Goal: Transaction & Acquisition: Purchase product/service

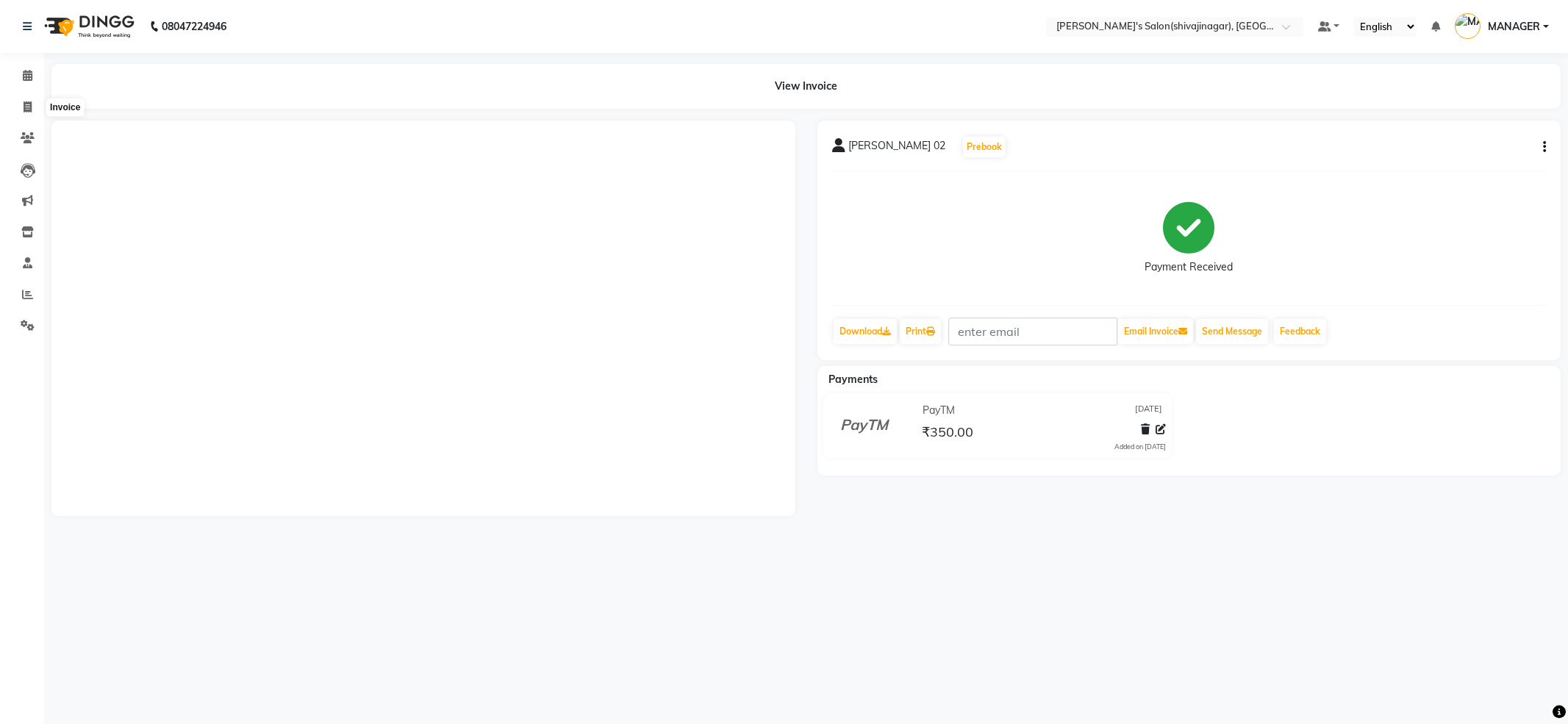
click at [24, 113] on span at bounding box center [27, 108] width 25 height 17
select select "service"
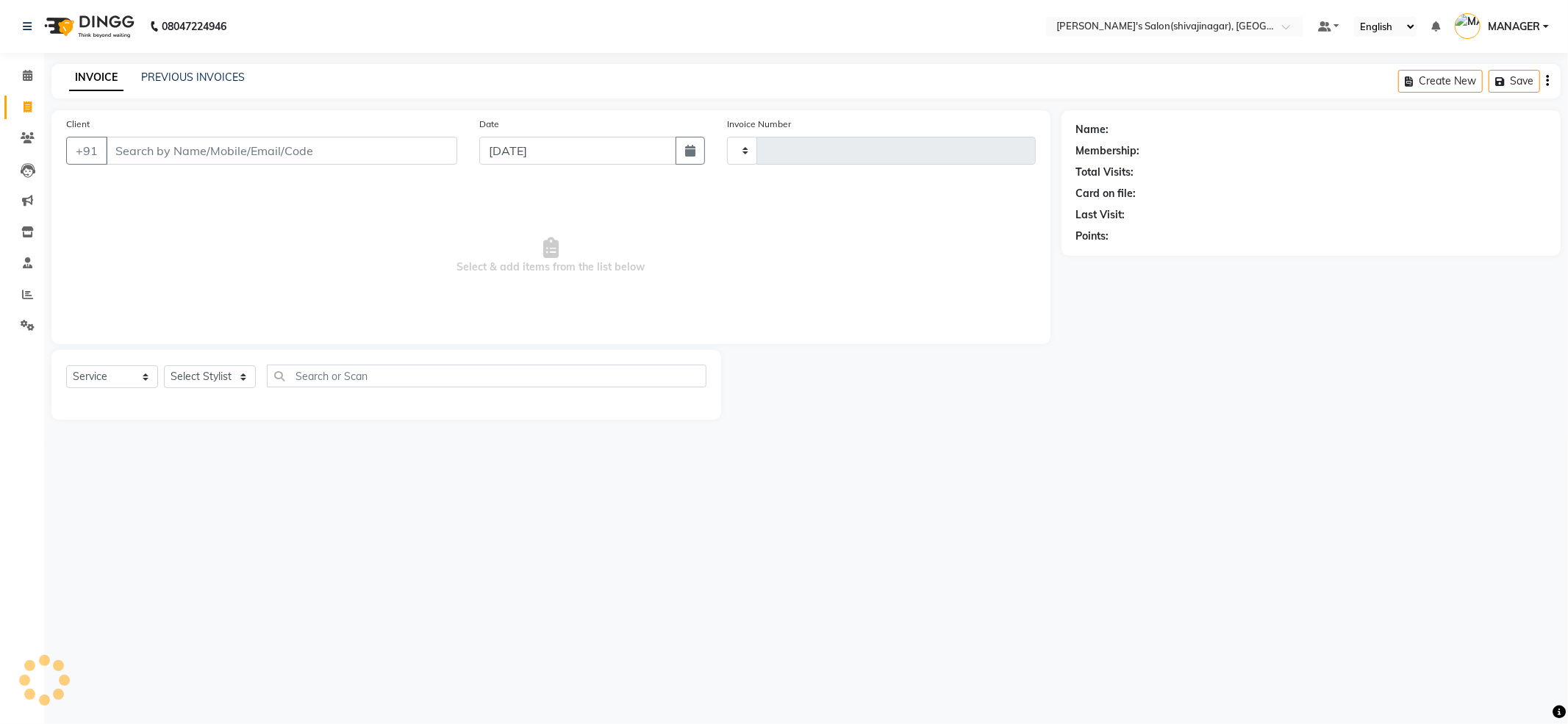
type input "2394"
select select "4174"
click at [172, 84] on div "PREVIOUS INVOICES" at bounding box center [192, 78] width 104 height 16
click at [177, 82] on link "PREVIOUS INVOICES" at bounding box center [192, 77] width 104 height 13
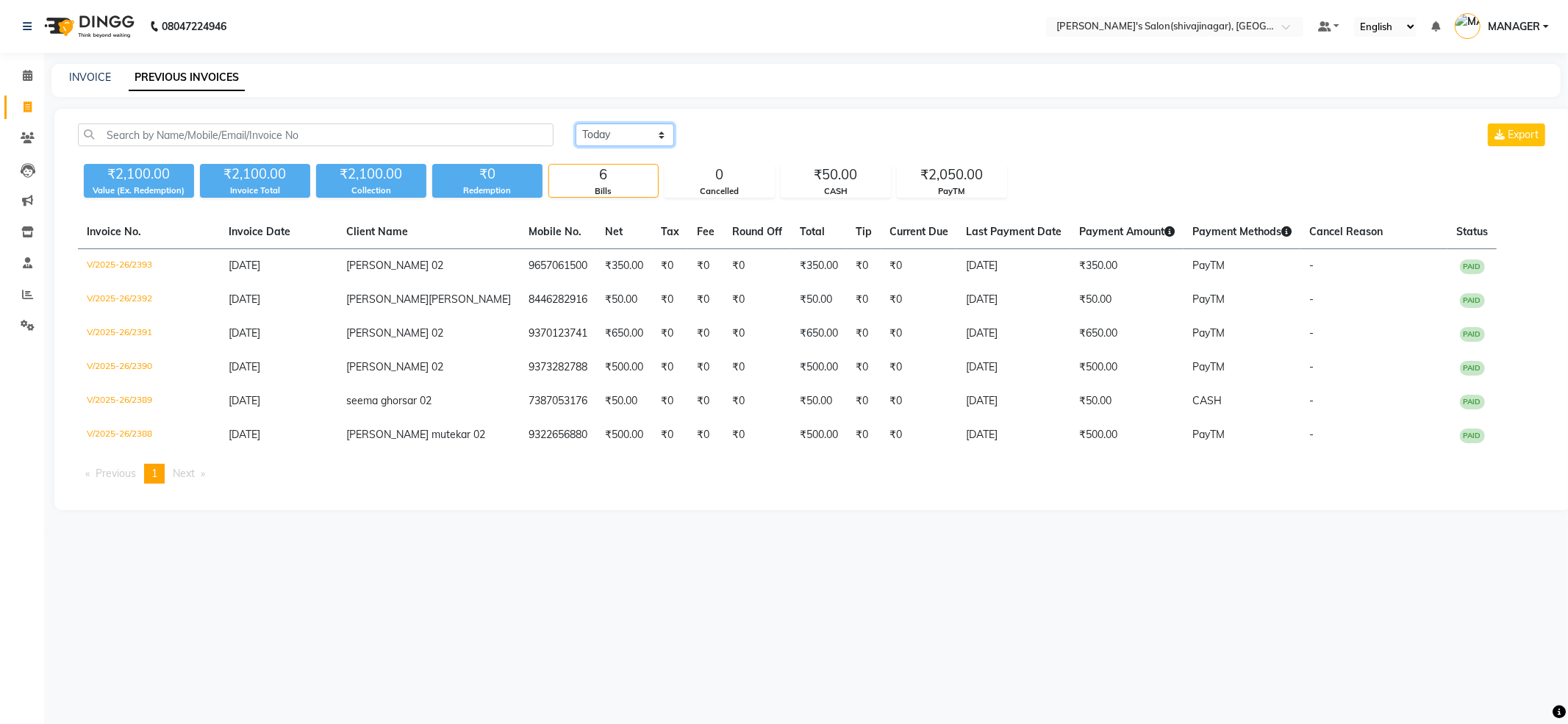
click at [654, 133] on select "Today Yesterday Custom Range" at bounding box center [624, 135] width 99 height 23
click at [575, 123] on select "Today Yesterday Custom Range" at bounding box center [624, 135] width 99 height 23
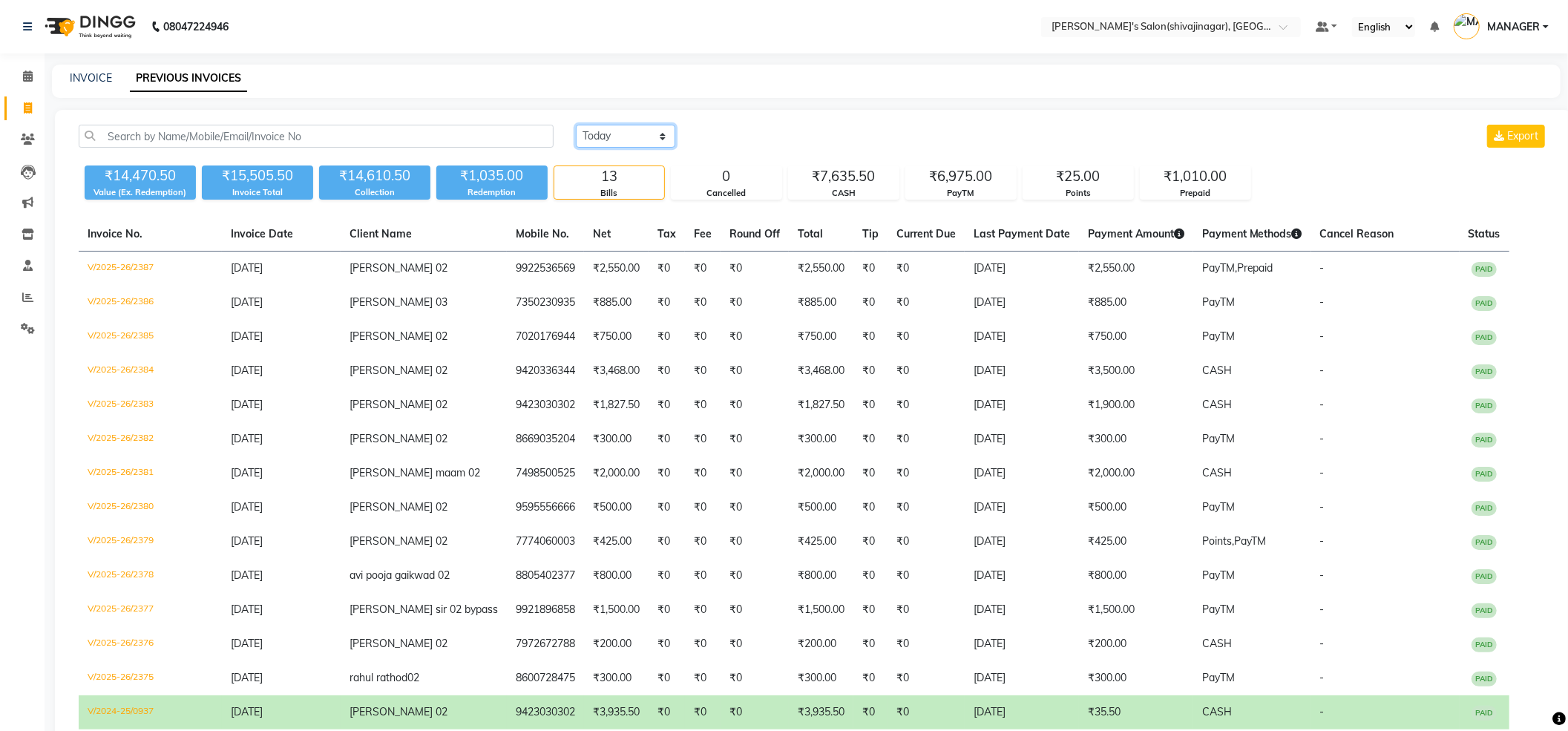
click at [639, 138] on select "Today Yesterday Custom Range" at bounding box center [625, 136] width 100 height 23
click at [627, 147] on select "Today Yesterday Custom Range" at bounding box center [625, 136] width 100 height 23
click at [623, 134] on select "Today Yesterday Custom Range" at bounding box center [625, 136] width 100 height 23
select select "today"
click at [575, 124] on select "Today Yesterday Custom Range" at bounding box center [625, 136] width 100 height 23
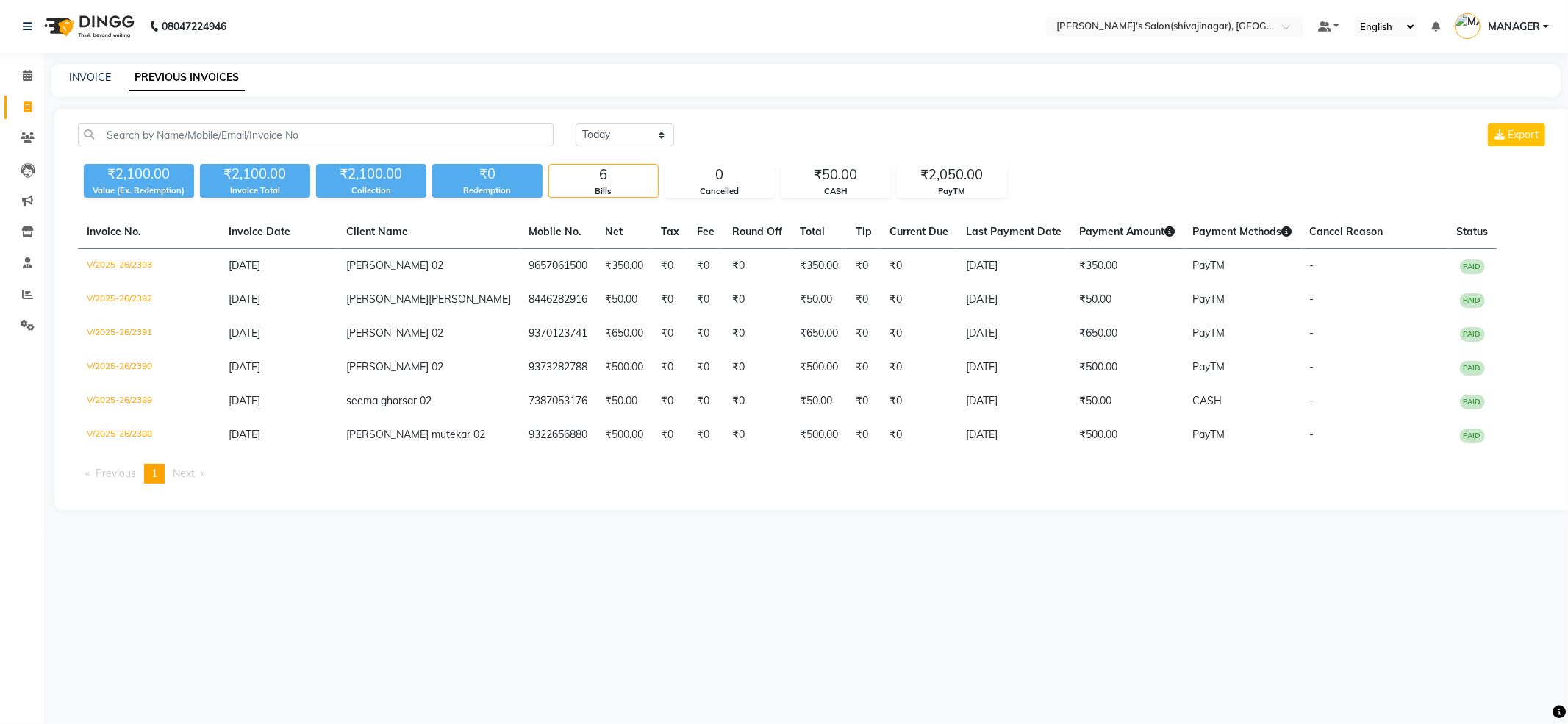
click at [841, 123] on div "Today Yesterday Custom Range Export" at bounding box center [1061, 135] width 972 height 23
click at [836, 88] on div "INVOICE PREVIOUS INVOICES" at bounding box center [806, 80] width 1509 height 33
drag, startPoint x: 187, startPoint y: 74, endPoint x: 203, endPoint y: 71, distance: 16.3
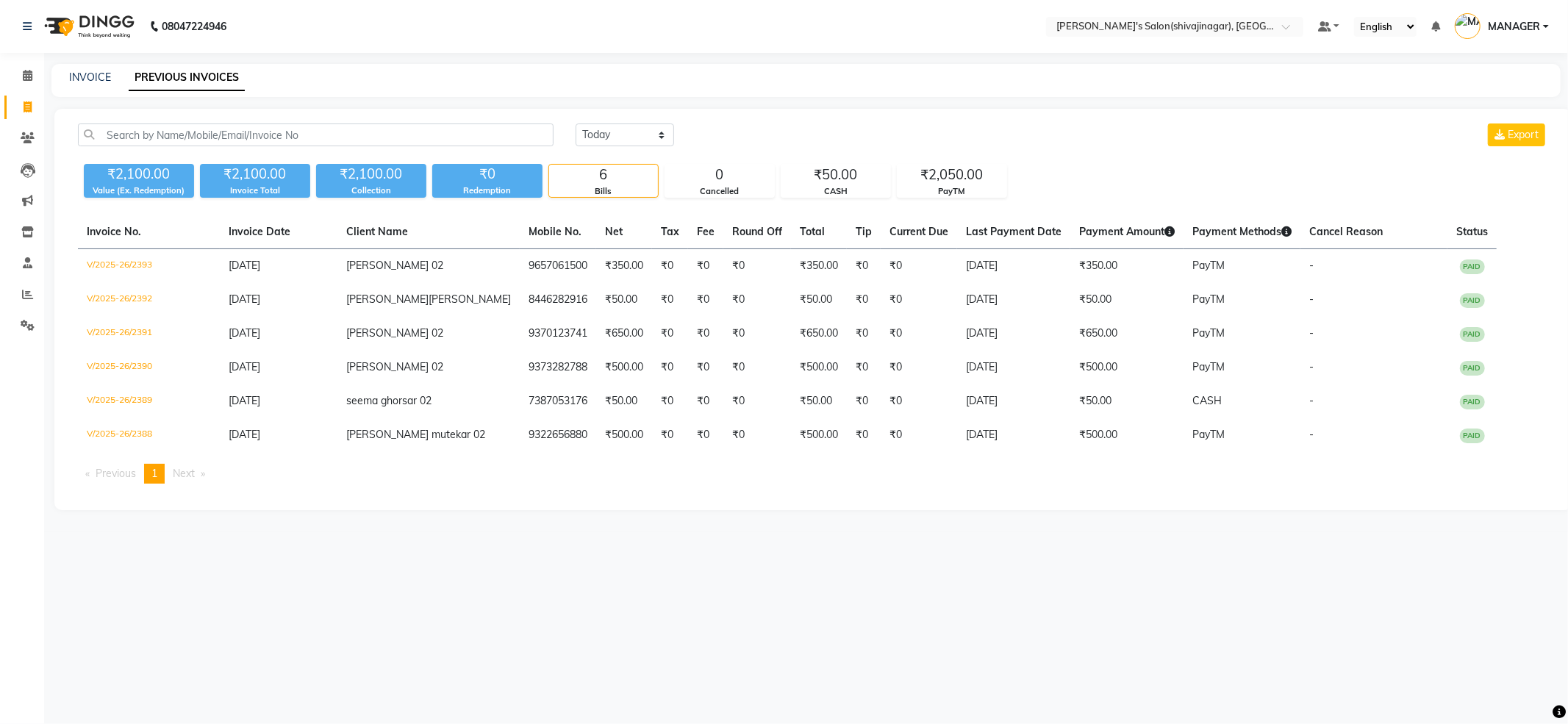
click at [186, 75] on link "PREVIOUS INVOICES" at bounding box center [186, 78] width 116 height 26
click at [656, 130] on select "Today Yesterday Custom Range" at bounding box center [624, 135] width 99 height 23
click at [806, 127] on div "Today Yesterday Custom Range Export" at bounding box center [1061, 135] width 972 height 23
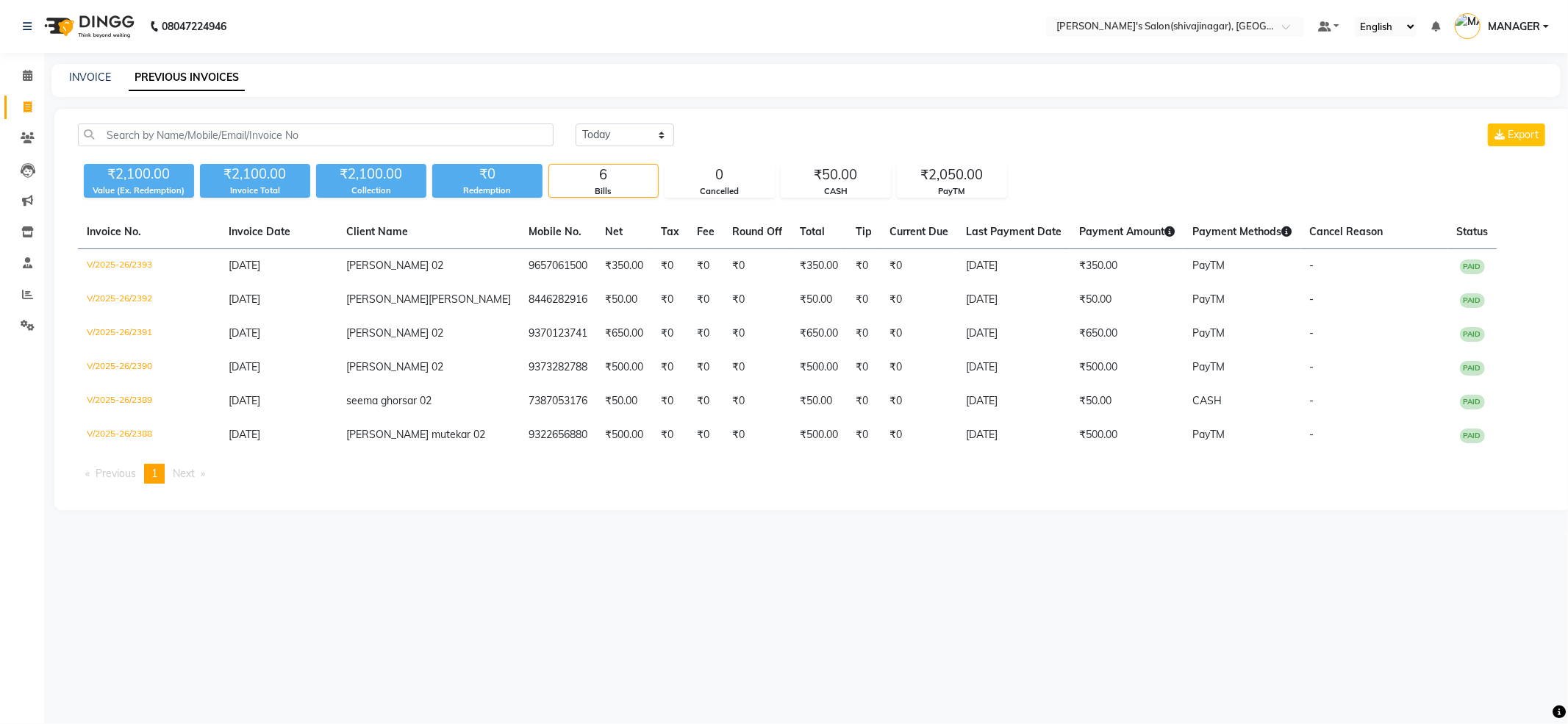
click at [1000, 535] on div "08047224946 Select Location × Girja's Salon(shivajinagar), Shivaji Nagar Defaul…" at bounding box center [784, 362] width 1568 height 724
click at [24, 90] on li "Calendar" at bounding box center [22, 76] width 44 height 31
click at [30, 108] on icon at bounding box center [27, 107] width 8 height 11
select select "service"
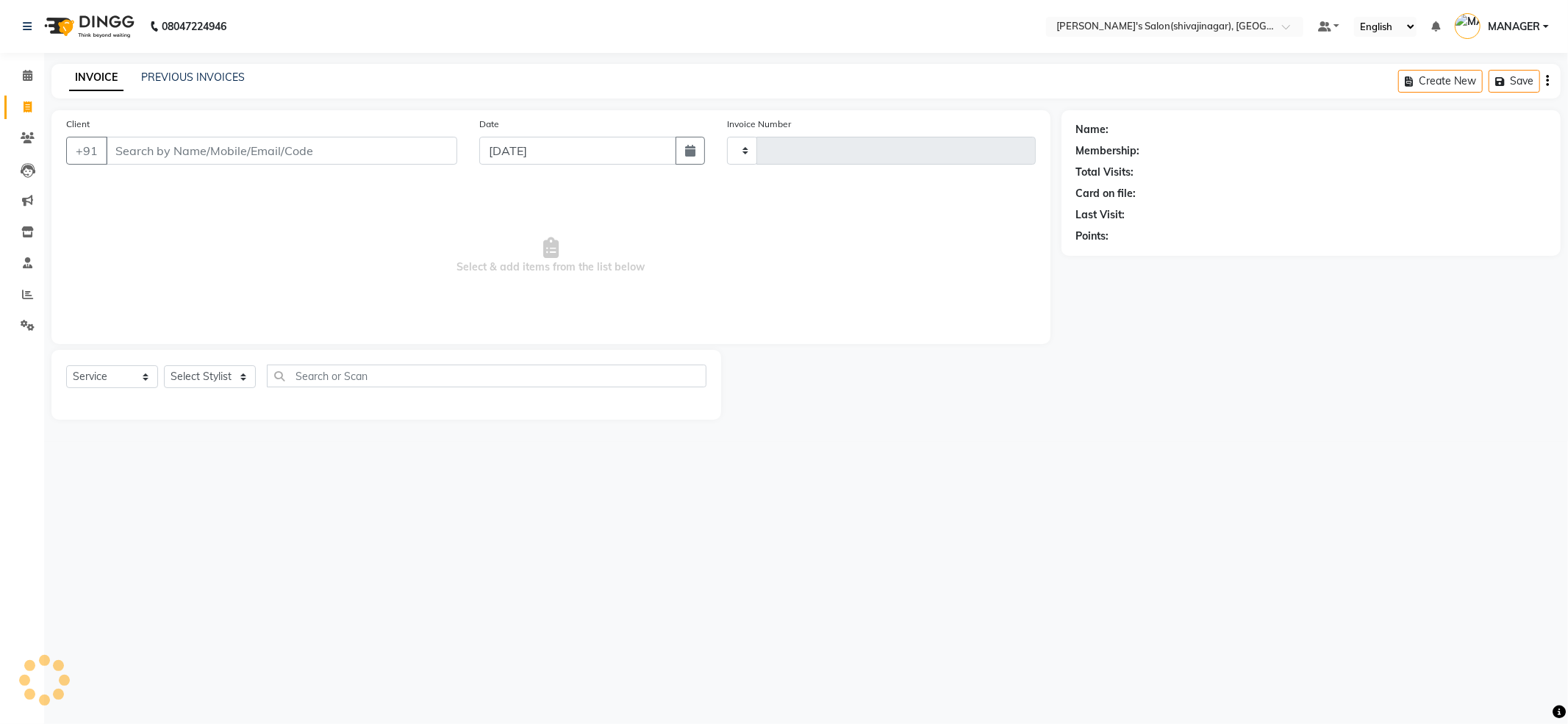
type input "2394"
select select "4174"
click at [224, 252] on span "Select & add items from the list below" at bounding box center [551, 256] width 969 height 147
drag, startPoint x: 225, startPoint y: 384, endPoint x: 218, endPoint y: 372, distance: 13.9
click at [225, 384] on select "Select Stylist [PERSON_NAME] R AKKI [PERSON_NAME] MANAGER MISS STAFF [PERSON_NA…" at bounding box center [210, 377] width 92 height 23
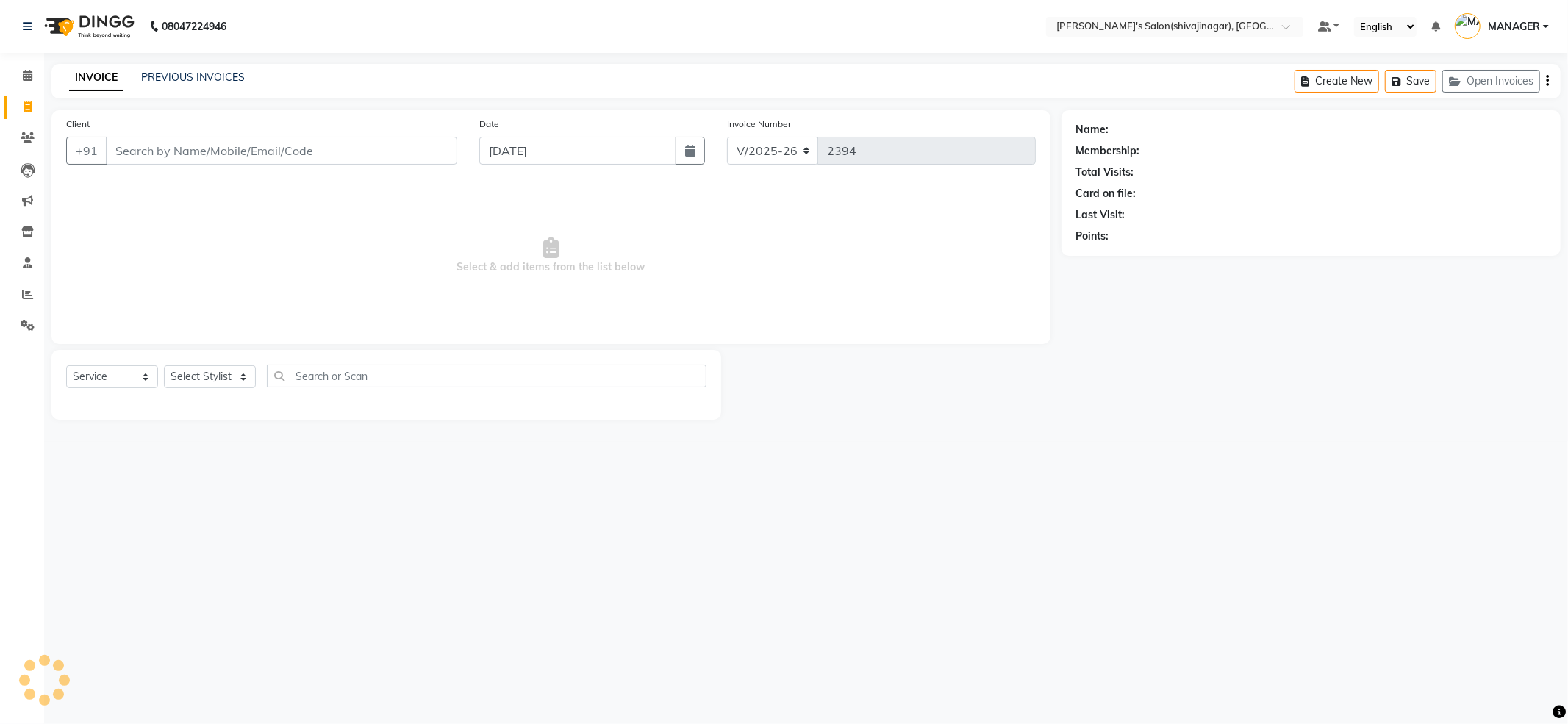
click at [128, 222] on span "Select & add items from the list below" at bounding box center [551, 256] width 969 height 147
click at [153, 141] on input "Client" at bounding box center [281, 150] width 351 height 28
click at [172, 76] on link "PREVIOUS INVOICES" at bounding box center [192, 77] width 104 height 13
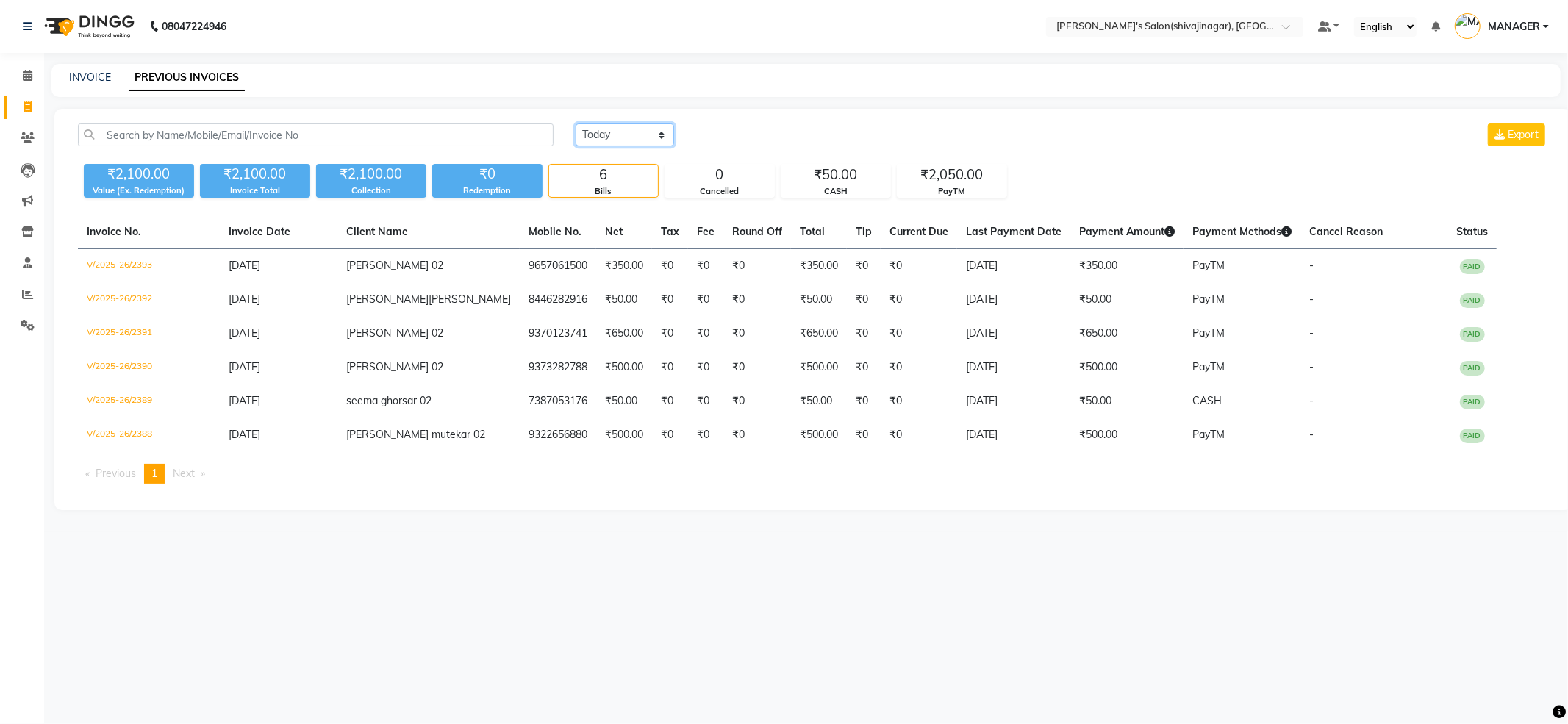
click at [626, 139] on select "Today Yesterday Custom Range" at bounding box center [624, 135] width 99 height 23
click at [753, 134] on div "Today Yesterday Custom Range Export" at bounding box center [1061, 135] width 972 height 23
click at [276, 116] on div "Today Yesterday Custom Range Export ₹2,100.00 Value (Ex. Redemption) ₹2,100.00 …" at bounding box center [812, 309] width 1516 height 401
click at [262, 127] on input "text" at bounding box center [316, 135] width 475 height 23
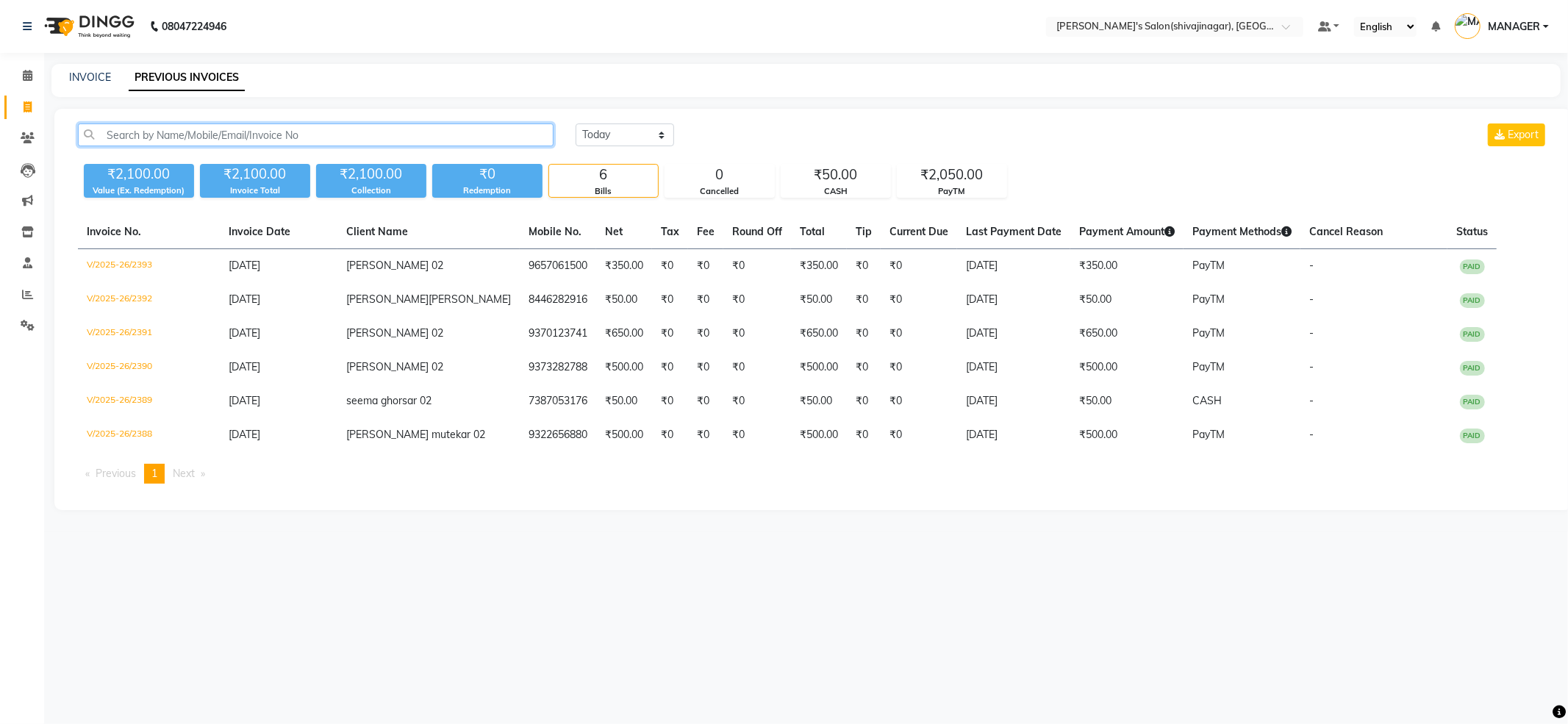
click at [262, 127] on input "text" at bounding box center [316, 135] width 475 height 23
click at [27, 100] on span at bounding box center [27, 108] width 25 height 17
select select "service"
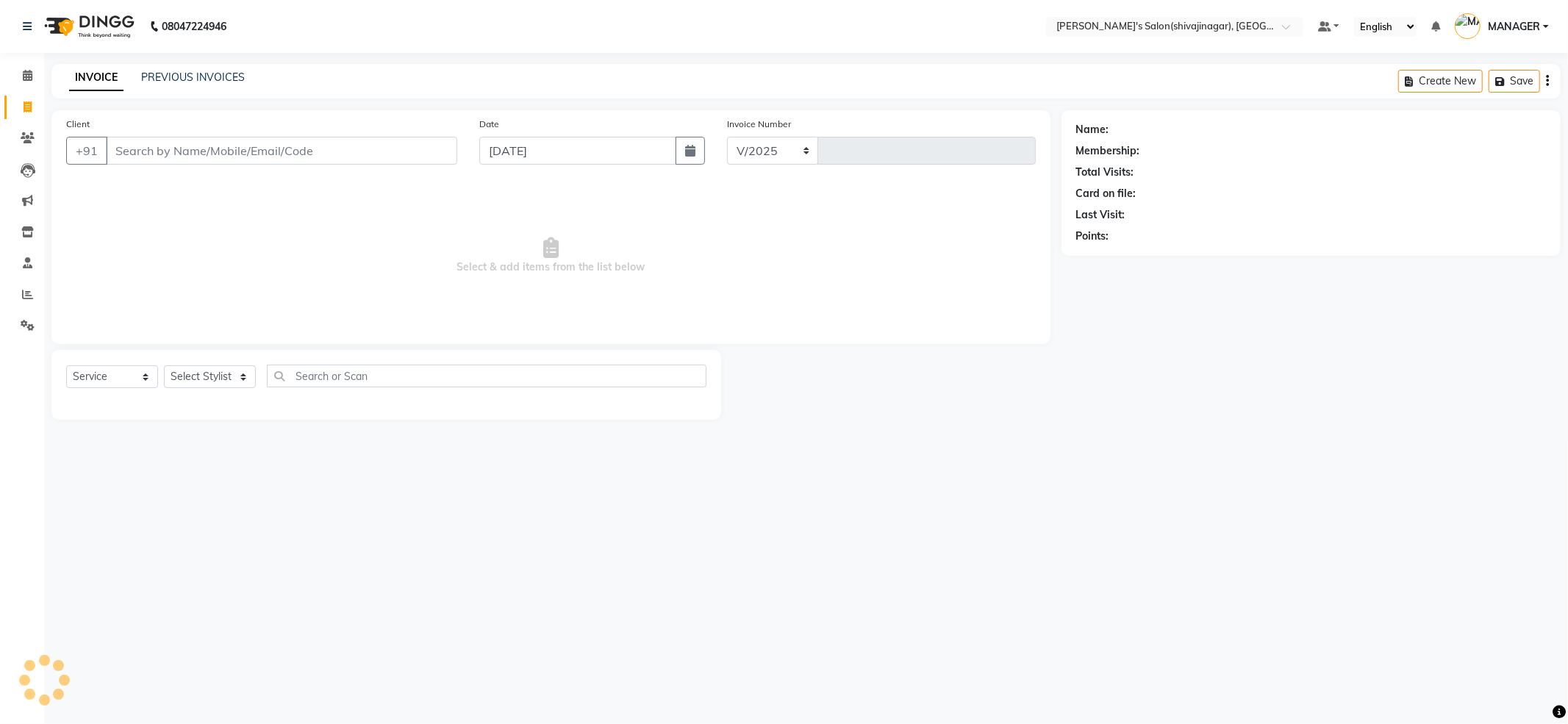
select select "4174"
type input "2394"
click at [131, 155] on input "Client" at bounding box center [281, 150] width 351 height 28
click at [21, 284] on link "Reports" at bounding box center [22, 296] width 35 height 24
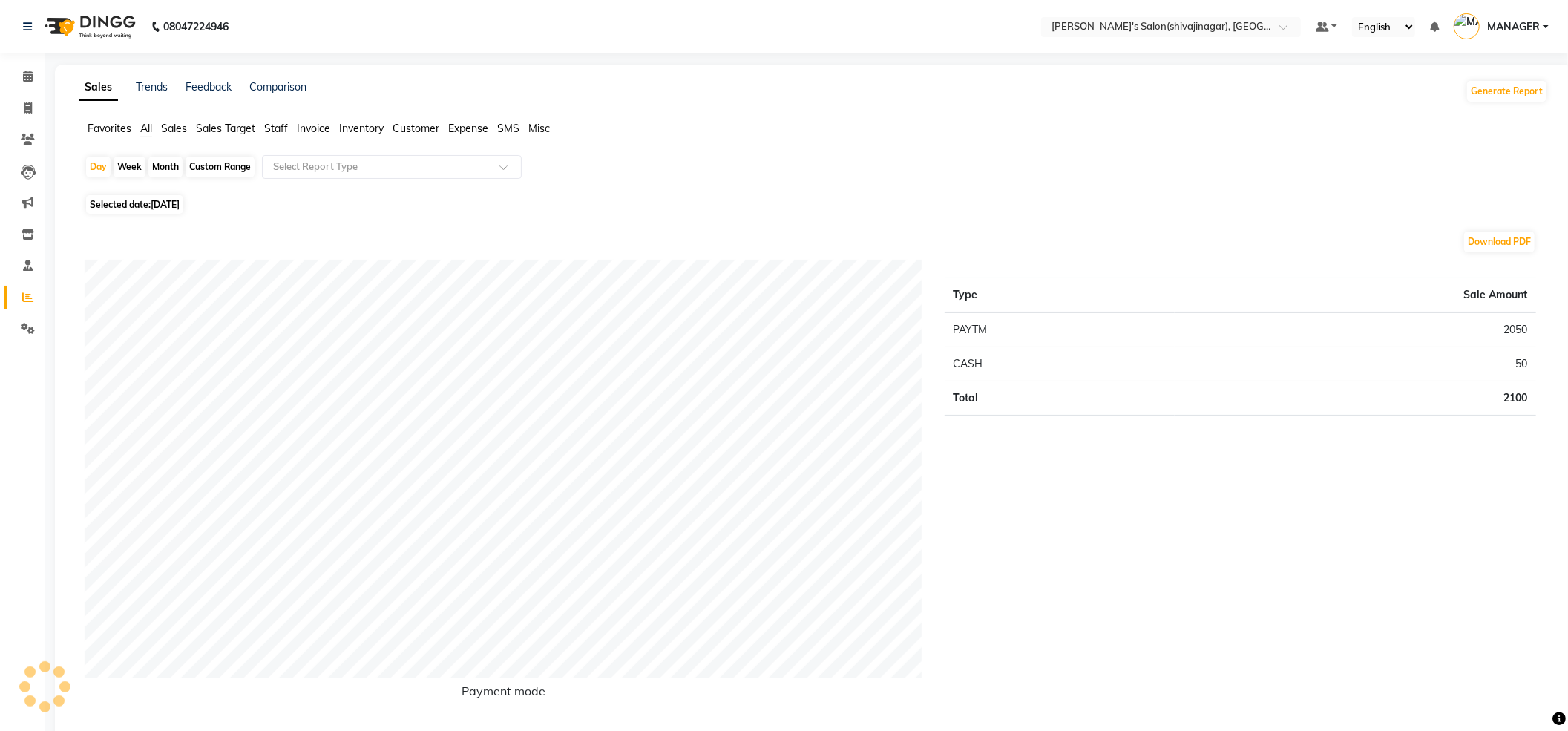
click at [476, 131] on span "Expense" at bounding box center [468, 128] width 40 height 13
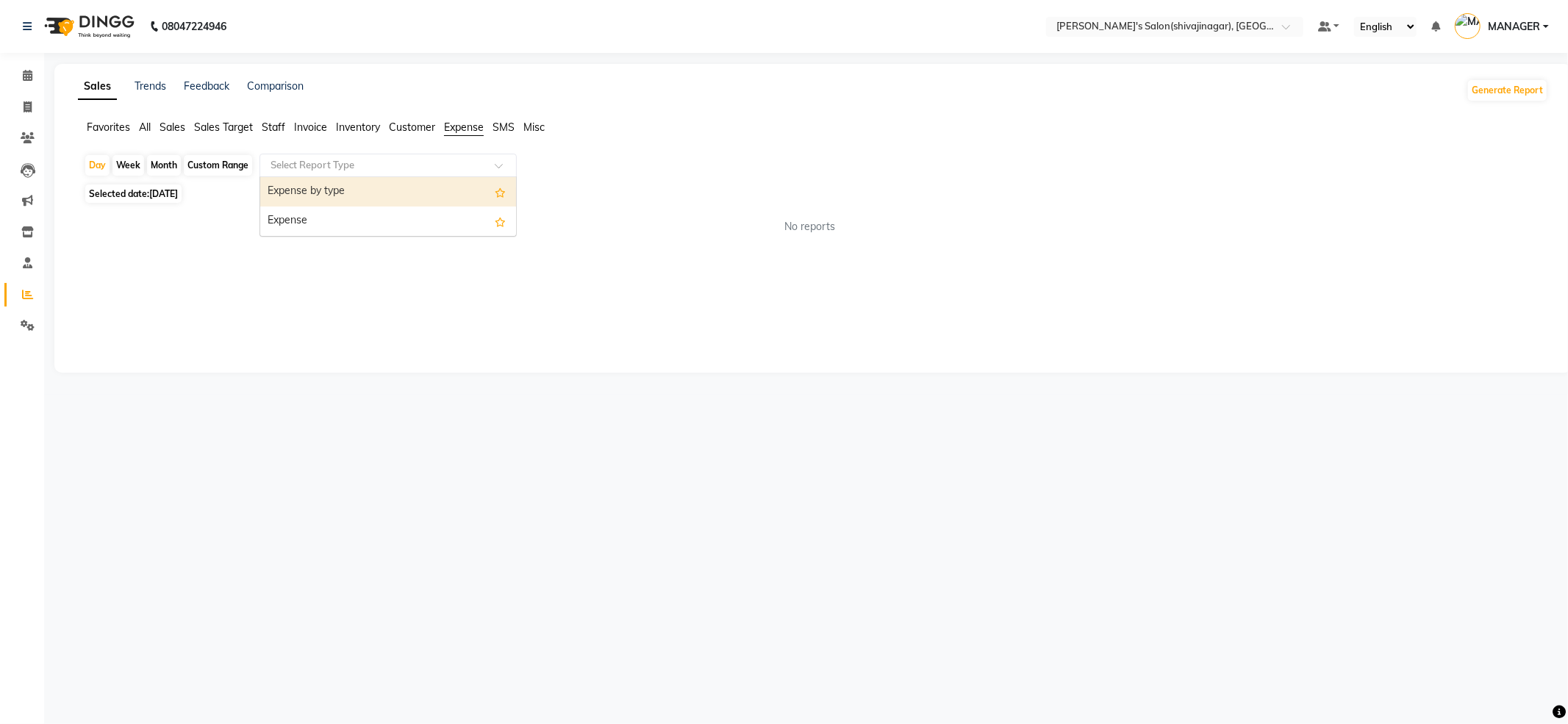
click at [310, 164] on input "text" at bounding box center [373, 165] width 212 height 15
click at [270, 82] on link "Comparison" at bounding box center [275, 86] width 57 height 13
select select "single_date"
select select "single_date_dash"
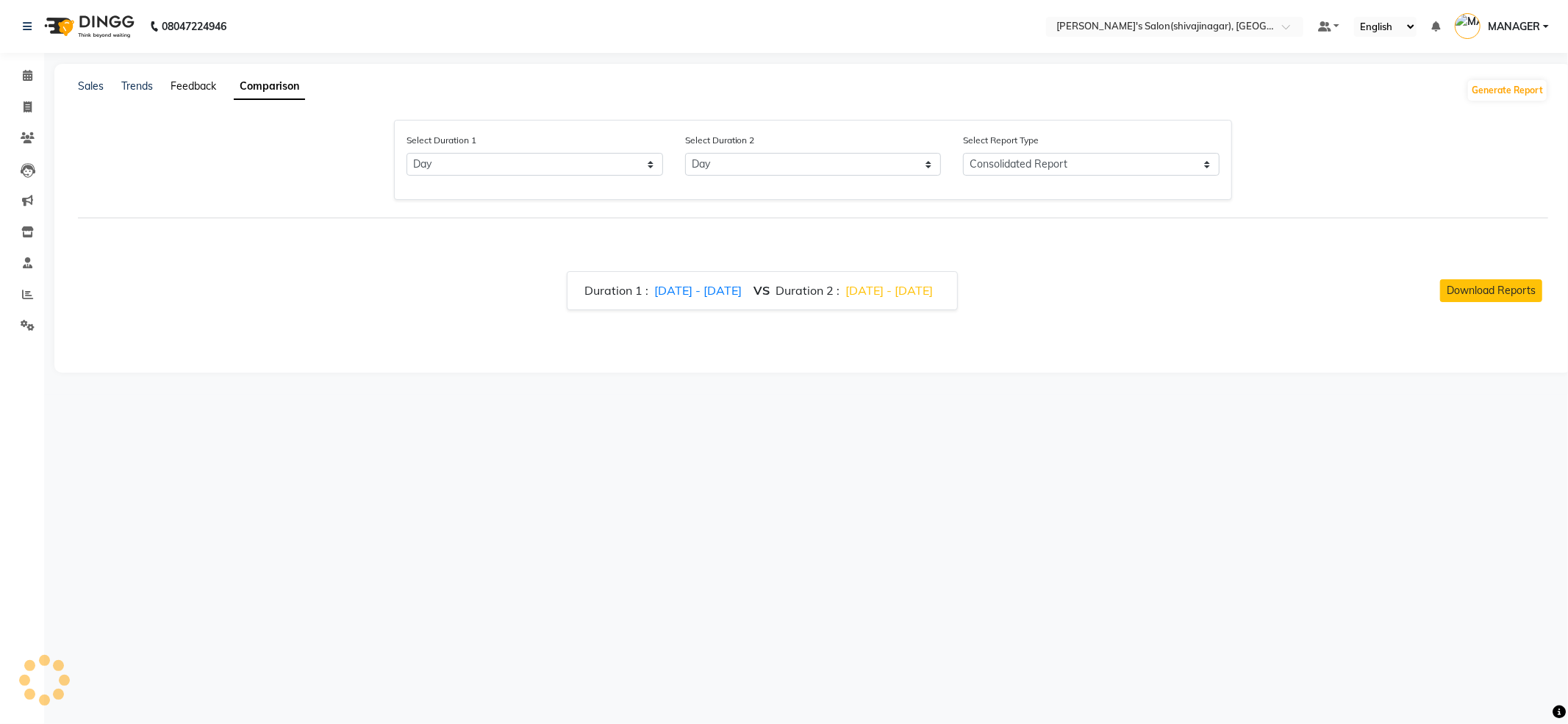
click at [201, 83] on link "Feedback" at bounding box center [193, 86] width 45 height 13
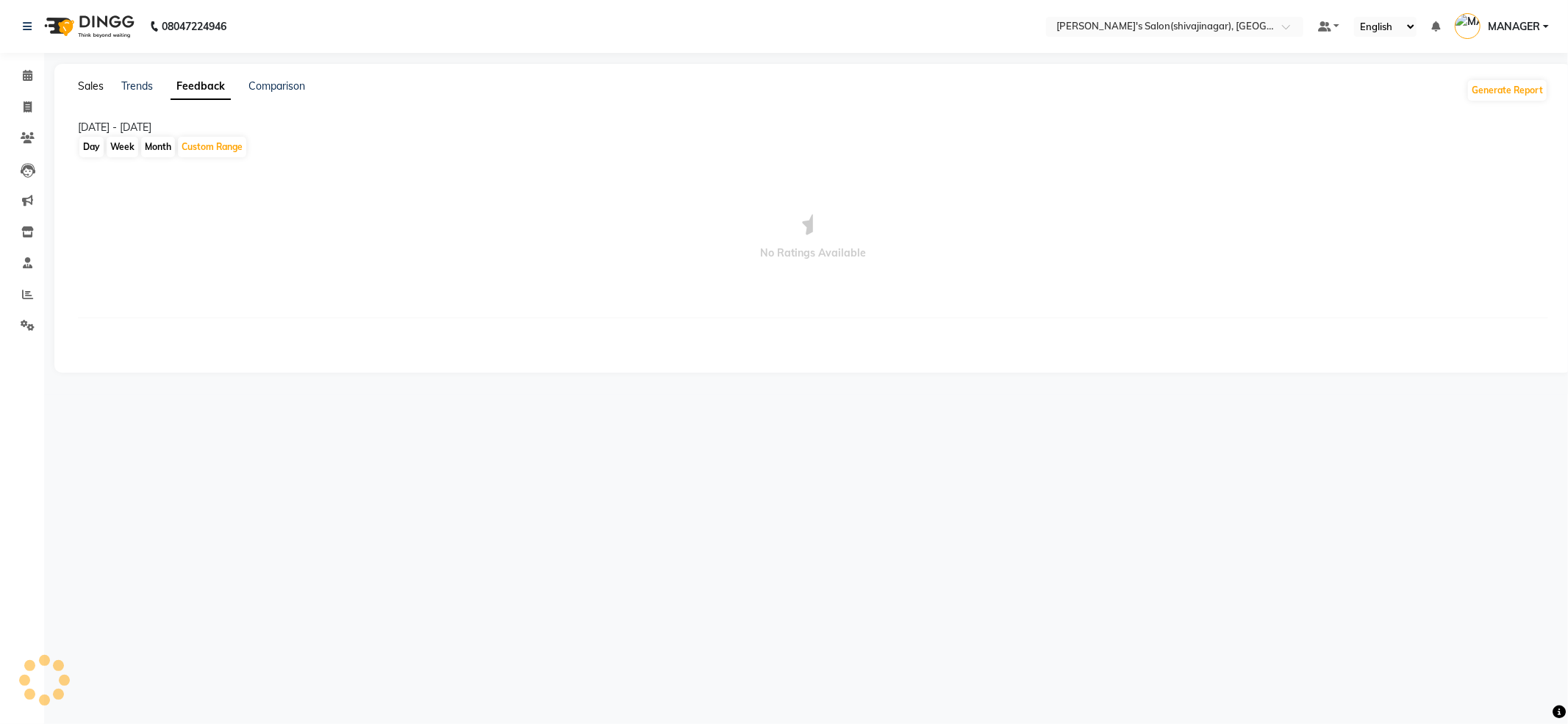
click at [82, 80] on link "Sales" at bounding box center [90, 86] width 25 height 13
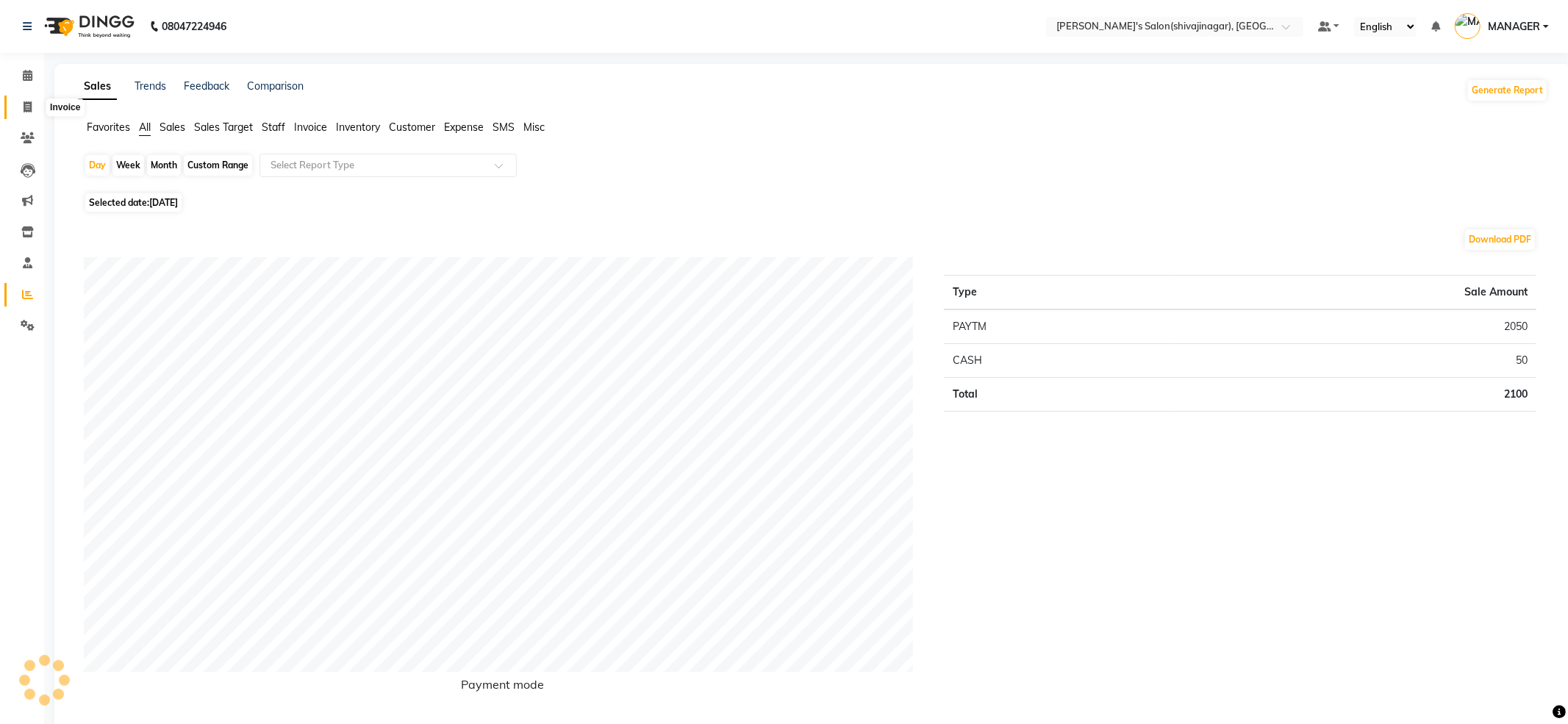
click at [24, 112] on icon at bounding box center [27, 107] width 8 height 11
select select "service"
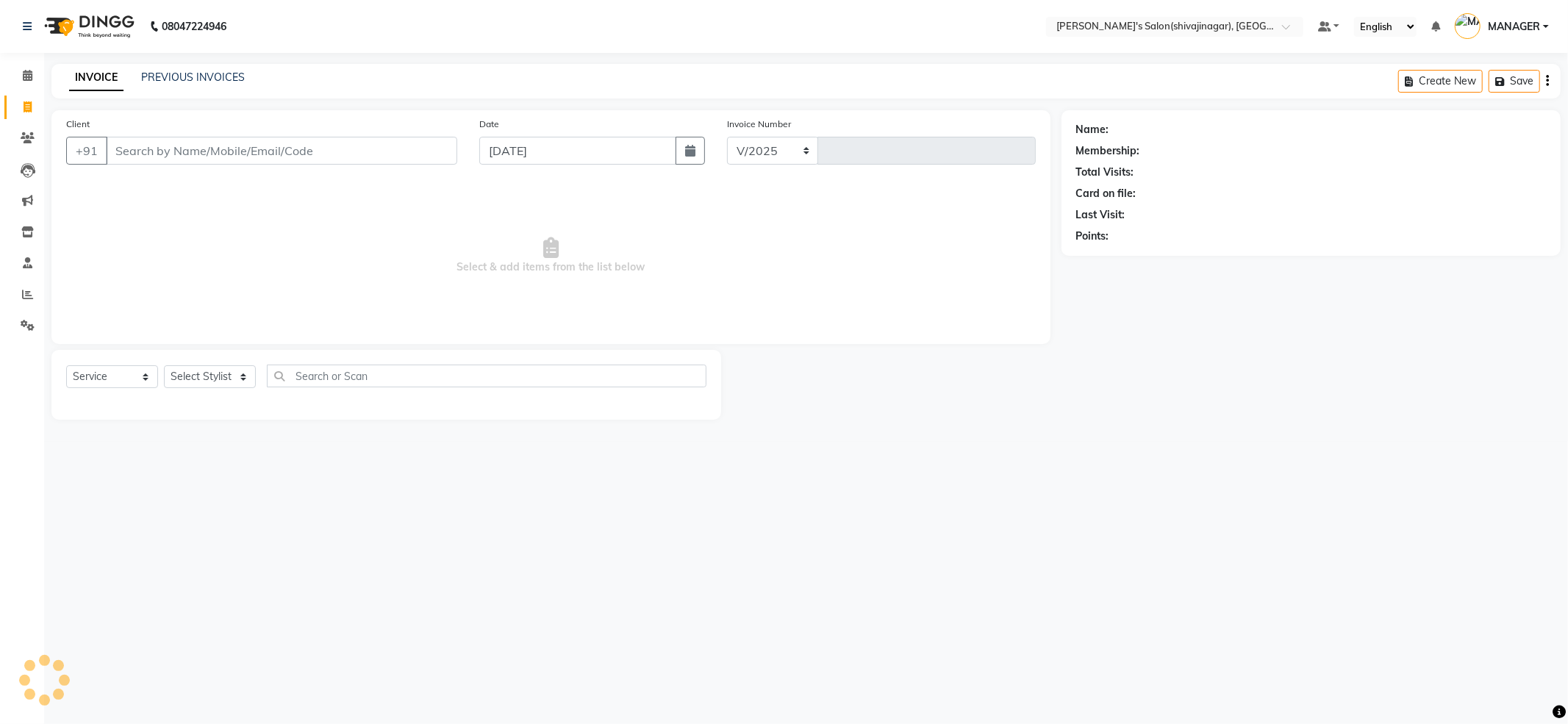
select select "4174"
type input "2394"
click at [221, 76] on link "PREVIOUS INVOICES" at bounding box center [192, 77] width 104 height 13
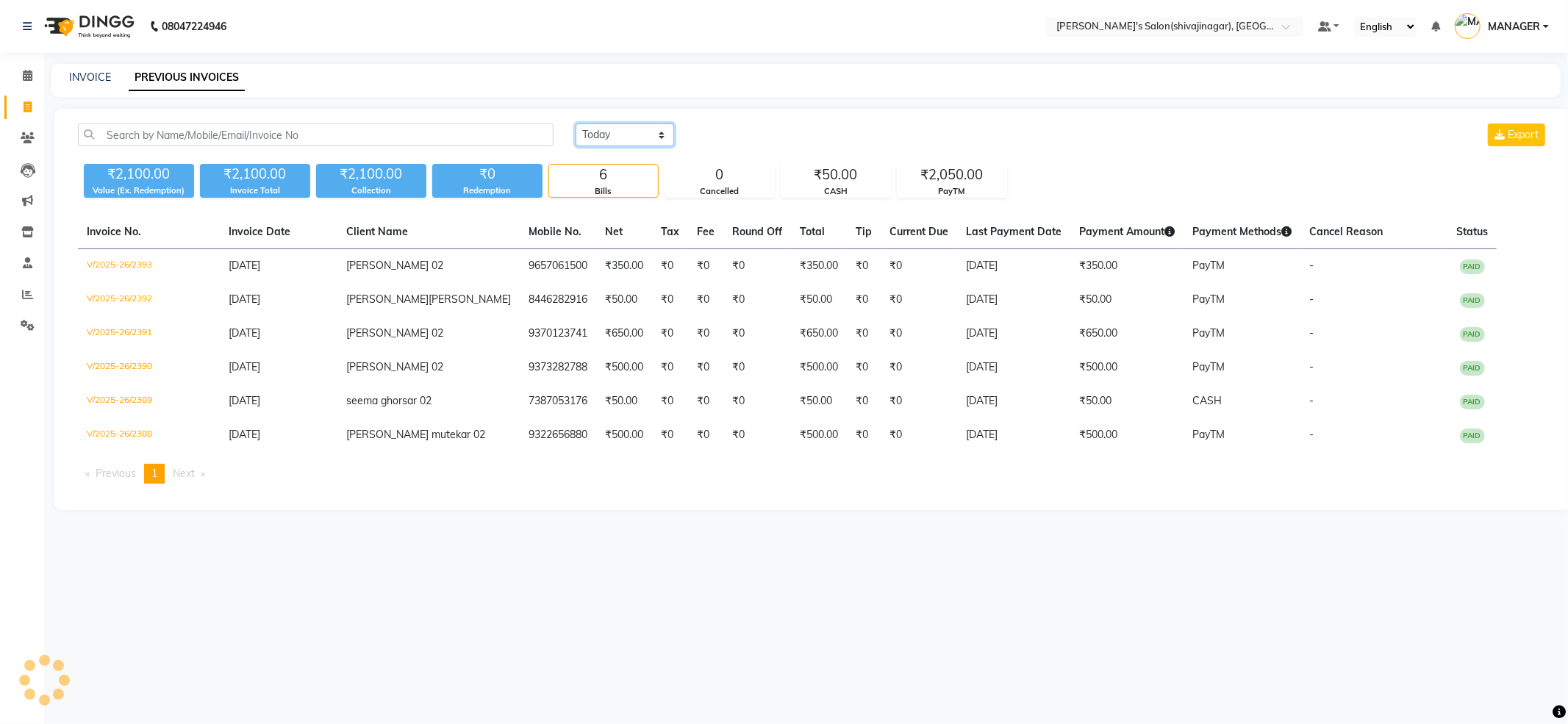
click at [609, 130] on select "Today Yesterday Custom Range" at bounding box center [624, 135] width 99 height 23
select select "yesterday"
click at [575, 123] on select "Today Yesterday Custom Range" at bounding box center [624, 135] width 99 height 23
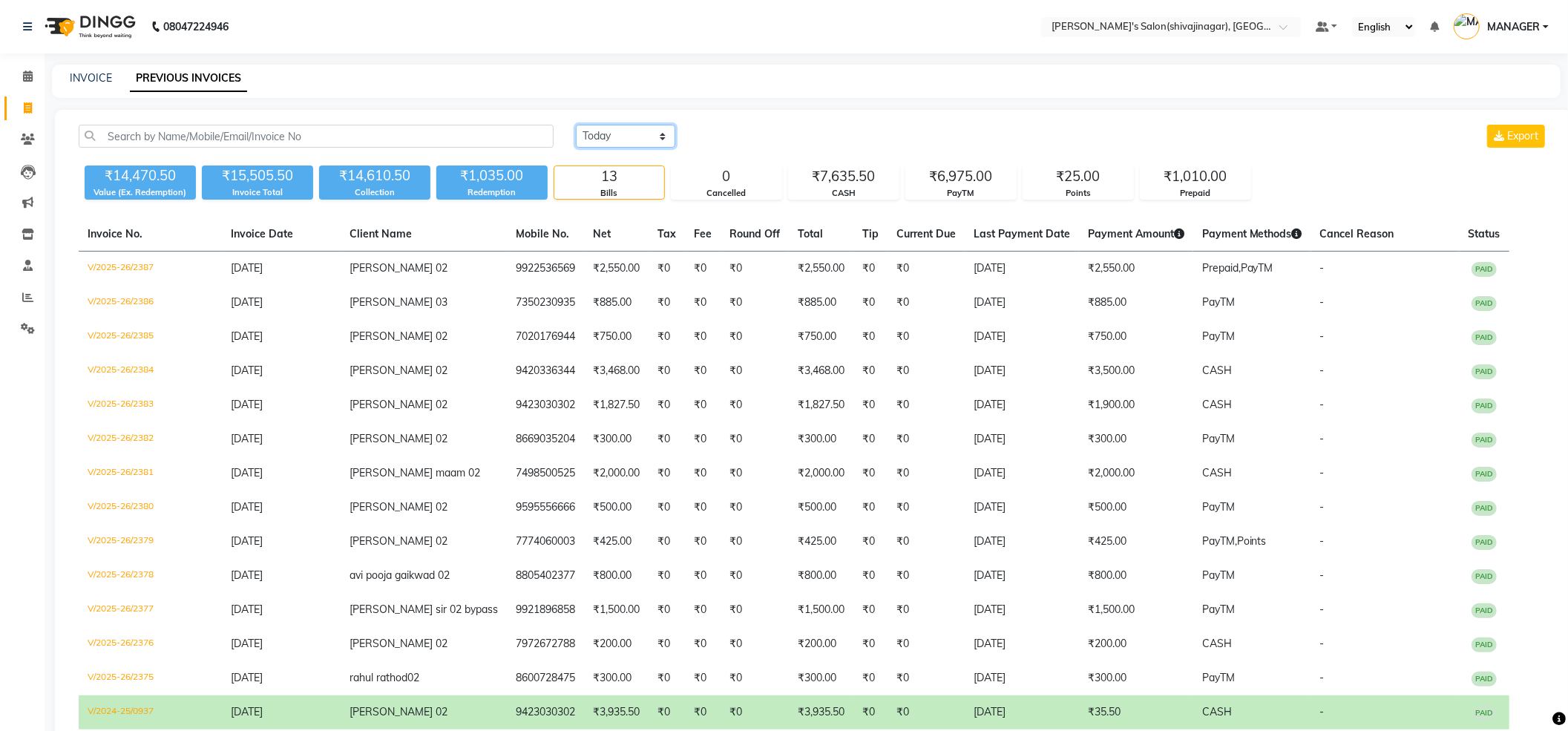
click at [624, 138] on select "Today Yesterday Custom Range" at bounding box center [625, 136] width 100 height 23
click at [599, 147] on select "Today Yesterday Custom Range" at bounding box center [625, 136] width 100 height 23
click at [782, 131] on div "Today Yesterday Custom Range Export" at bounding box center [1062, 136] width 972 height 23
click at [26, 113] on icon at bounding box center [27, 108] width 8 height 11
select select "service"
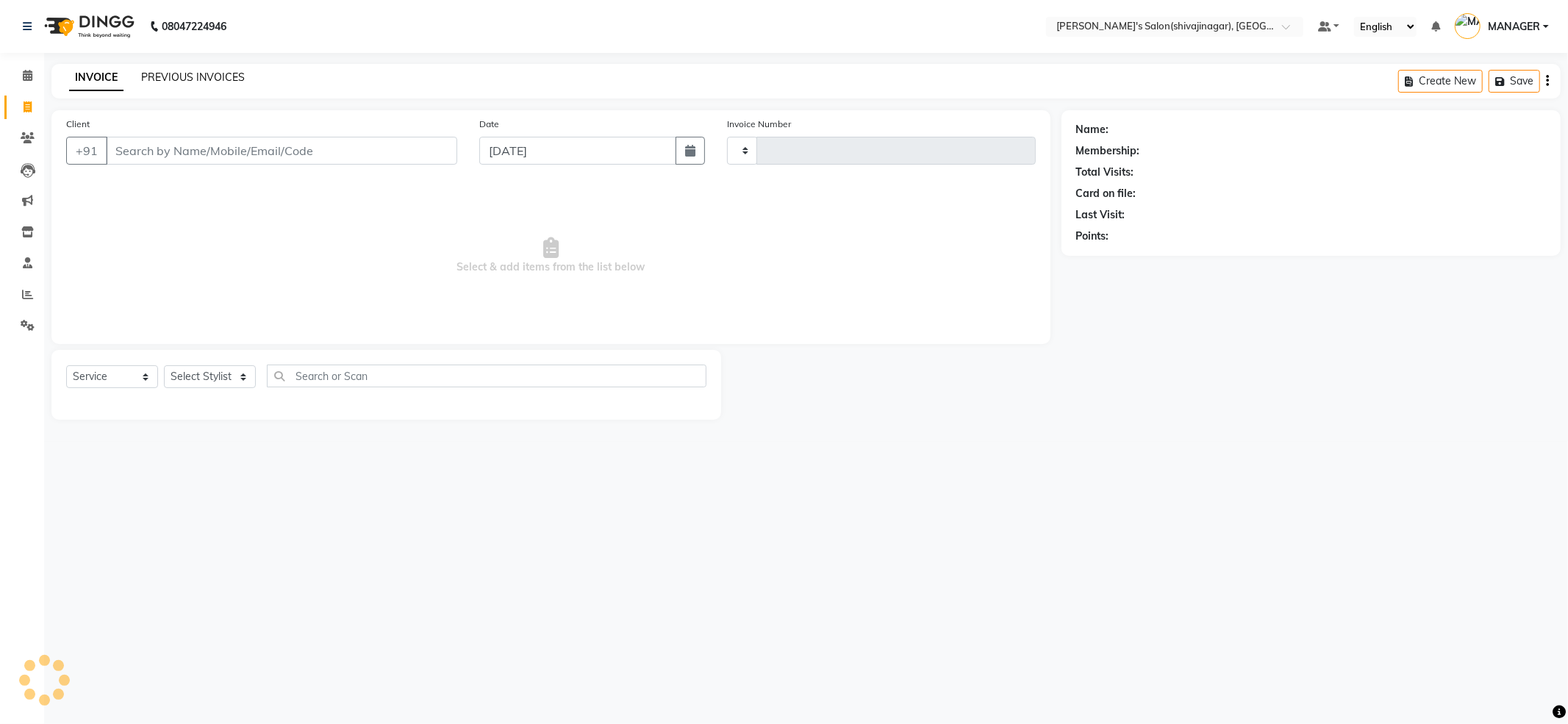
click at [205, 80] on link "PREVIOUS INVOICES" at bounding box center [192, 77] width 104 height 13
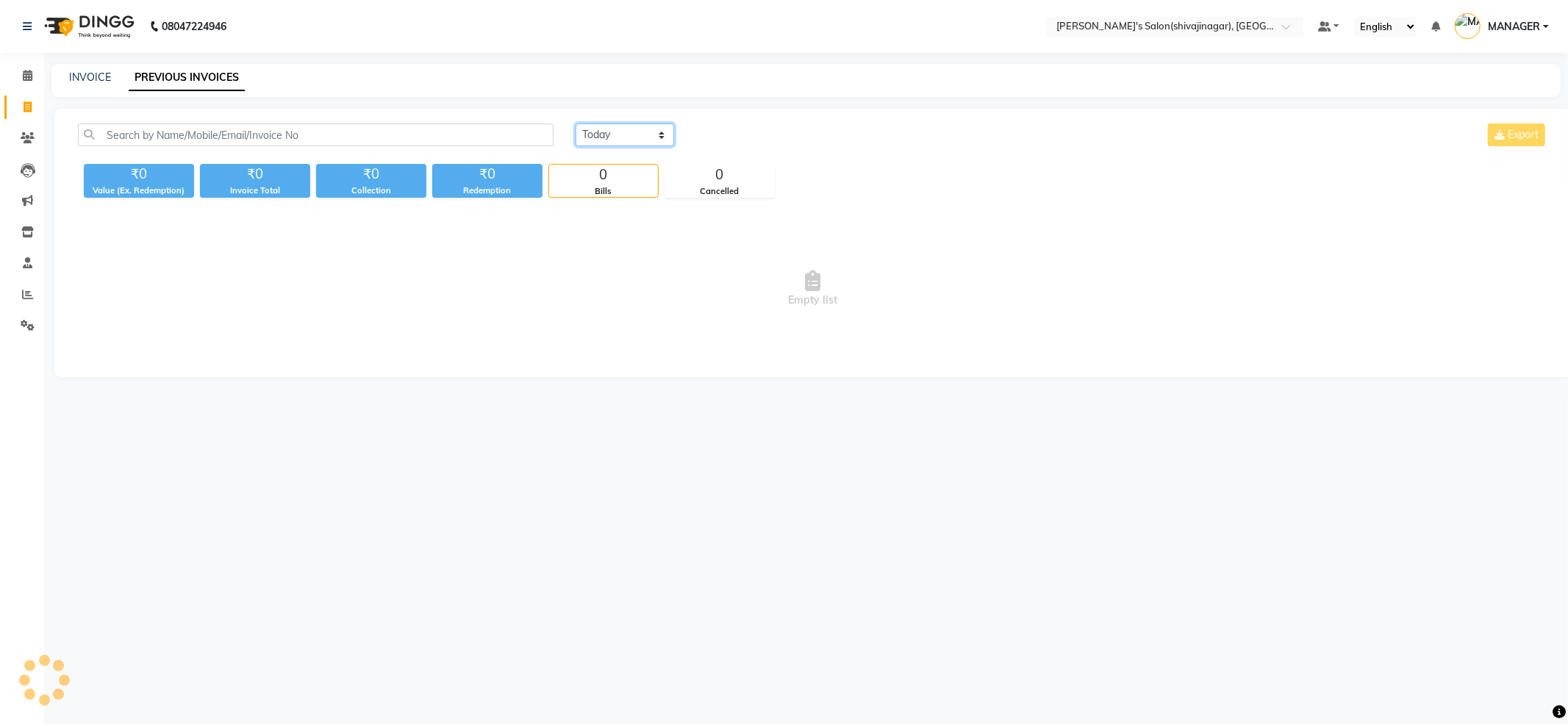
click at [647, 136] on select "Today Yesterday Custom Range" at bounding box center [624, 135] width 99 height 23
select select "range"
click at [575, 123] on select "Today Yesterday Custom Range" at bounding box center [624, 135] width 99 height 23
click at [736, 136] on input "[DATE]" at bounding box center [745, 136] width 103 height 21
select select "9"
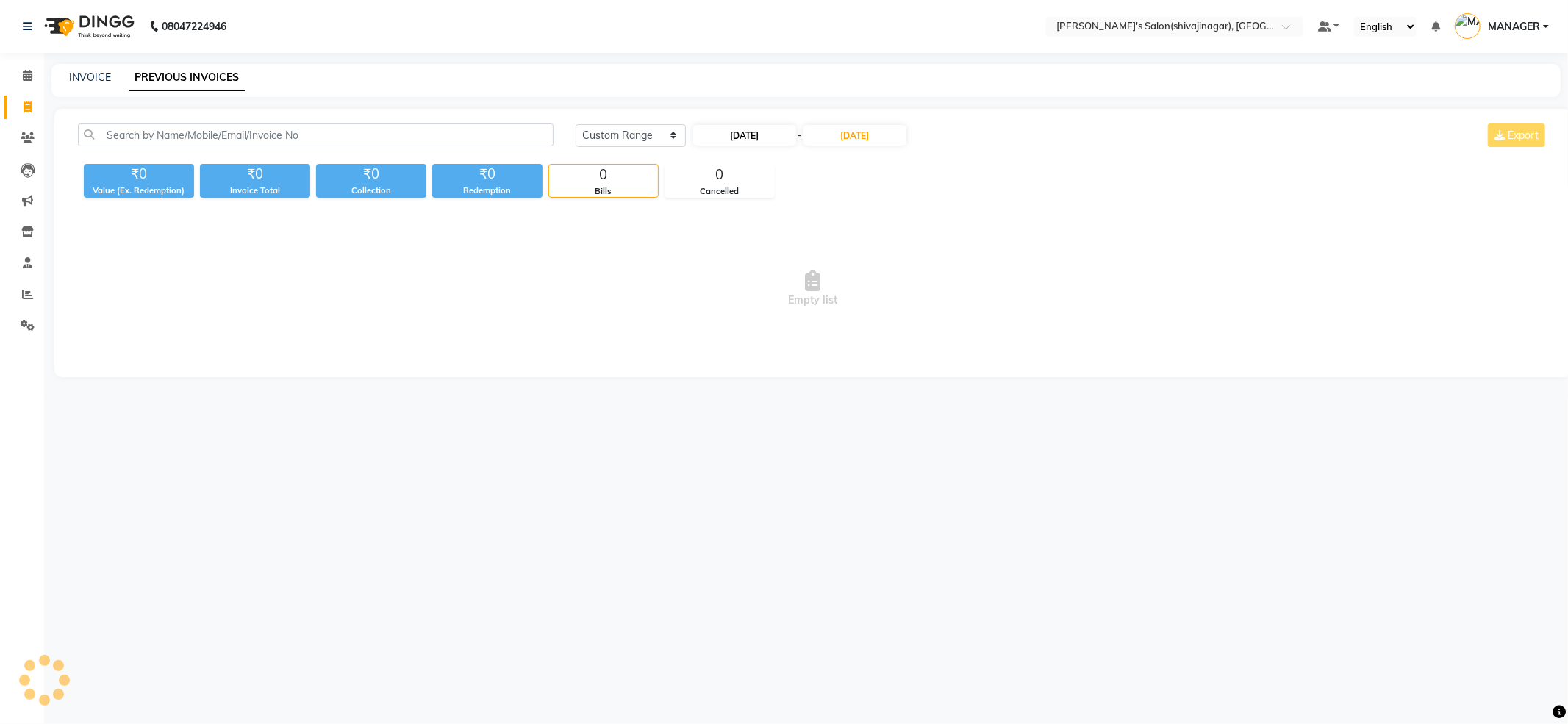
select select "2025"
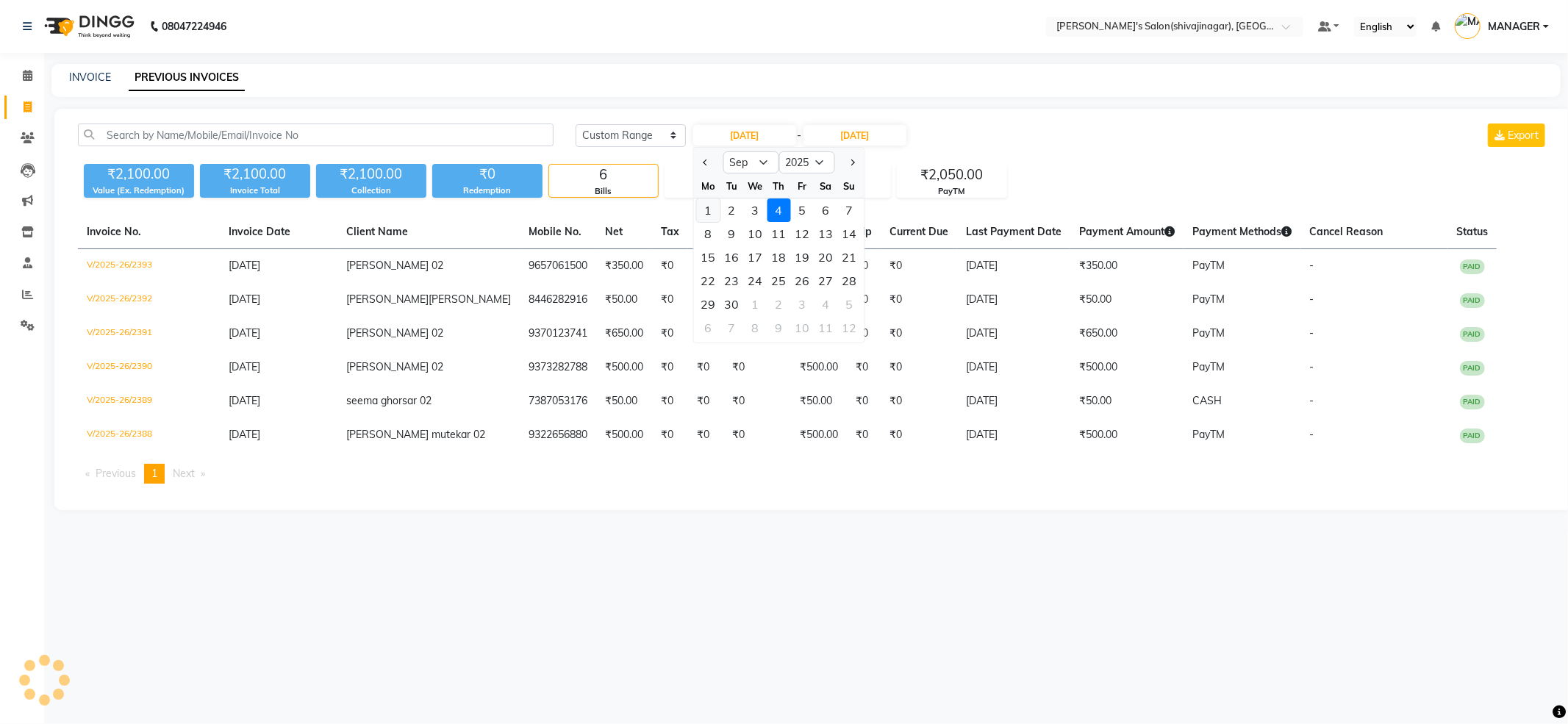
click at [712, 210] on div "1" at bounding box center [707, 210] width 24 height 24
type input "01-09-2025"
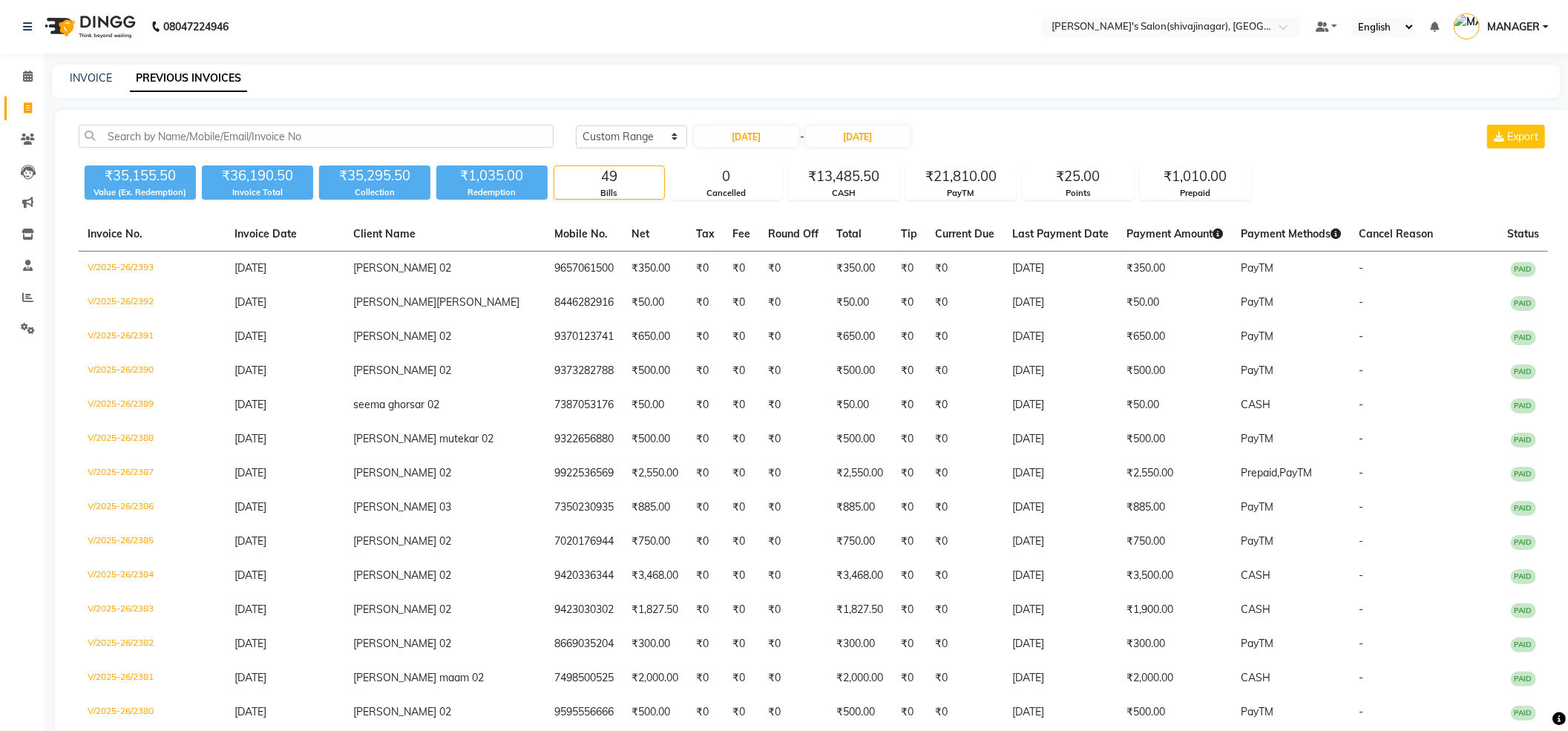
click at [696, 81] on div "INVOICE PREVIOUS INVOICES" at bounding box center [797, 79] width 1490 height 16
click at [26, 102] on icon at bounding box center [27, 108] width 8 height 11
select select "service"
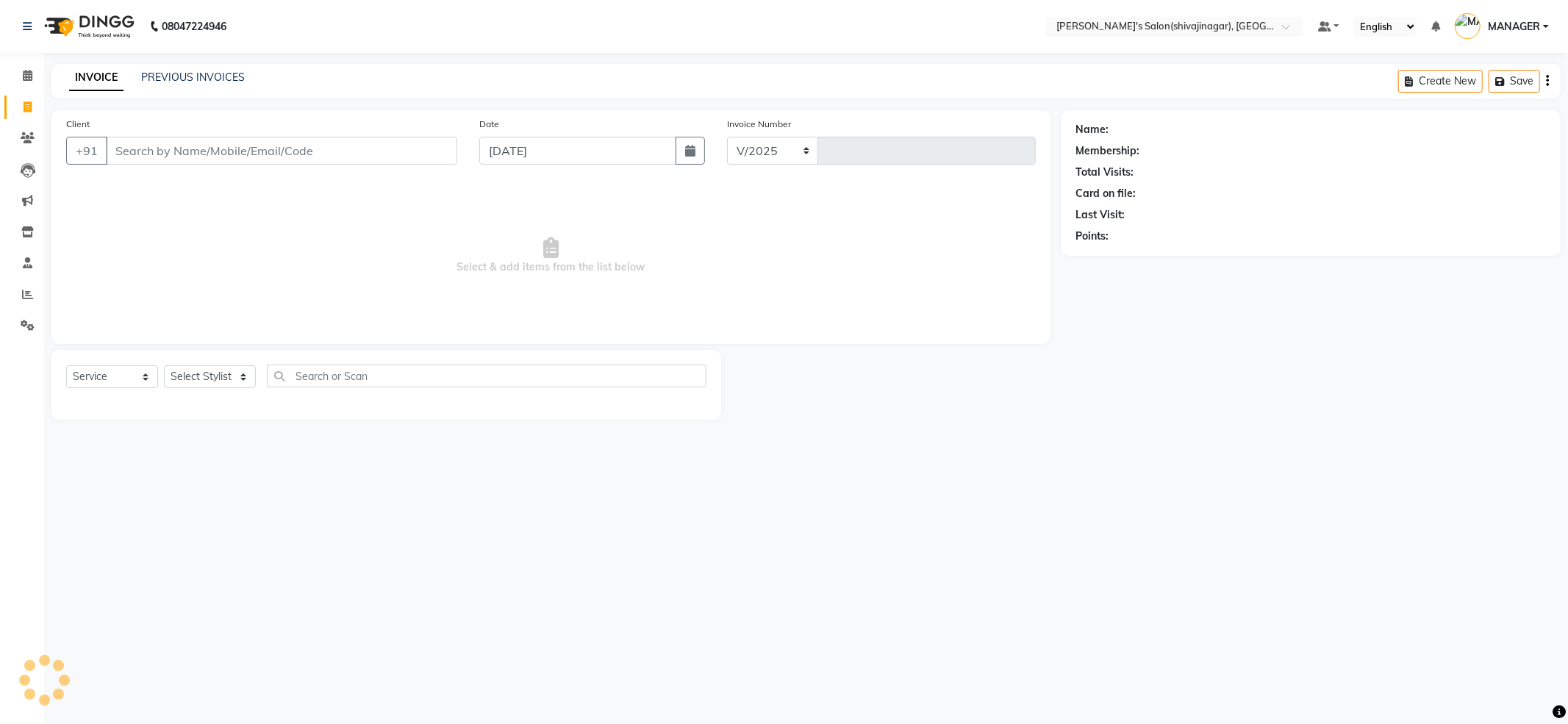
select select "4174"
type input "2394"
click at [218, 365] on div "Select Service Product Membership Package Voucher Prepaid Gift Card Select Styl…" at bounding box center [386, 382] width 640 height 35
select select "24666"
click at [164, 365] on select "Select Stylist [PERSON_NAME] R AKKI [PERSON_NAME] MANAGER MISS STAFF [PERSON_NA…" at bounding box center [210, 377] width 92 height 23
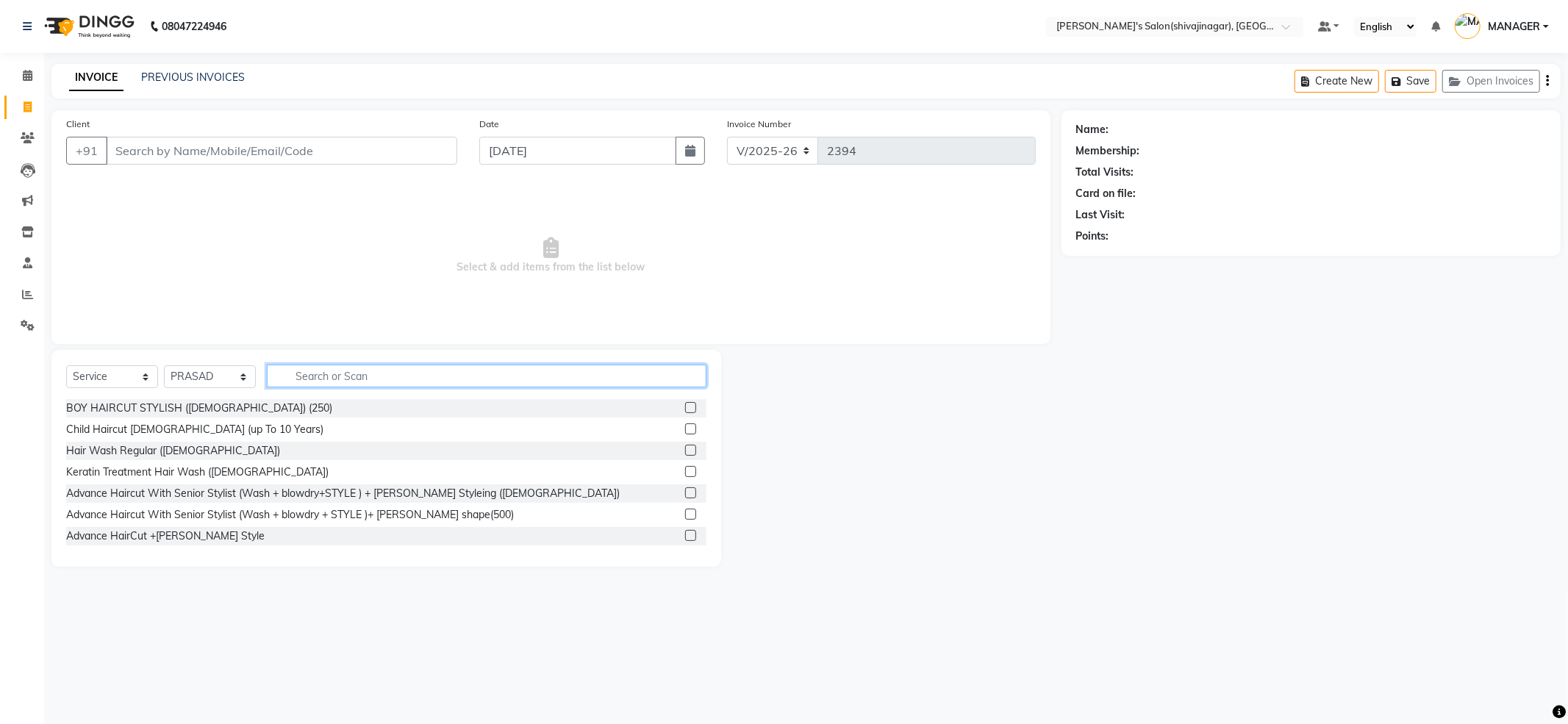
click at [351, 374] on input "text" at bounding box center [486, 376] width 440 height 23
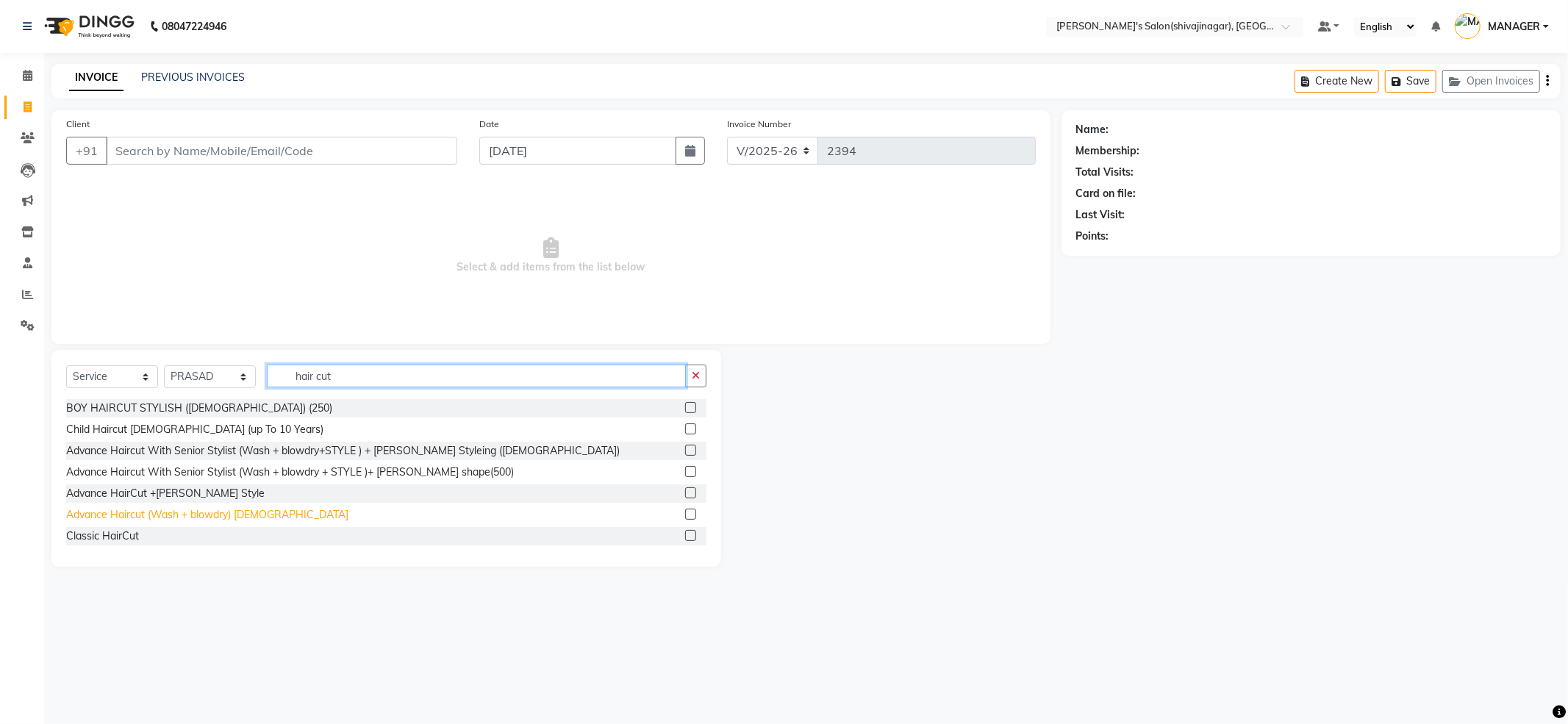
type input "hair cut"
click at [210, 519] on div "Advance Haircut (Wash + blowdry) [DEMOGRAPHIC_DATA]" at bounding box center [207, 515] width 282 height 16
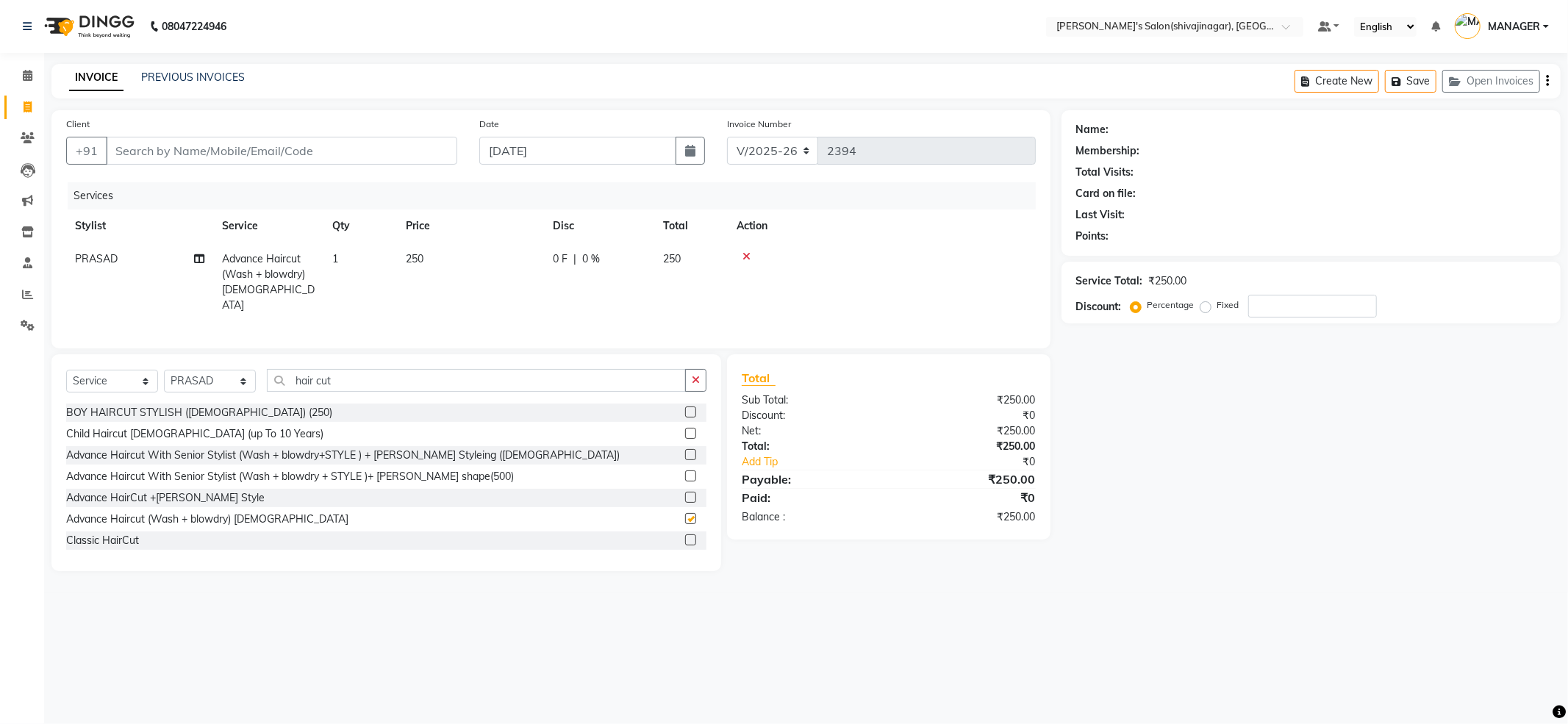
checkbox input "false"
click at [224, 149] on input "Client" at bounding box center [281, 150] width 351 height 28
type input "9"
type input "0"
type input "9529253784"
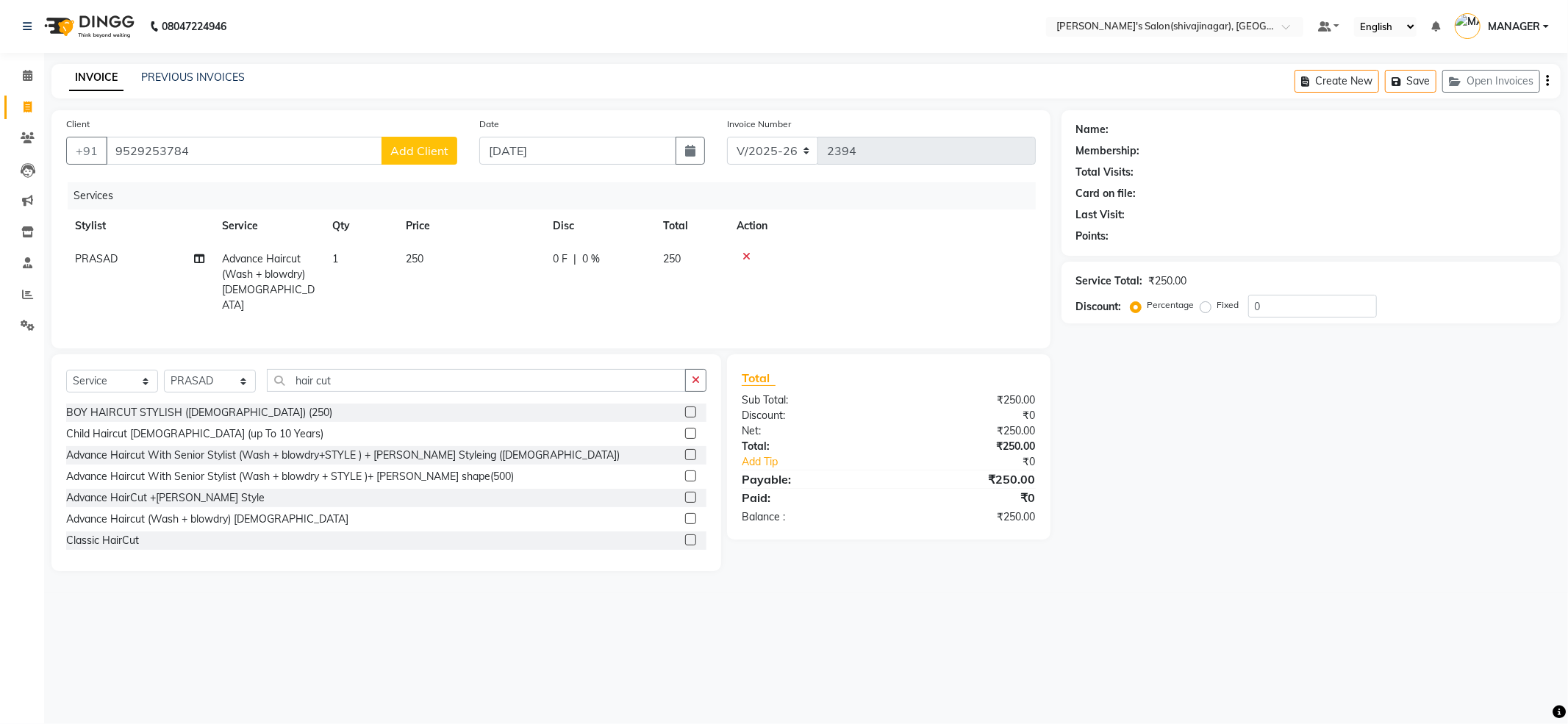
click at [386, 151] on button "Add Client" at bounding box center [419, 150] width 76 height 28
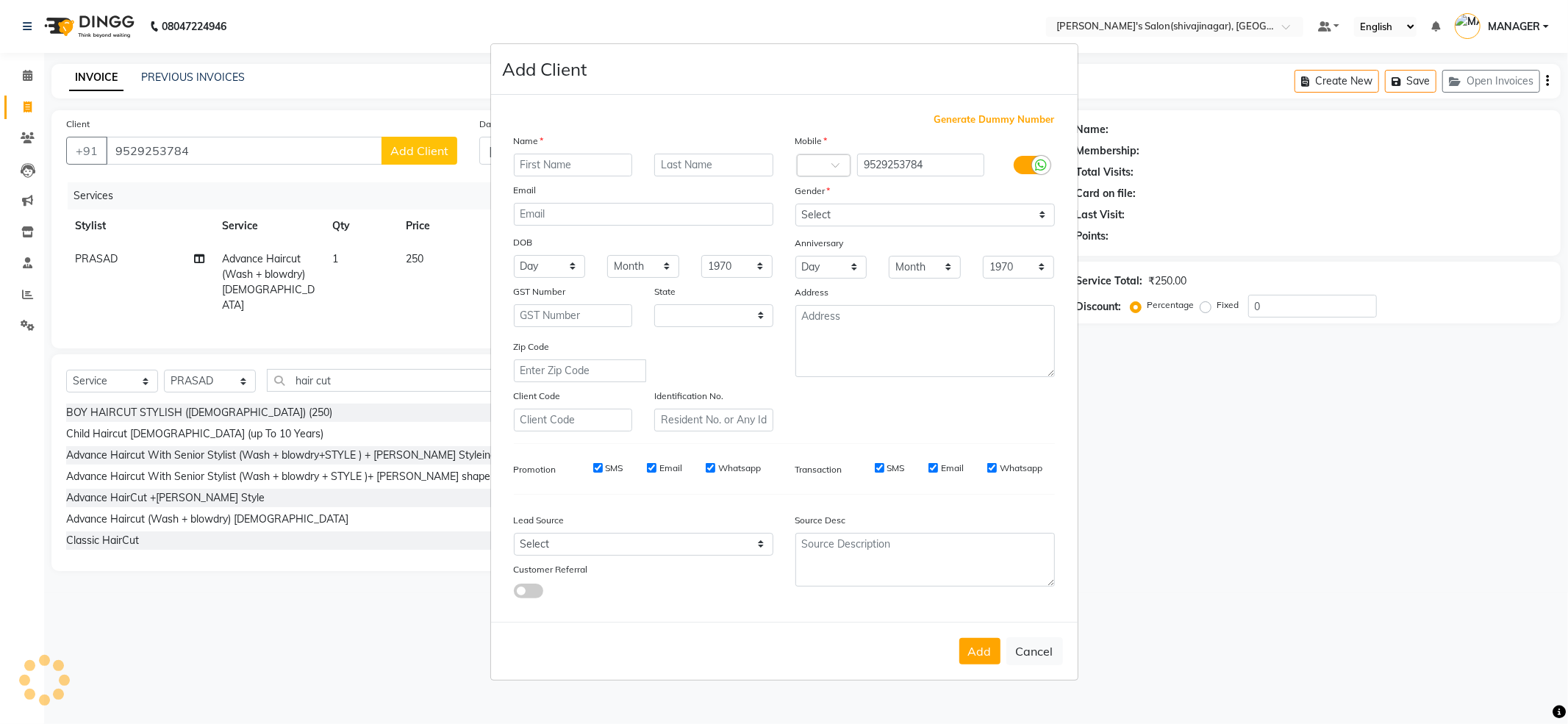
select select "22"
click at [536, 160] on input "text" at bounding box center [573, 165] width 119 height 23
type input "bharti kadam 02"
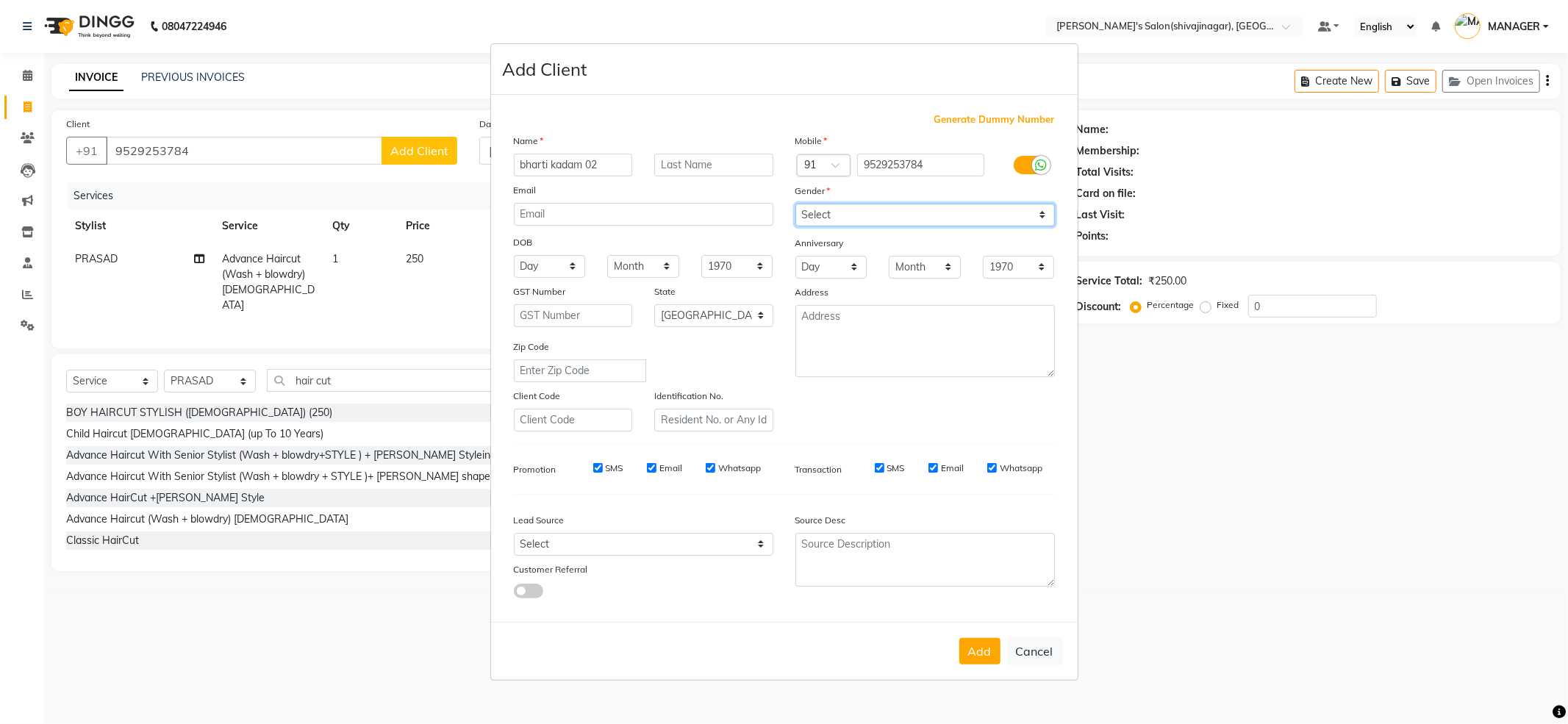
click at [907, 216] on select "Select Male Female Other Prefer Not To Say" at bounding box center [925, 215] width 260 height 23
select select "male"
click at [795, 205] on select "Select Male Female Other Prefer Not To Say" at bounding box center [925, 215] width 260 height 23
click at [980, 651] on button "Add" at bounding box center [979, 651] width 41 height 26
select select
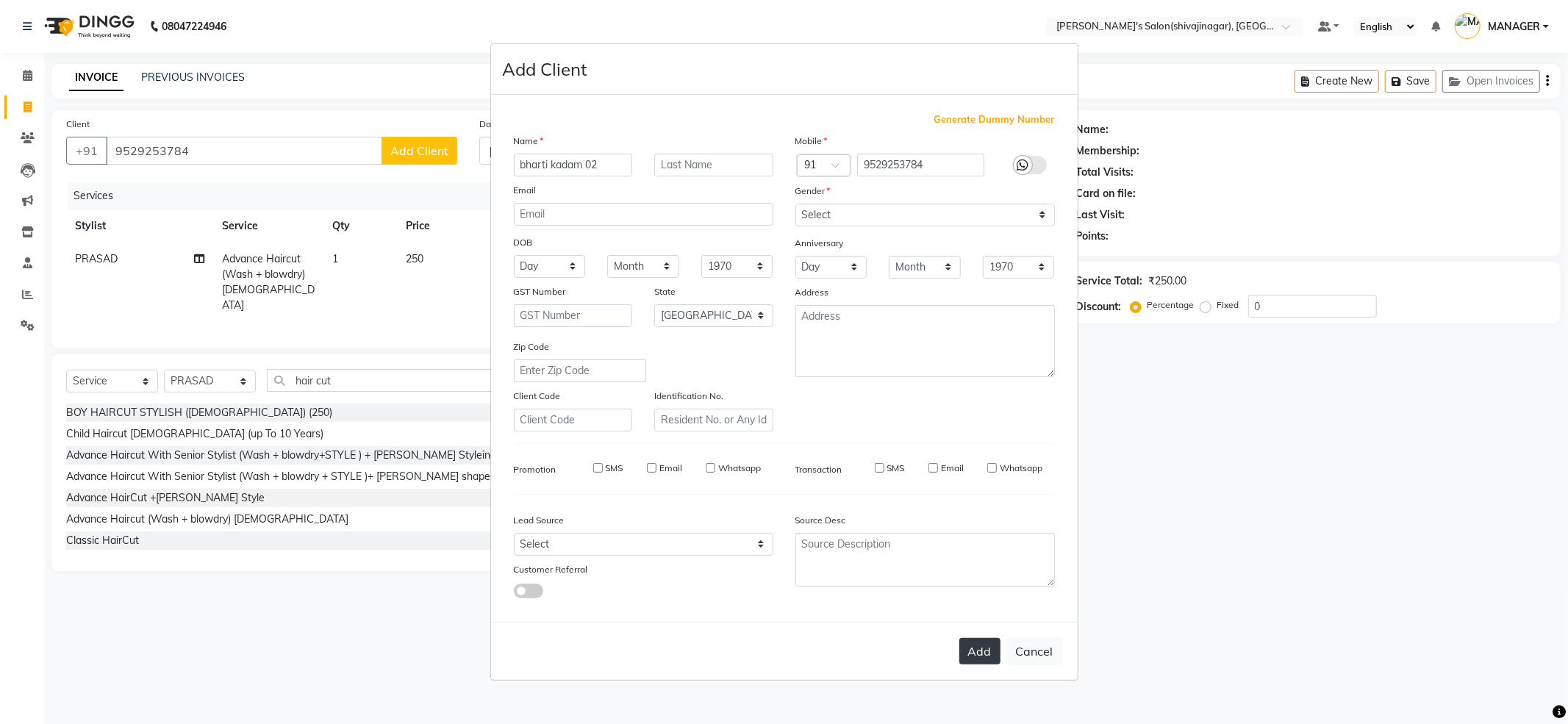
select select
select select "null"
select select
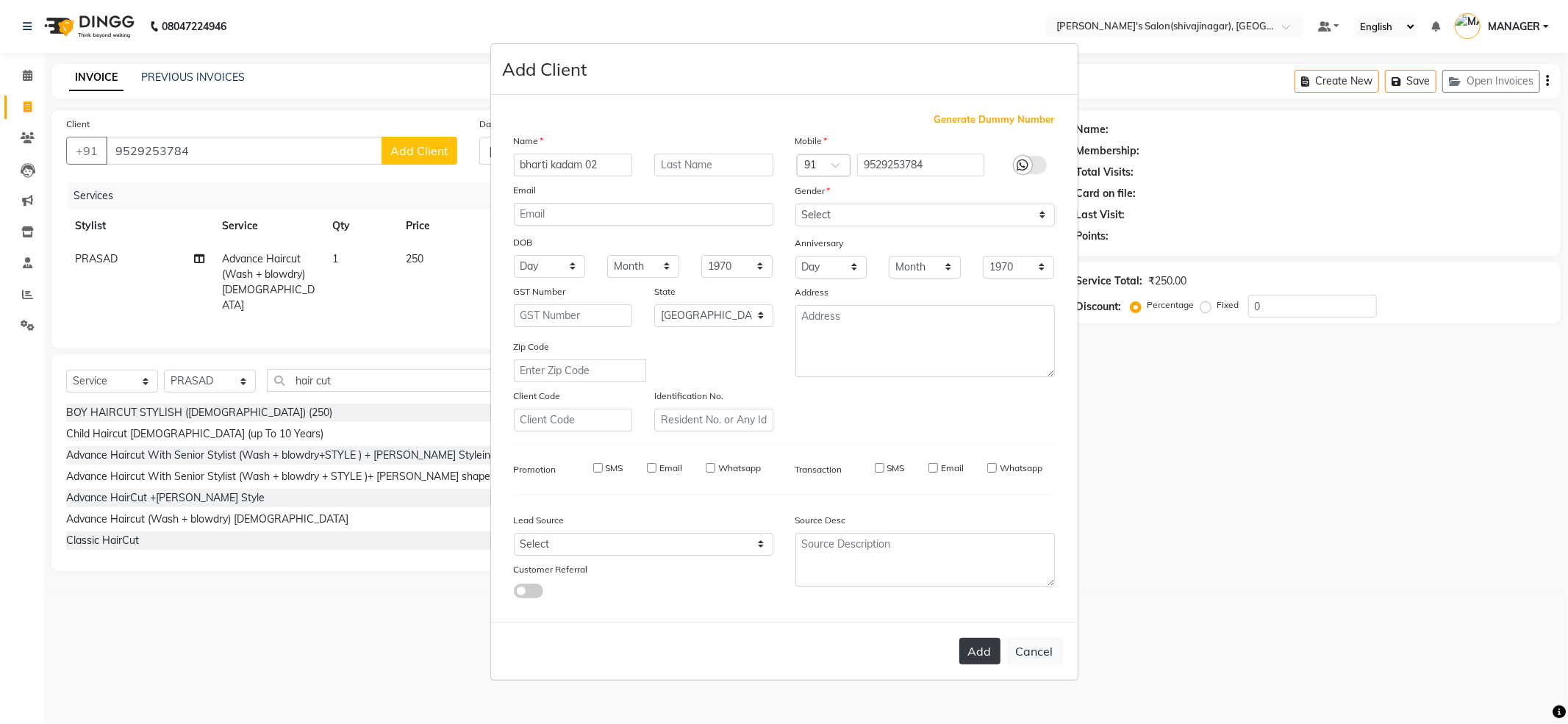
select select
checkbox input "false"
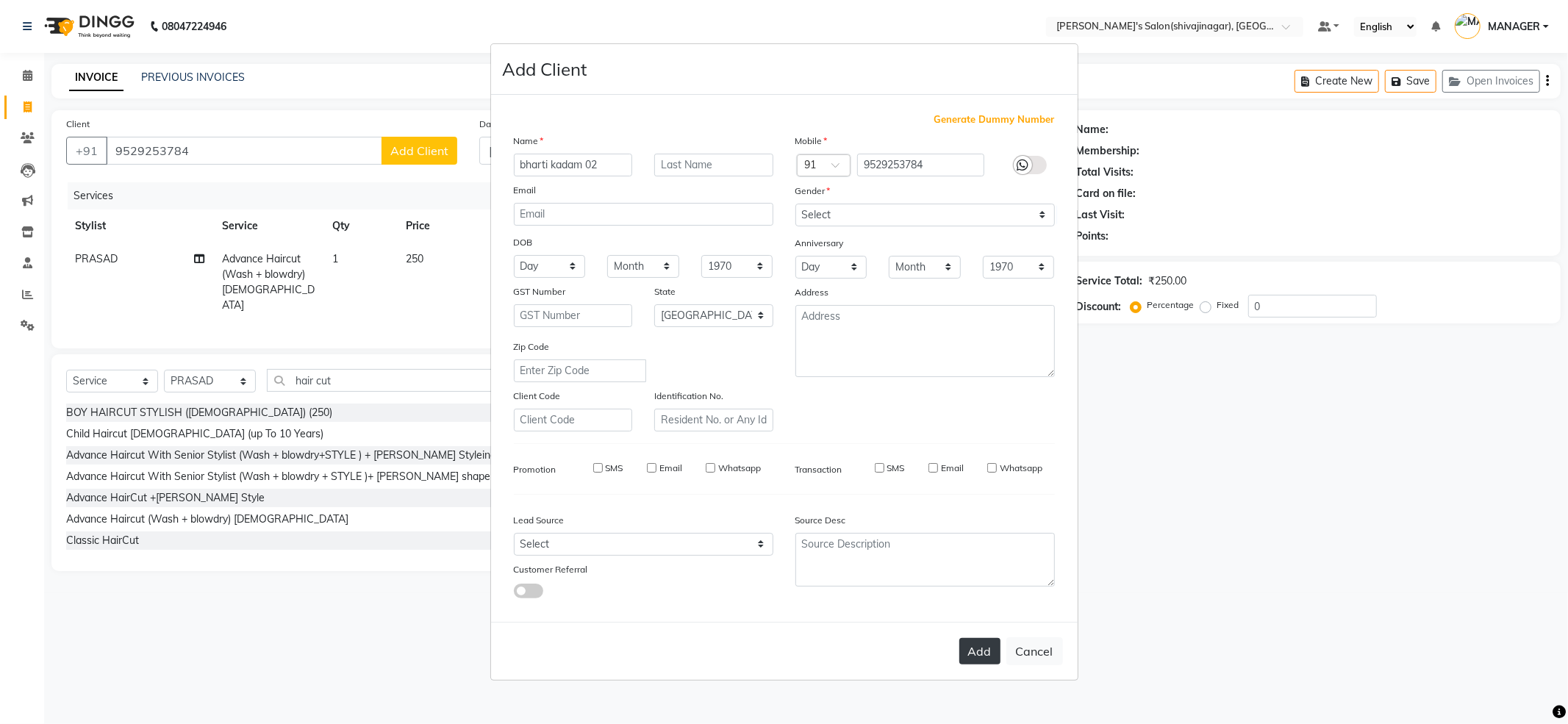
checkbox input "false"
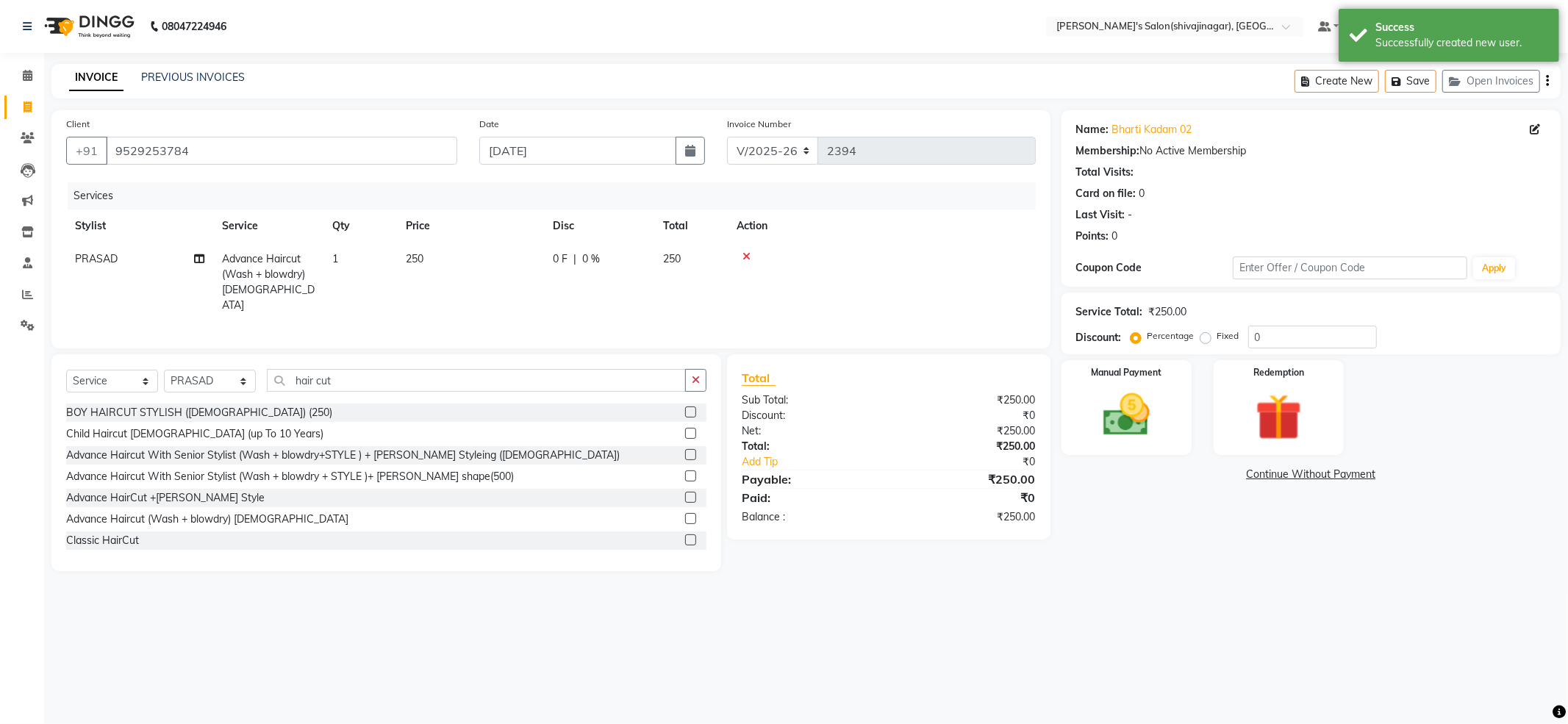
click at [1123, 559] on div "Name: Bharti Kadam 02 Membership: No Active Membership Total Visits: Card on fi…" at bounding box center [1316, 340] width 510 height 461
click at [1130, 442] on img at bounding box center [1127, 415] width 79 height 56
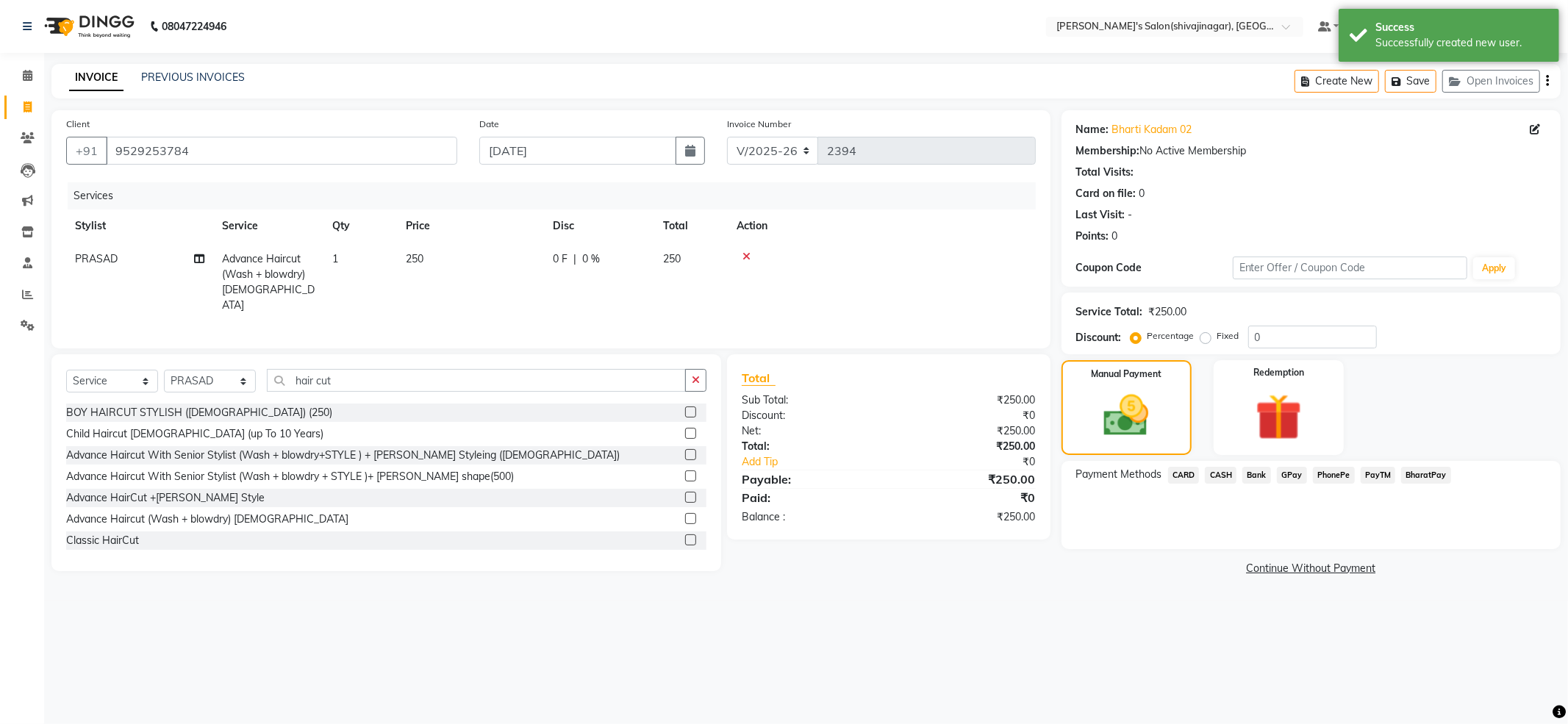
click at [1368, 480] on span "PayTM" at bounding box center [1377, 475] width 35 height 17
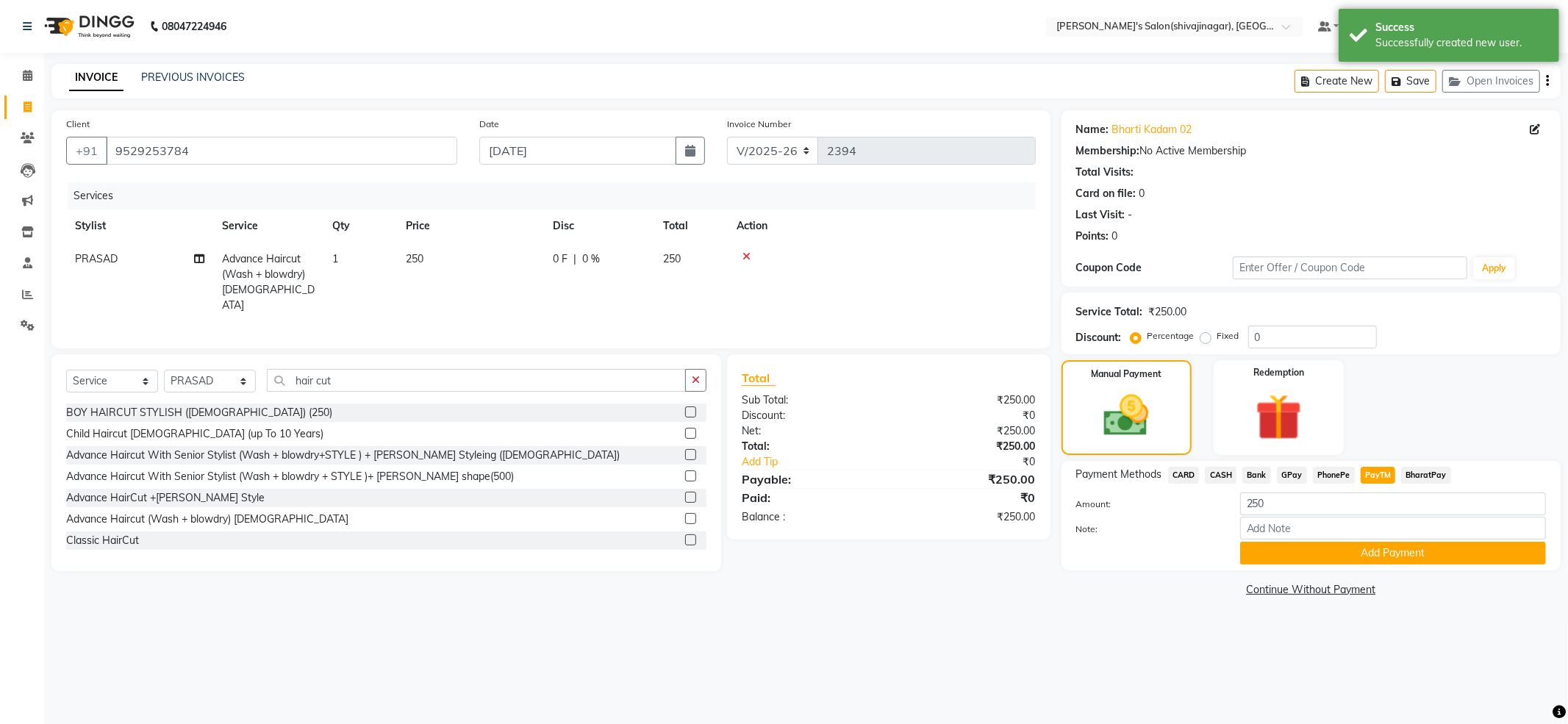
click at [1374, 541] on div "Note:" at bounding box center [1310, 529] width 492 height 25
click at [1365, 552] on button "Add Payment" at bounding box center [1392, 553] width 306 height 23
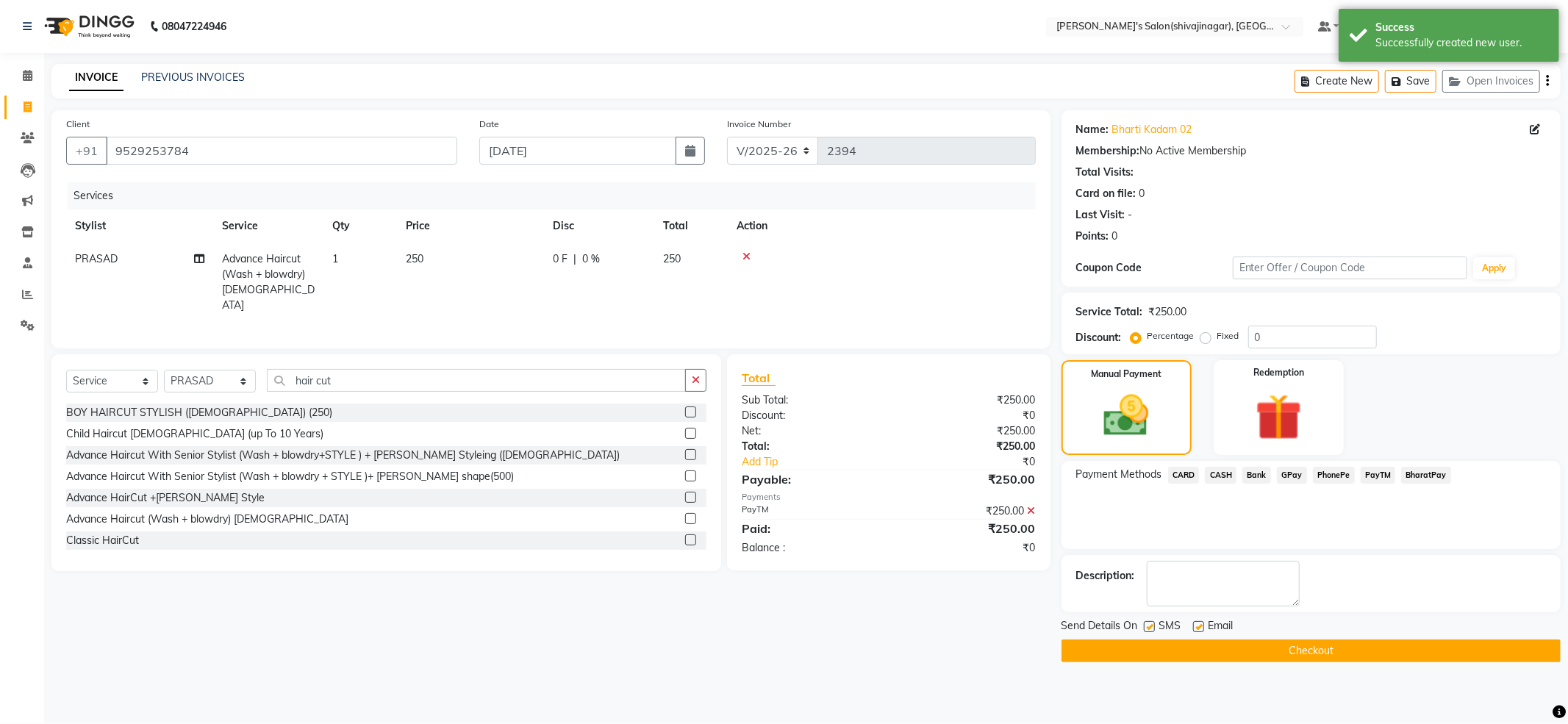
click at [1309, 649] on button "Checkout" at bounding box center [1310, 651] width 499 height 23
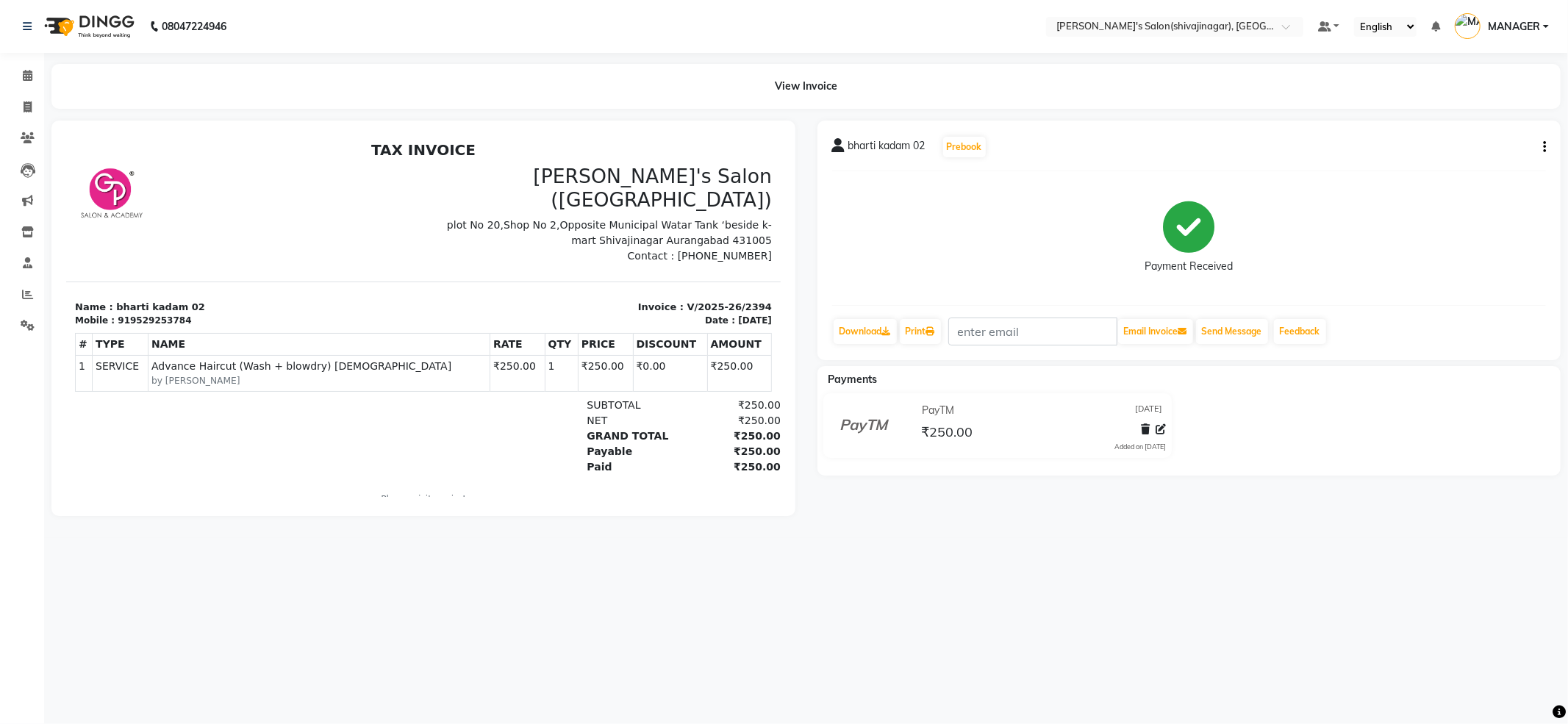
click at [1106, 630] on div "08047224946 Select Location × Girja's Salon(shivajinagar), Shivaji Nagar Defaul…" at bounding box center [784, 362] width 1568 height 724
click at [33, 113] on span at bounding box center [27, 108] width 25 height 17
select select "service"
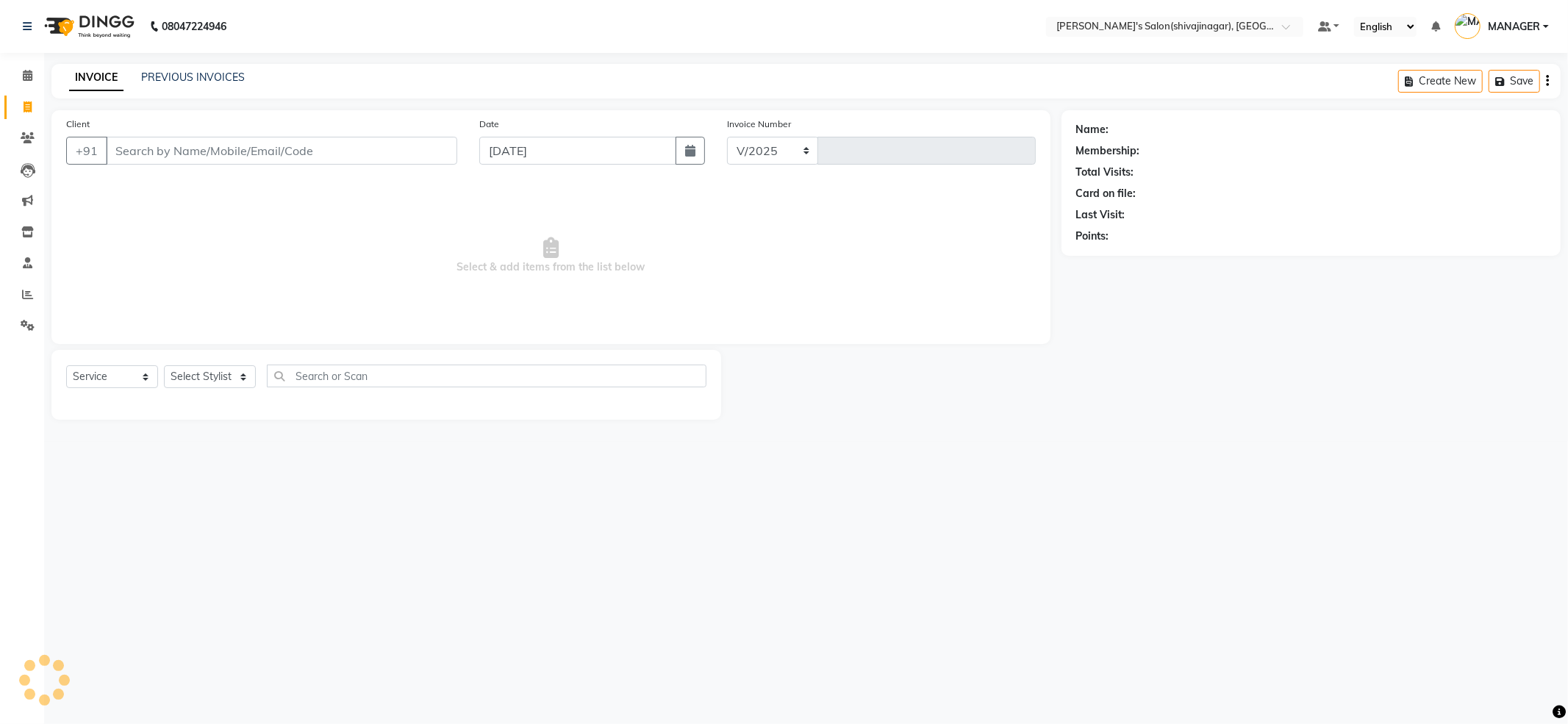
select select "4174"
type input "2395"
click at [138, 80] on div "INVOICE PREVIOUS INVOICES" at bounding box center [148, 78] width 193 height 16
click at [497, 228] on span "Select & add items from the list below" at bounding box center [551, 256] width 969 height 147
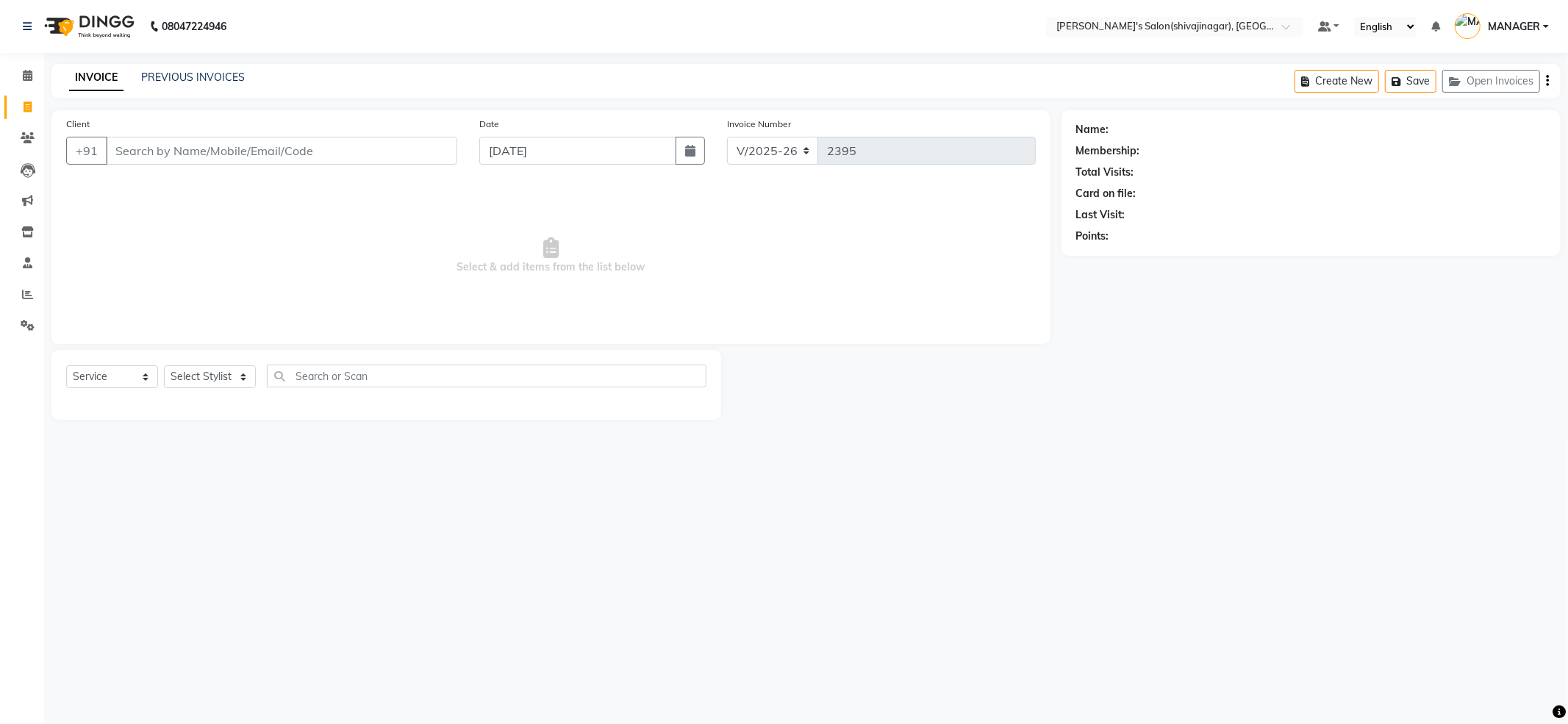
click at [201, 66] on div "INVOICE PREVIOUS INVOICES Create New Save Open Invoices" at bounding box center [806, 81] width 1509 height 35
click at [237, 80] on link "PREVIOUS INVOICES" at bounding box center [192, 77] width 104 height 13
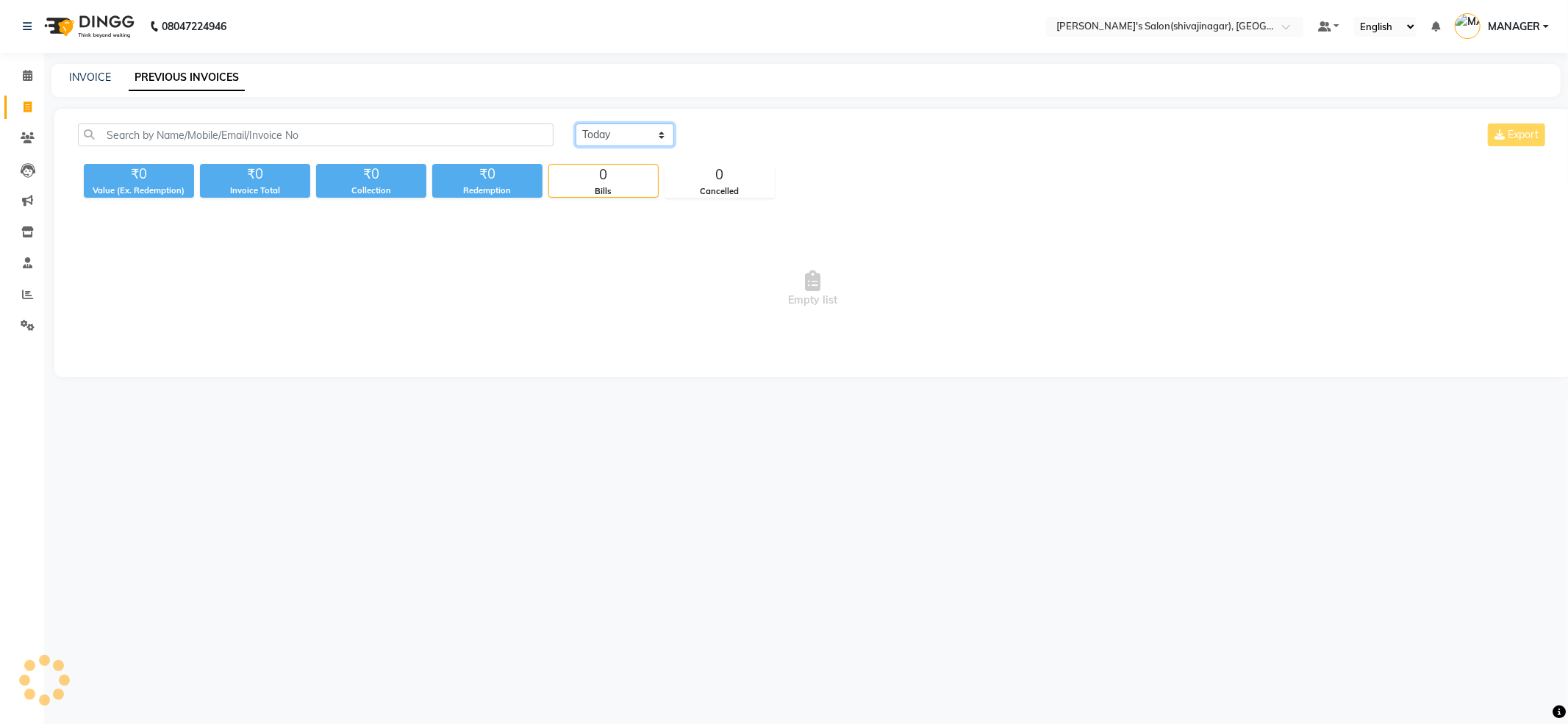
click at [629, 133] on select "Today Yesterday Custom Range" at bounding box center [624, 135] width 99 height 23
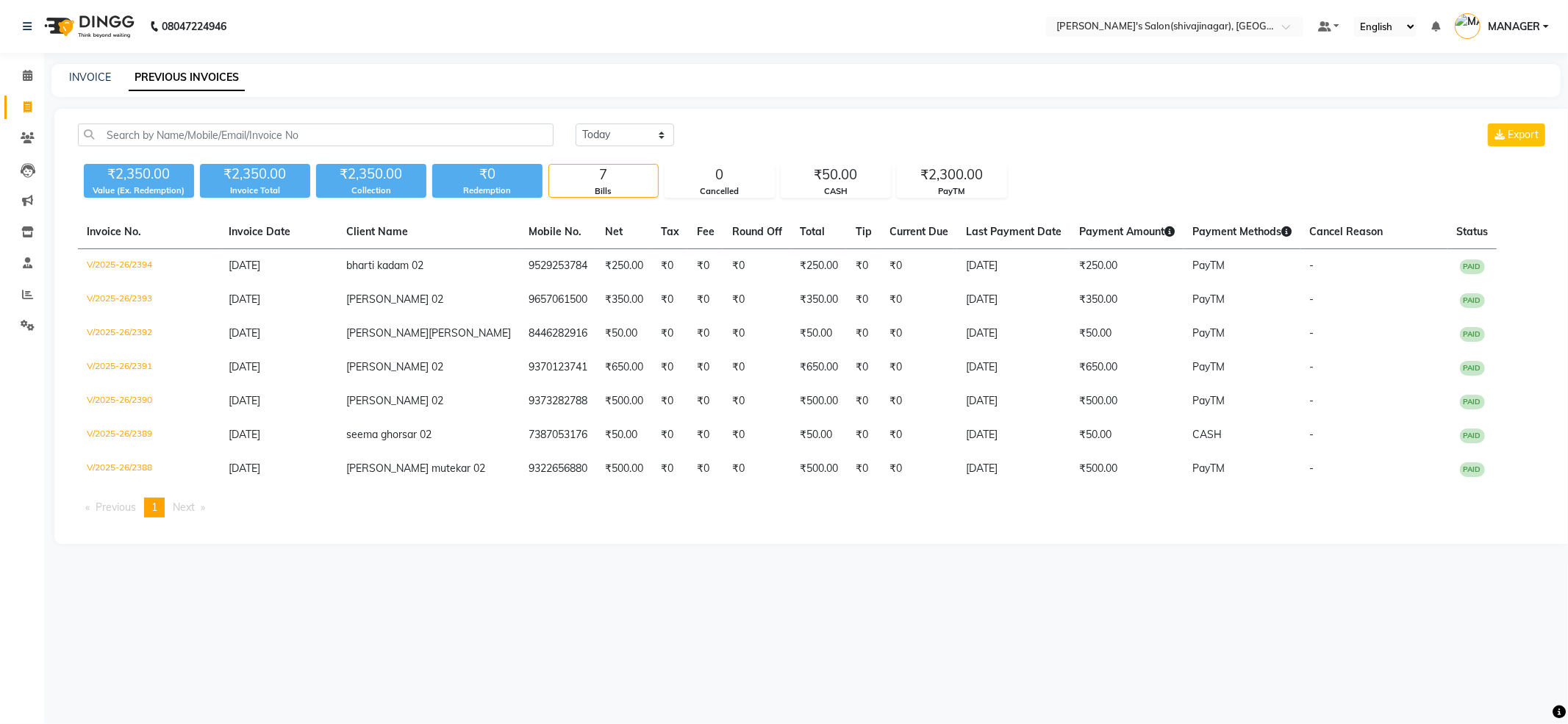
click at [856, 72] on div "INVOICE PREVIOUS INVOICES" at bounding box center [797, 78] width 1491 height 16
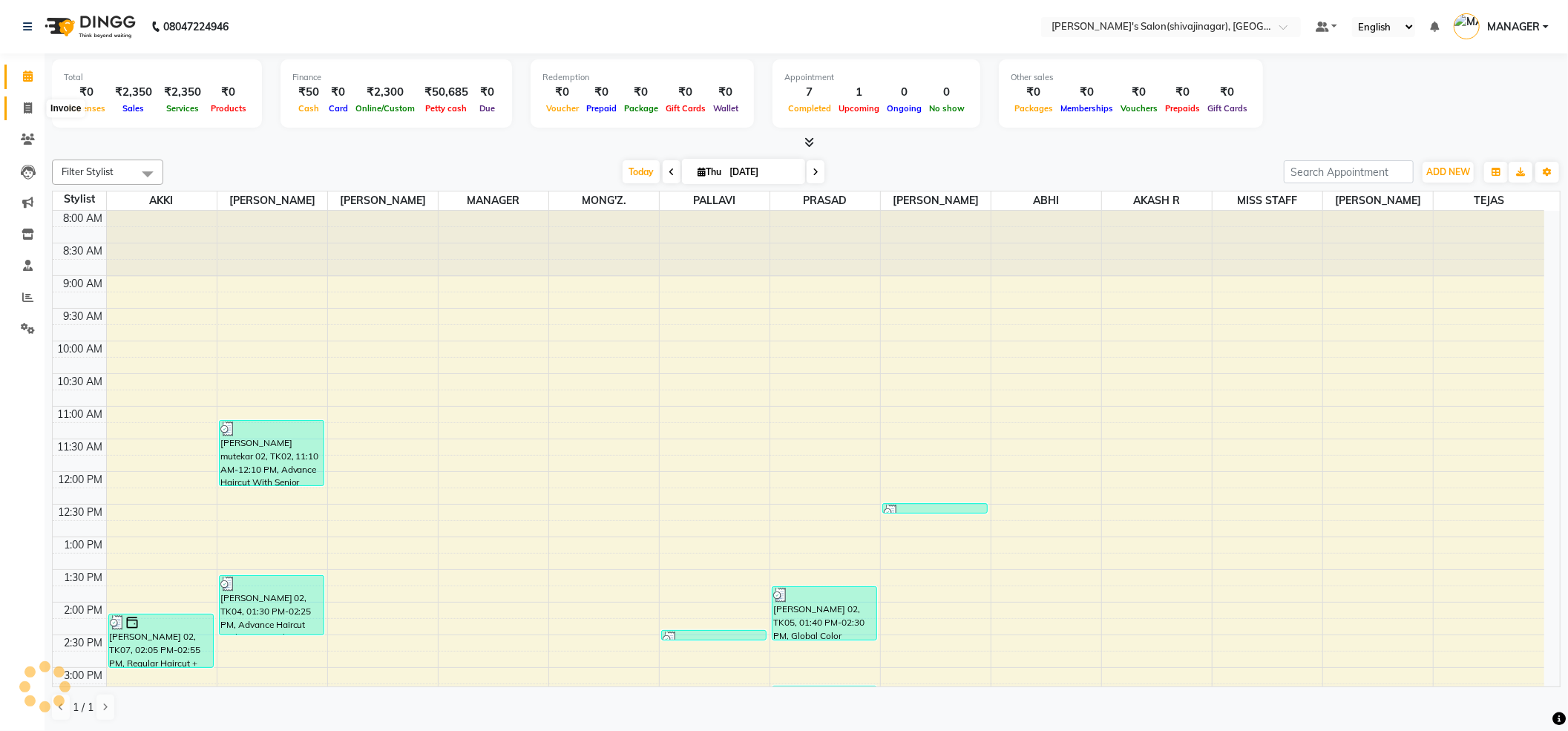
click at [15, 109] on span at bounding box center [27, 109] width 26 height 17
select select "service"
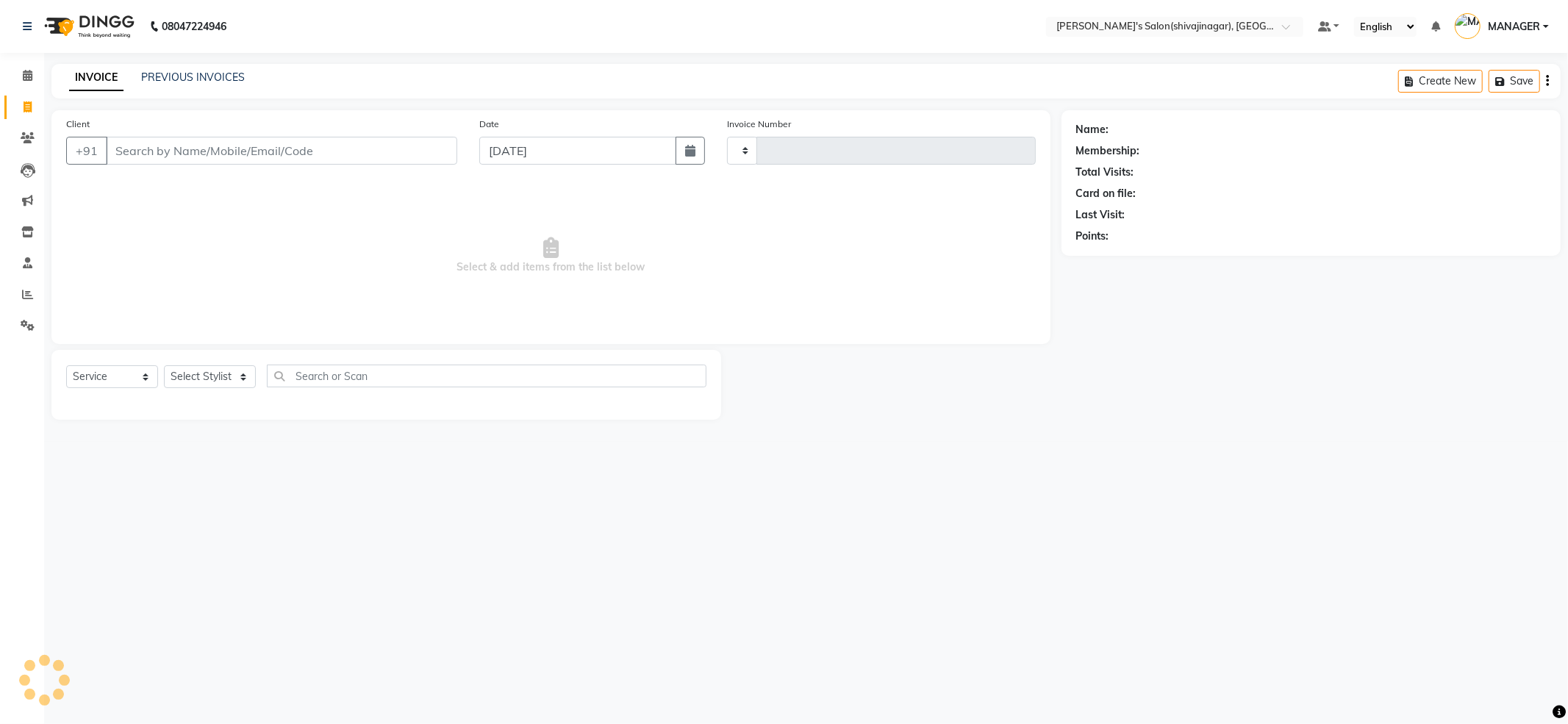
click at [330, 154] on input "Client" at bounding box center [281, 150] width 351 height 28
type input "[PERSON_NAME]"
click at [192, 388] on select "Select Stylist" at bounding box center [210, 382] width 92 height 23
click at [195, 388] on select "Select Stylist" at bounding box center [210, 382] width 92 height 23
click at [196, 386] on select "Select Stylist" at bounding box center [210, 382] width 92 height 23
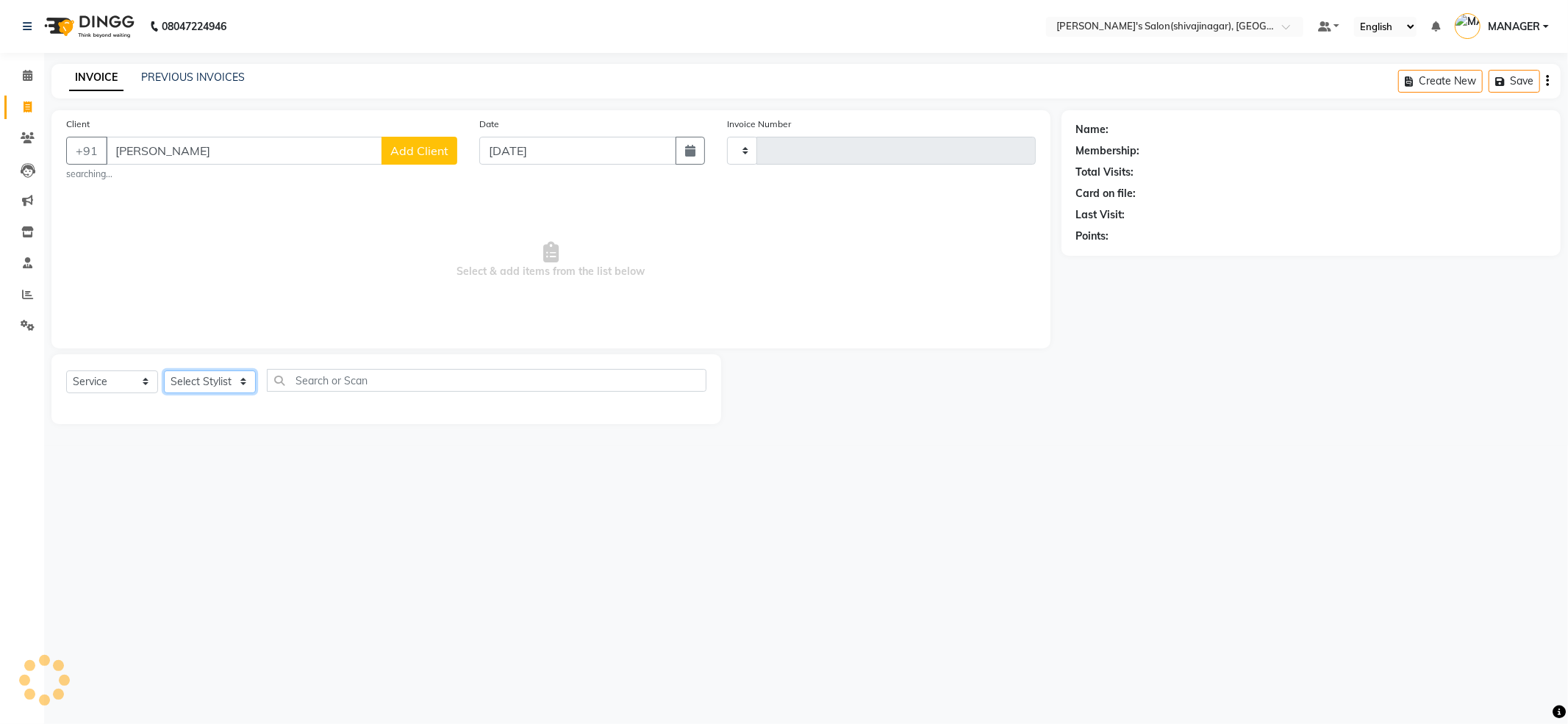
click at [197, 382] on select "Select Stylist" at bounding box center [210, 382] width 92 height 23
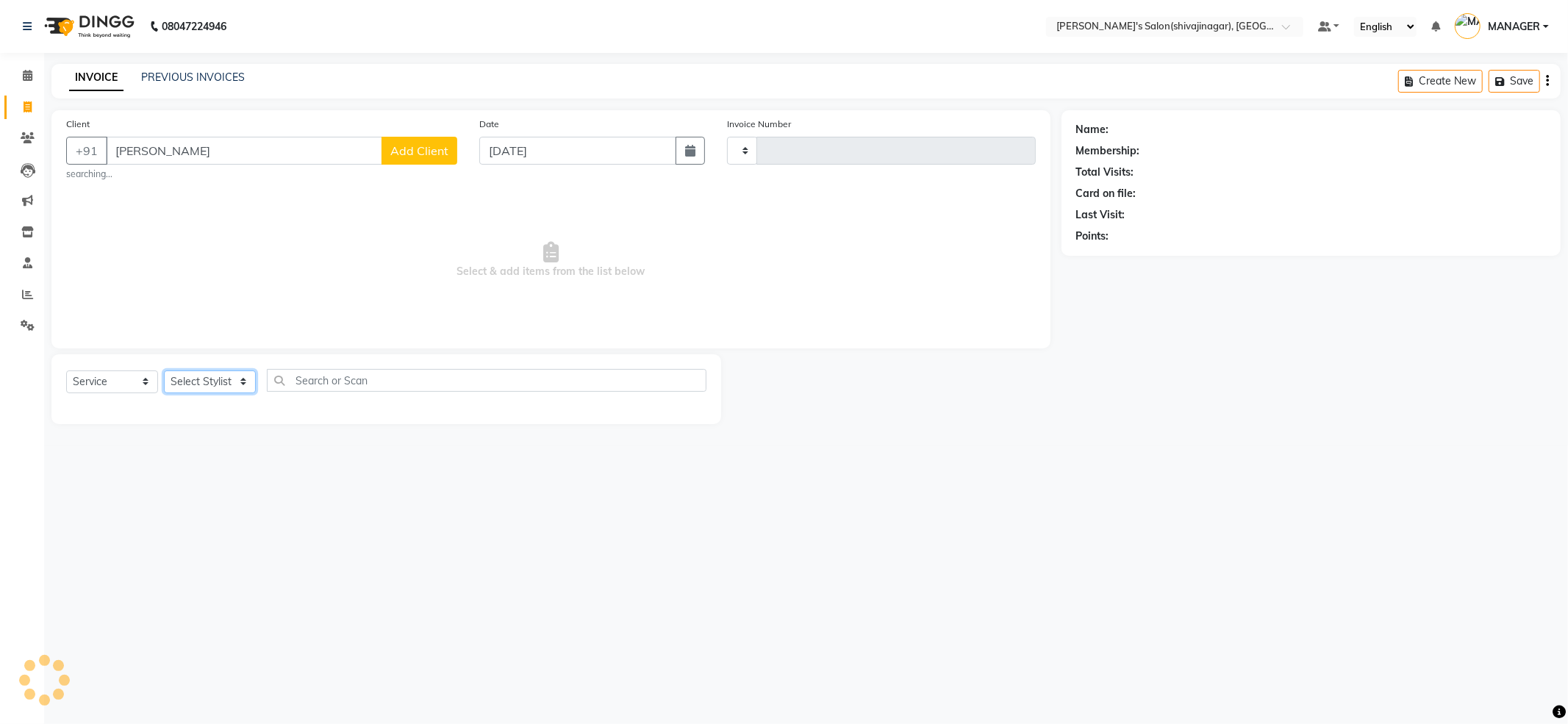
click at [197, 382] on select "Select Stylist" at bounding box center [210, 382] width 92 height 23
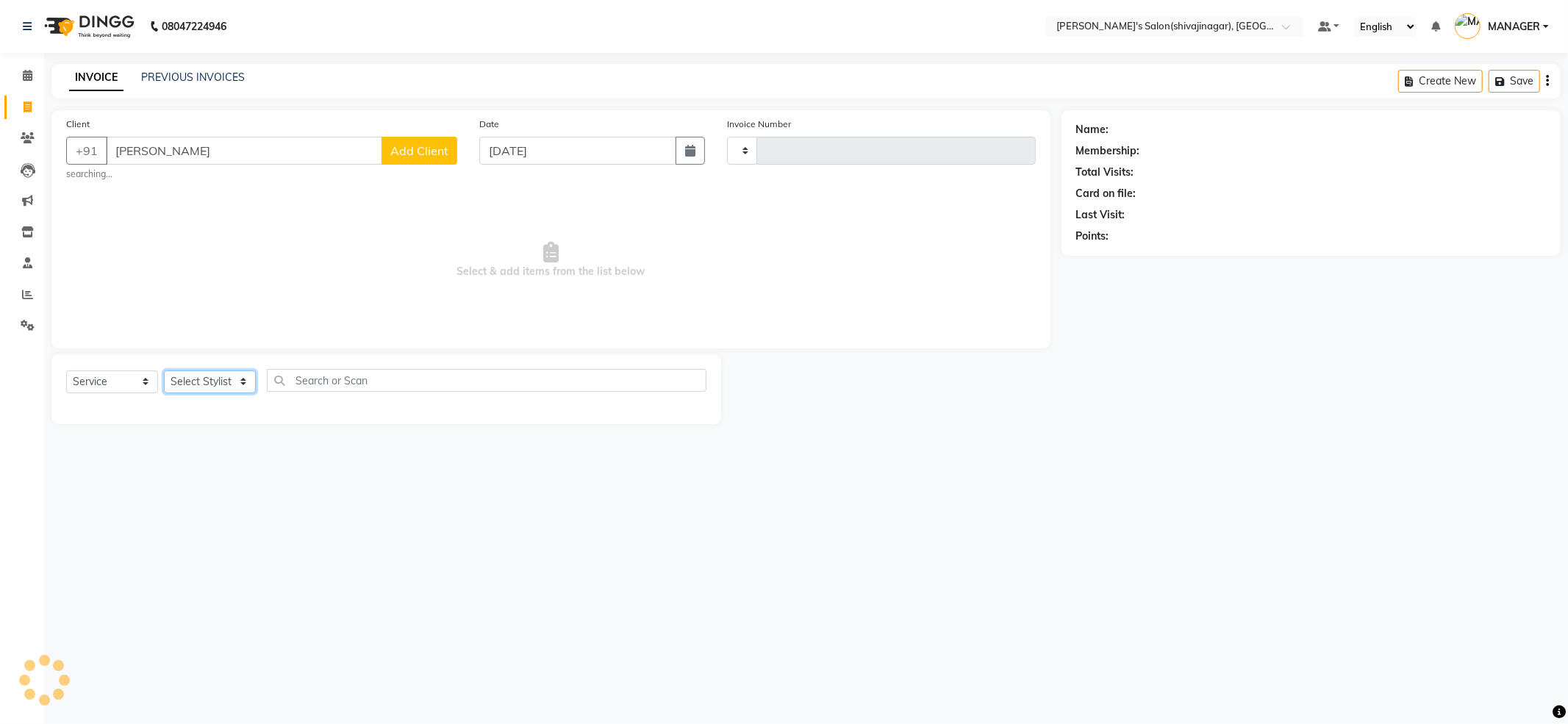
click at [194, 382] on select "Select Stylist" at bounding box center [210, 382] width 92 height 23
click at [192, 383] on select "Select Stylist" at bounding box center [210, 382] width 92 height 23
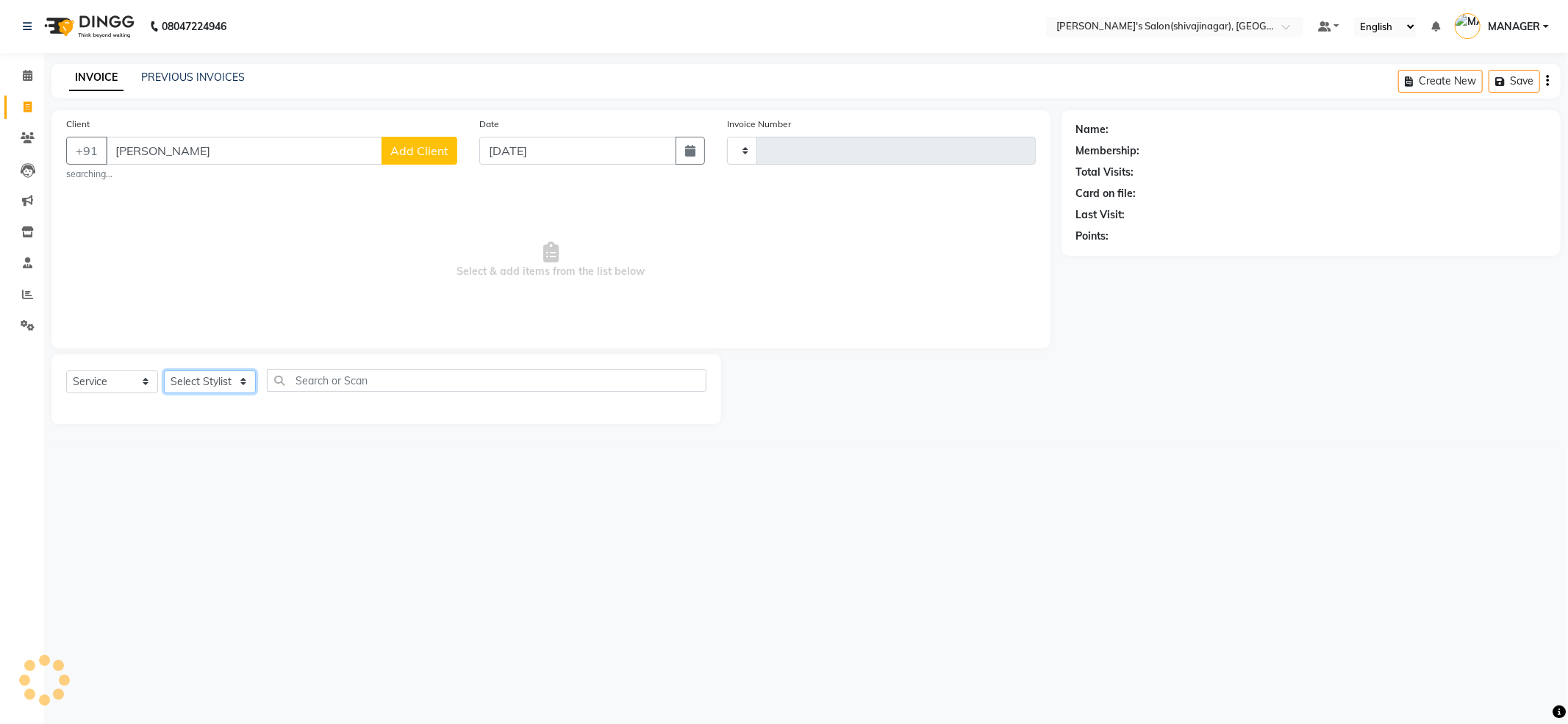
click at [192, 383] on select "Select Stylist" at bounding box center [210, 382] width 92 height 23
click at [191, 383] on select "Select Stylist" at bounding box center [210, 382] width 92 height 23
select select "4174"
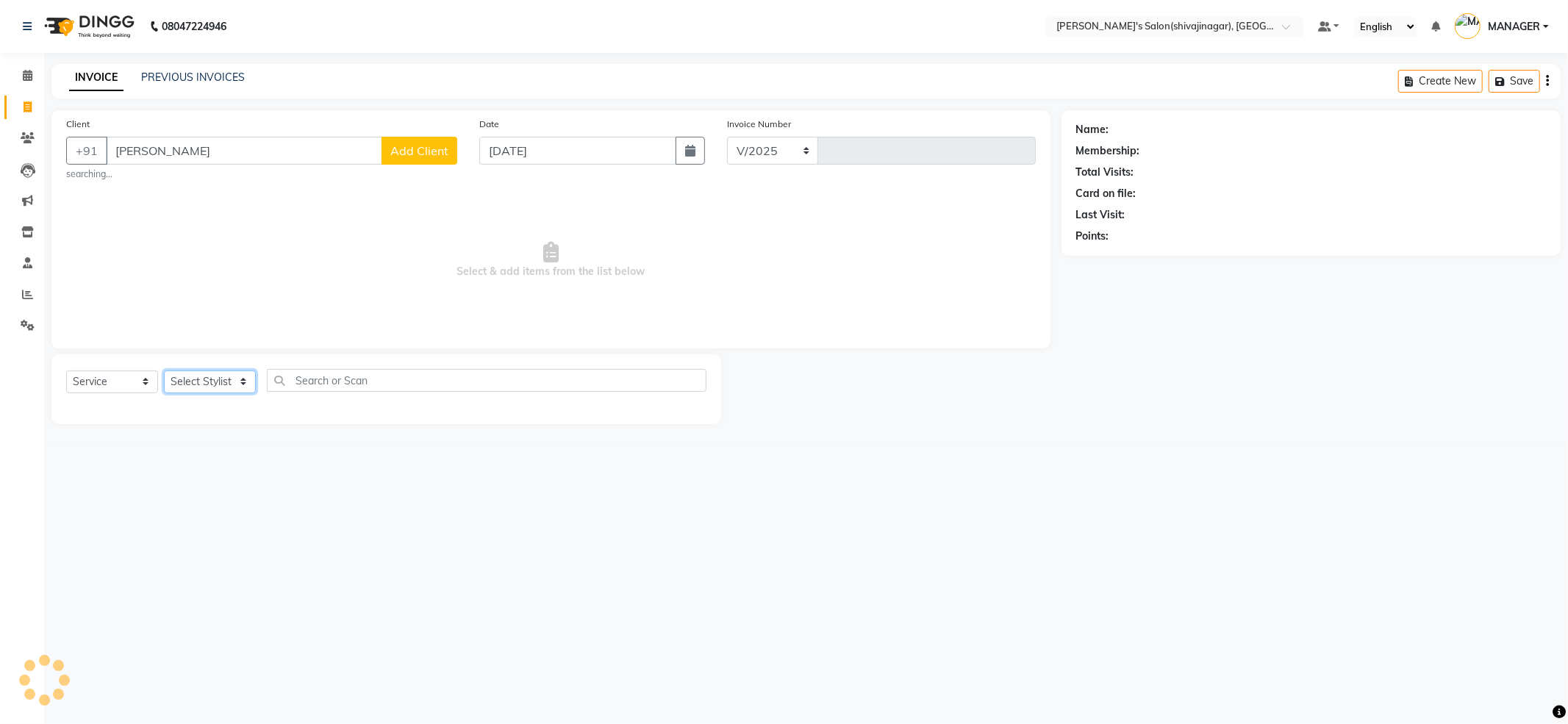
type input "2395"
click at [191, 383] on select "Select Stylist" at bounding box center [210, 382] width 92 height 23
click at [191, 383] on select "Select Stylist [PERSON_NAME] R AKKI [PERSON_NAME] MANAGER MISS STAFF [PERSON_NA…" at bounding box center [210, 382] width 92 height 23
select select "30676"
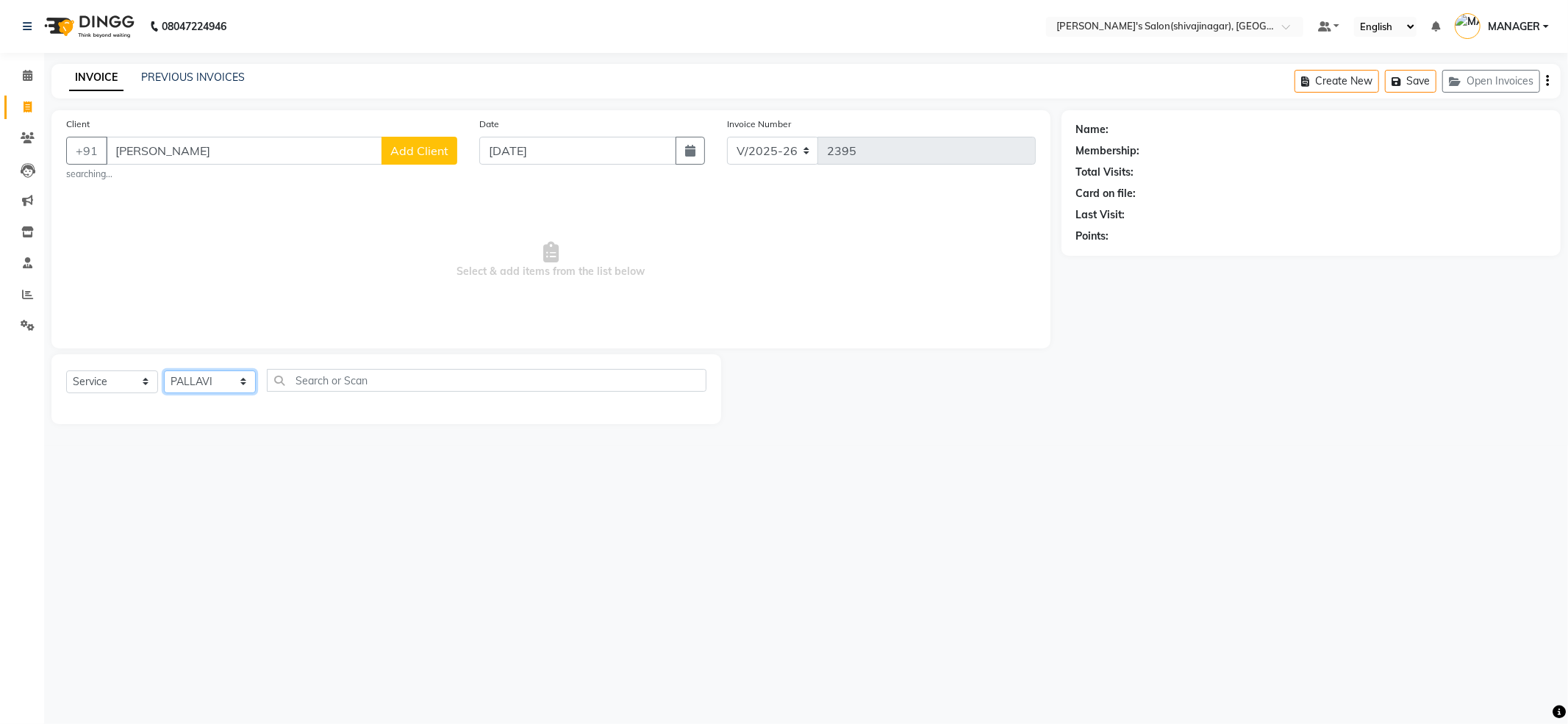
click at [164, 371] on select "Select Stylist [PERSON_NAME] R AKKI [PERSON_NAME] MANAGER MISS STAFF [PERSON_NA…" at bounding box center [210, 382] width 92 height 23
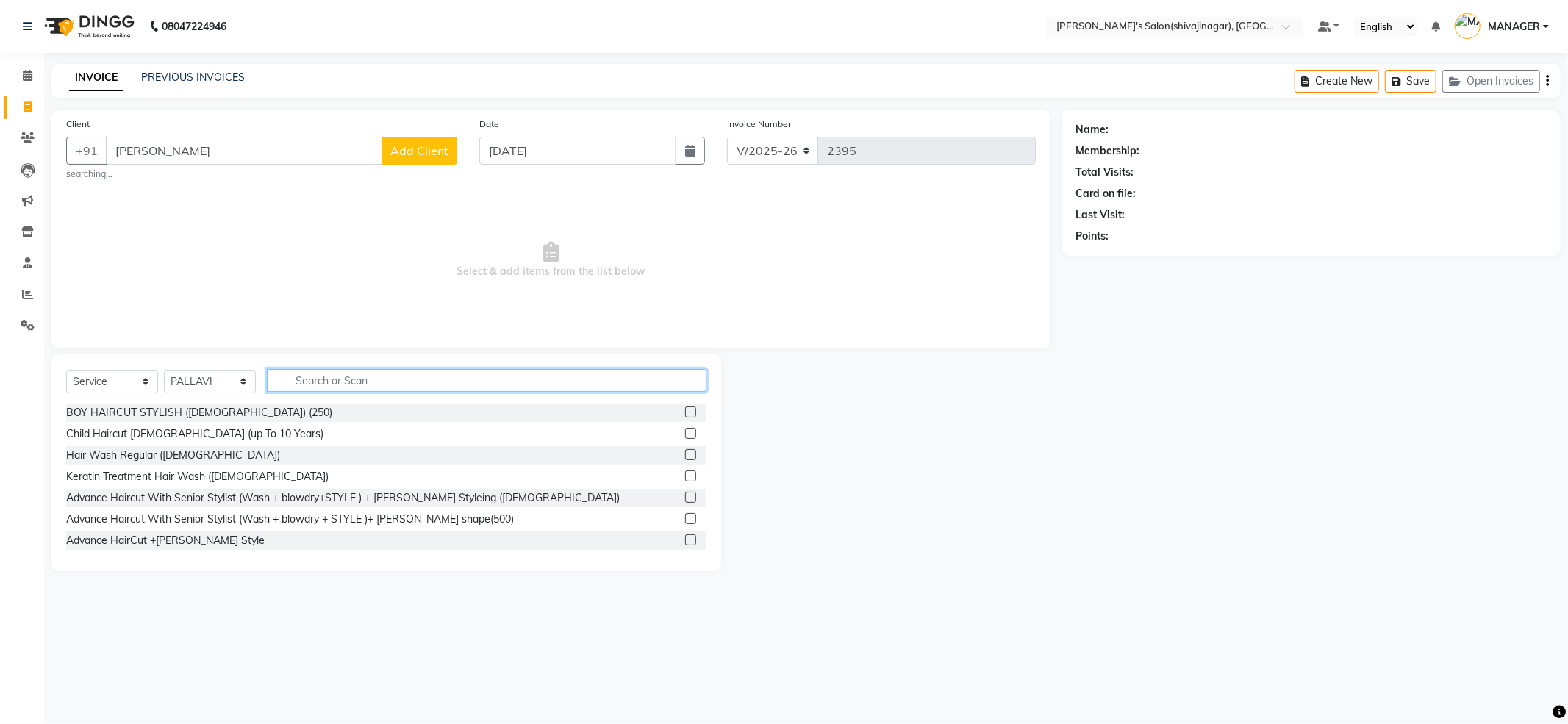
click at [359, 386] on input "text" at bounding box center [486, 380] width 440 height 23
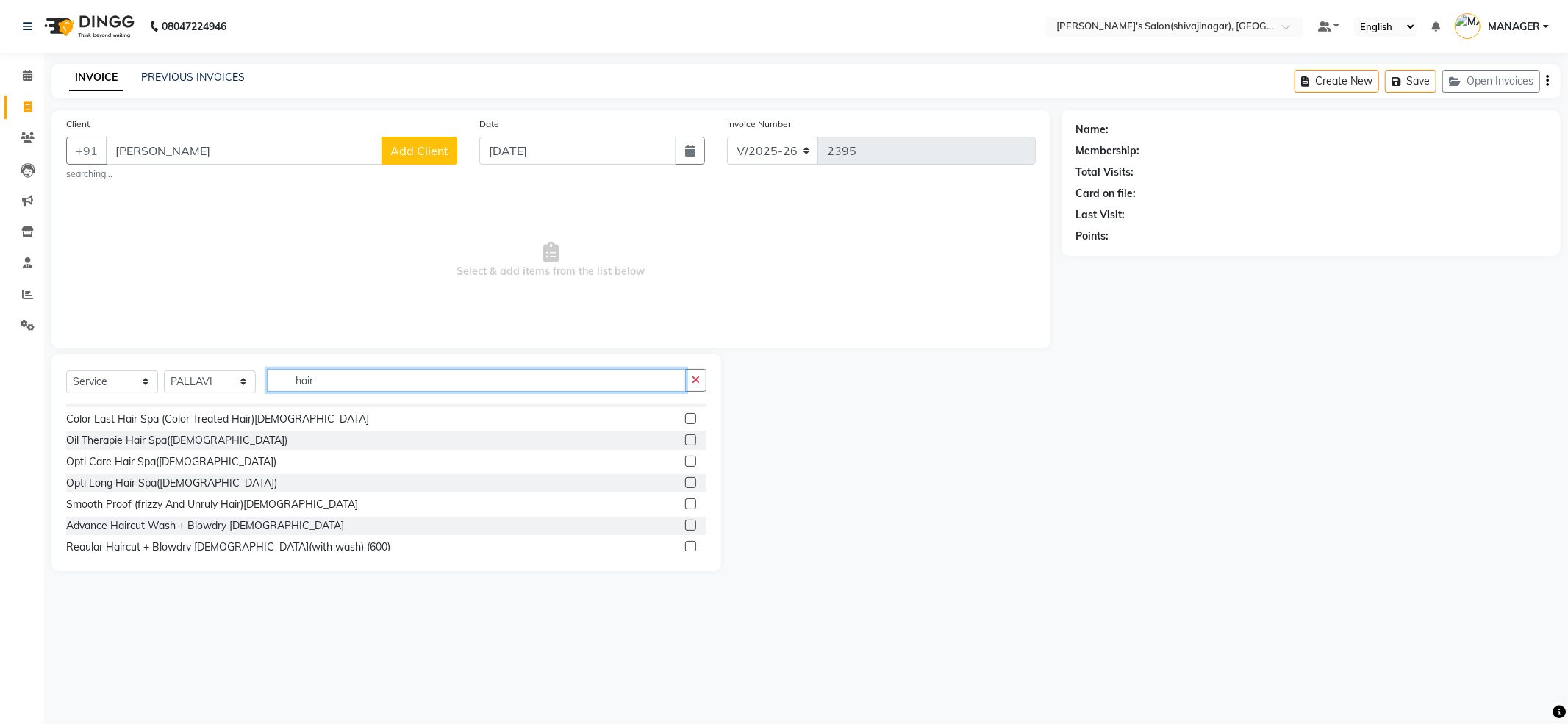
scroll to position [294, 0]
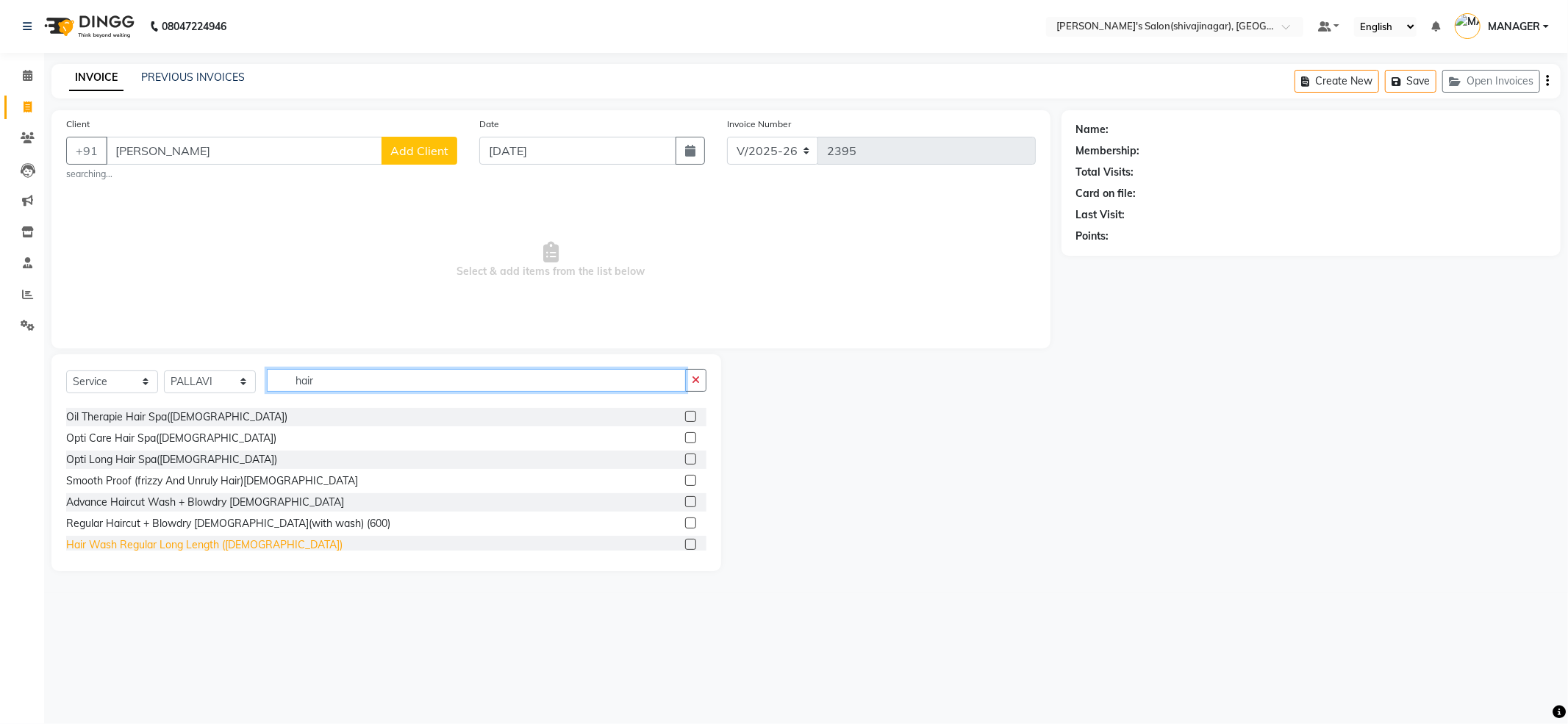
type input "hair"
click at [183, 547] on div "Hair Wash Regular Long Length ([DEMOGRAPHIC_DATA])" at bounding box center [205, 546] width 276 height 16
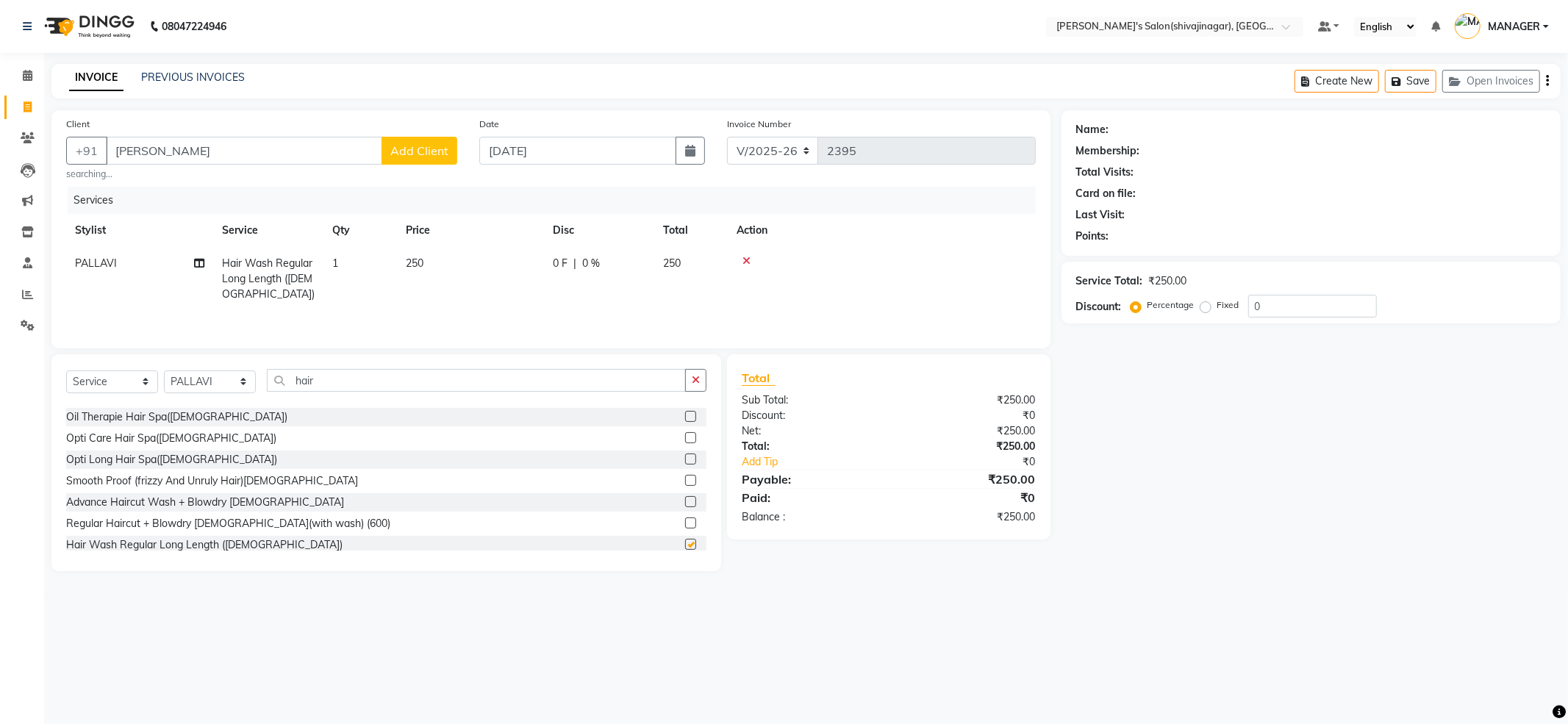
checkbox input "false"
click at [395, 377] on input "hair" at bounding box center [475, 380] width 419 height 23
type input "h"
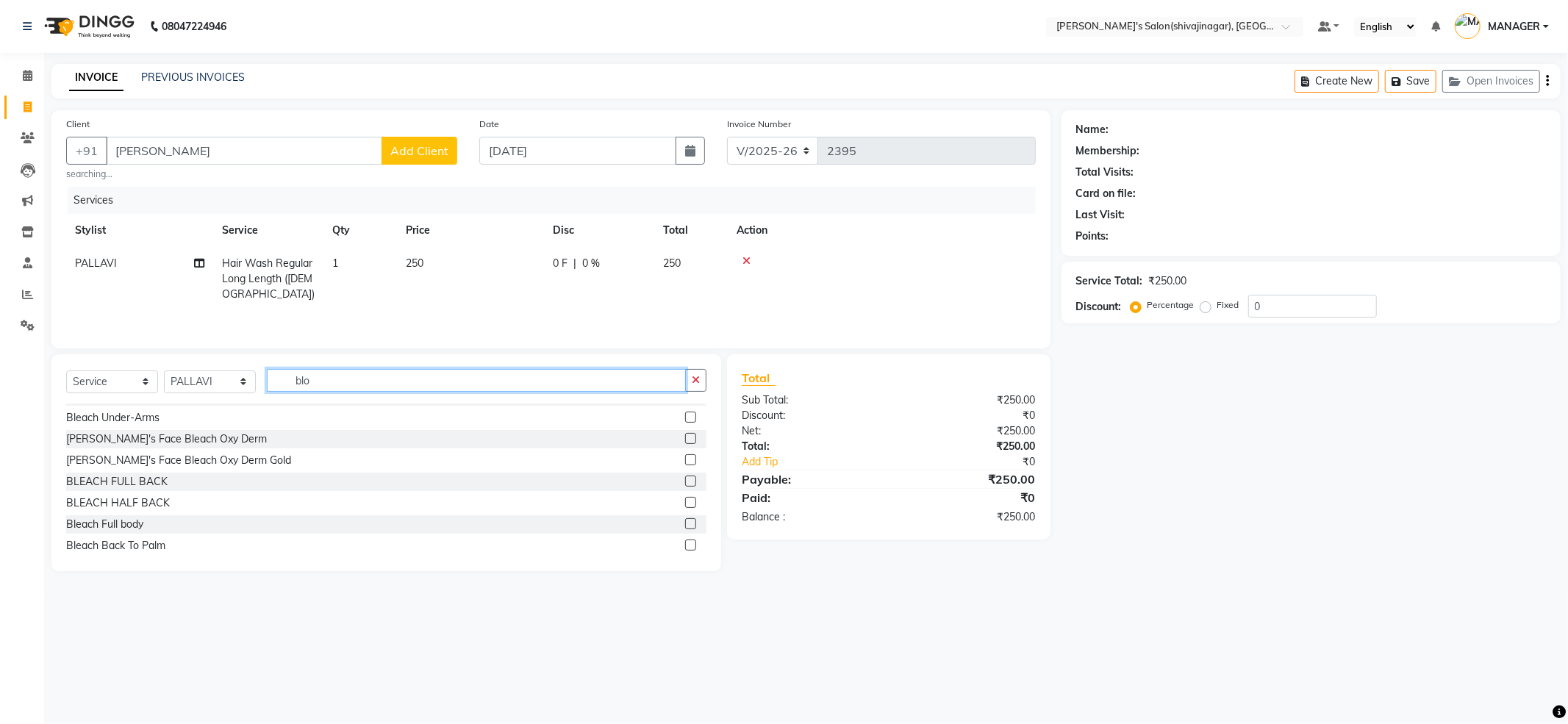
scroll to position [130, 0]
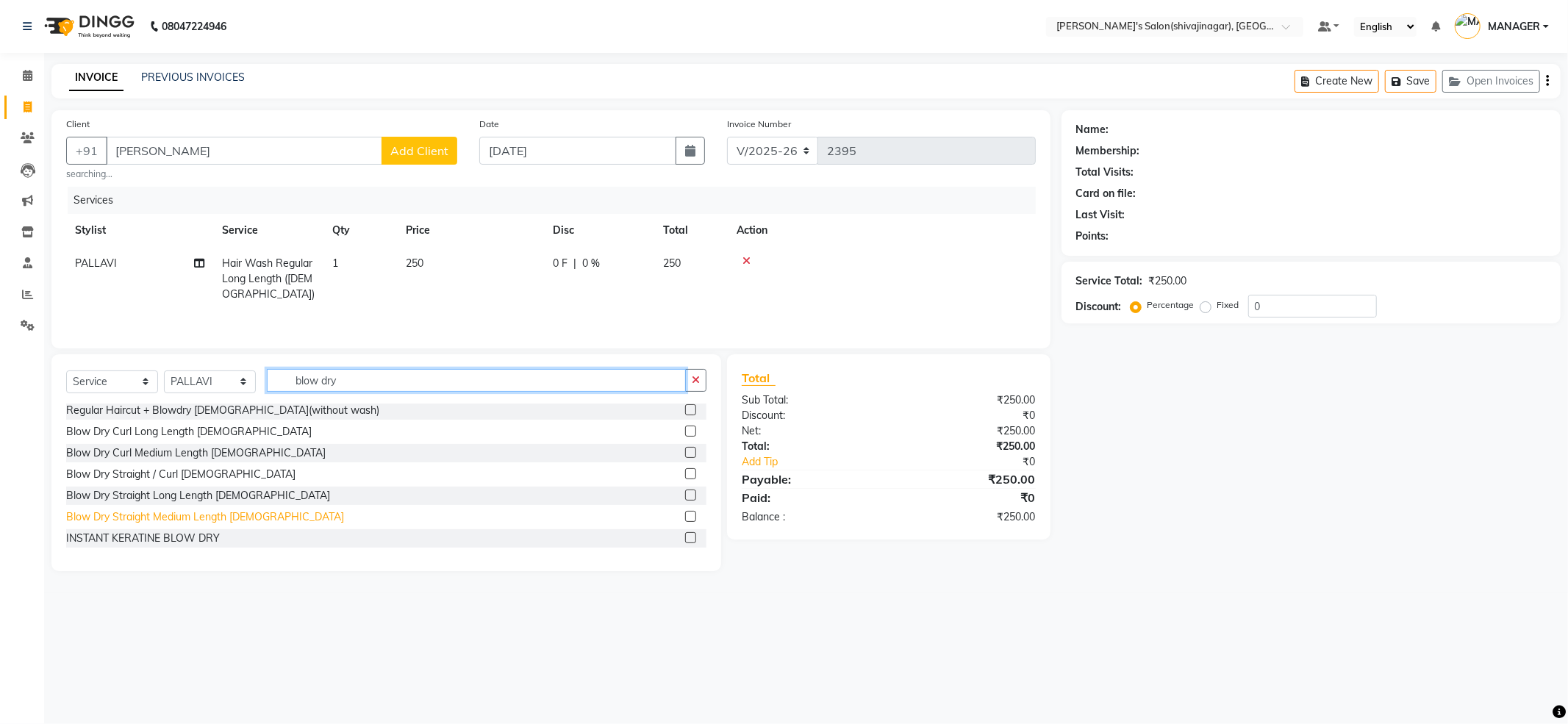
type input "blow dry"
click at [192, 519] on div "Blow Dry Straight Medium Length [DEMOGRAPHIC_DATA]" at bounding box center [205, 518] width 278 height 16
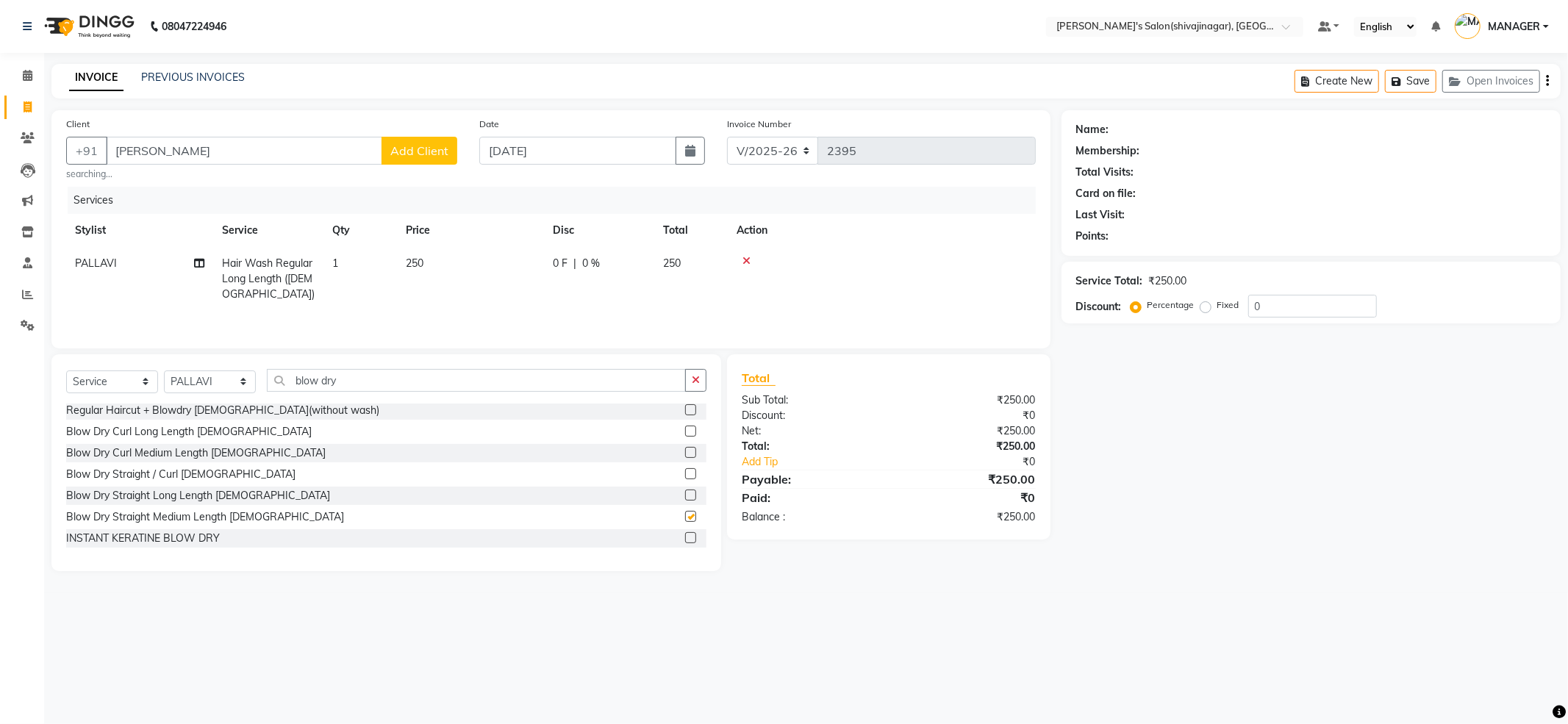
checkbox input "false"
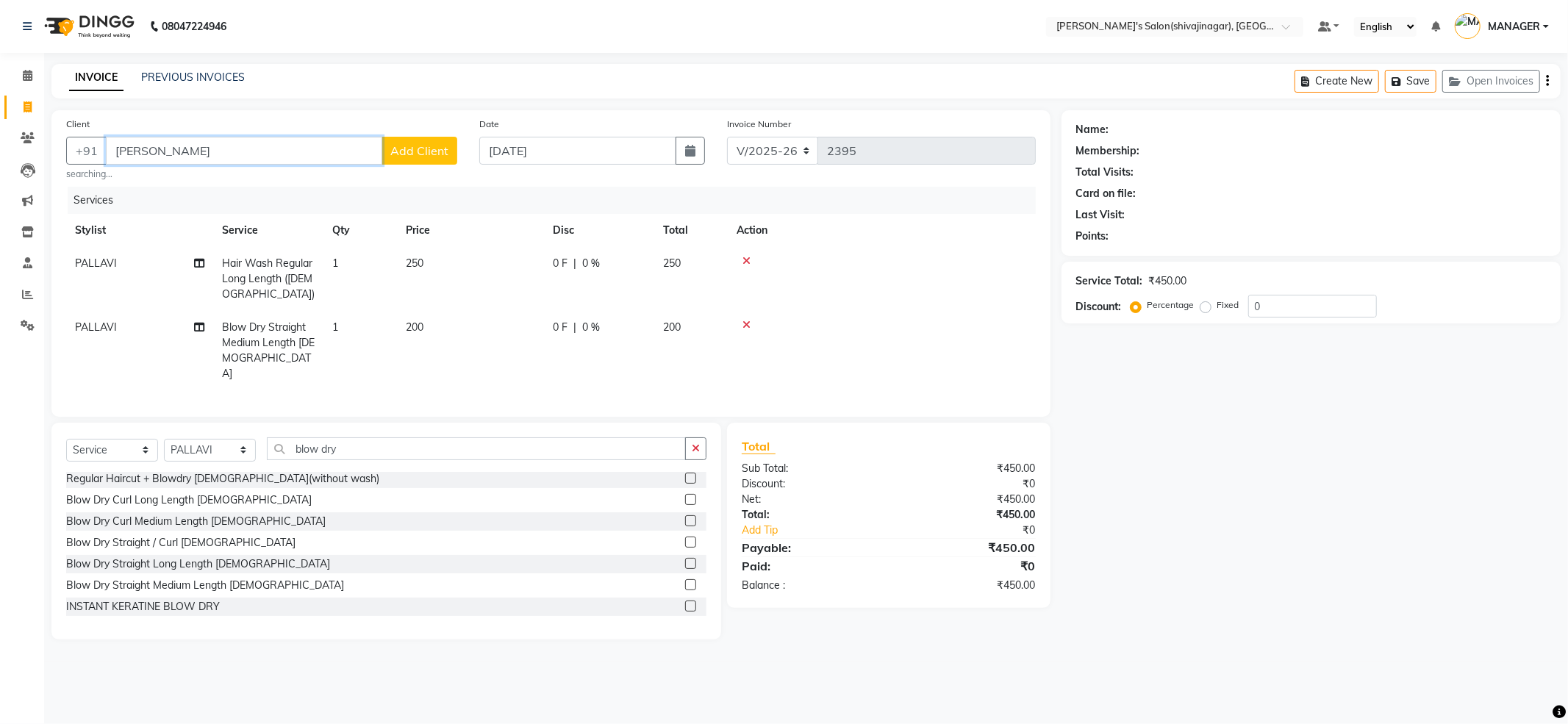
click at [262, 150] on input "[PERSON_NAME]" at bounding box center [244, 150] width 276 height 28
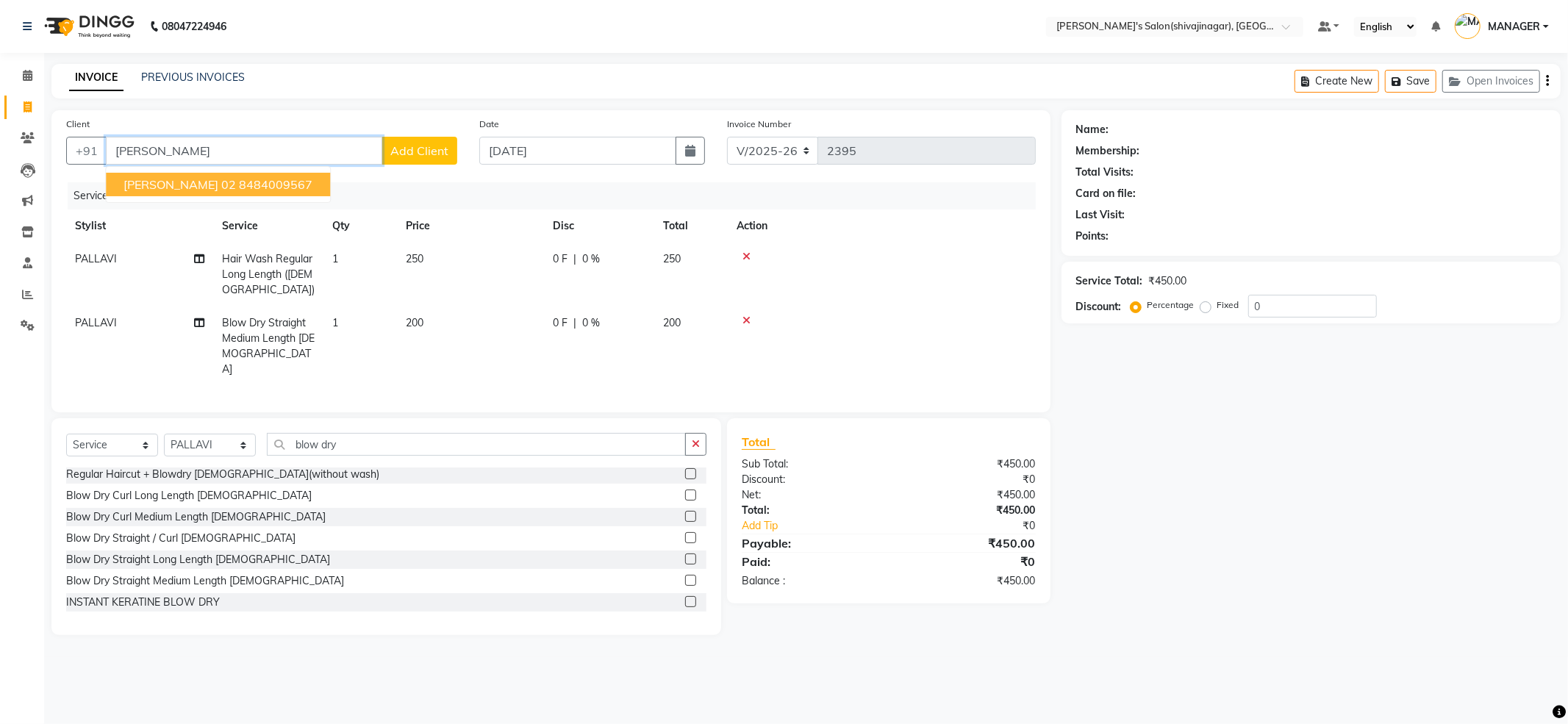
click at [168, 178] on span "[PERSON_NAME] 02" at bounding box center [179, 184] width 113 height 15
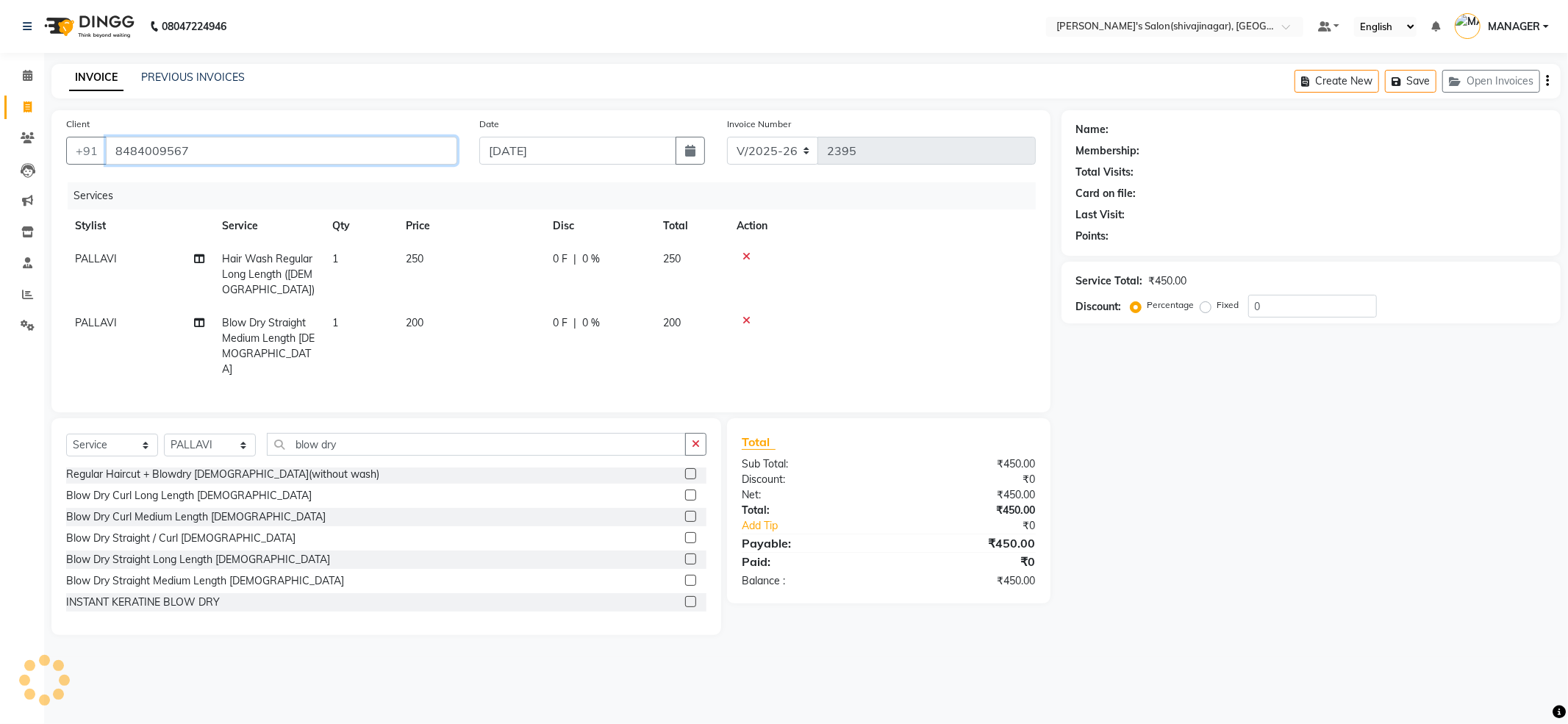
type input "8484009567"
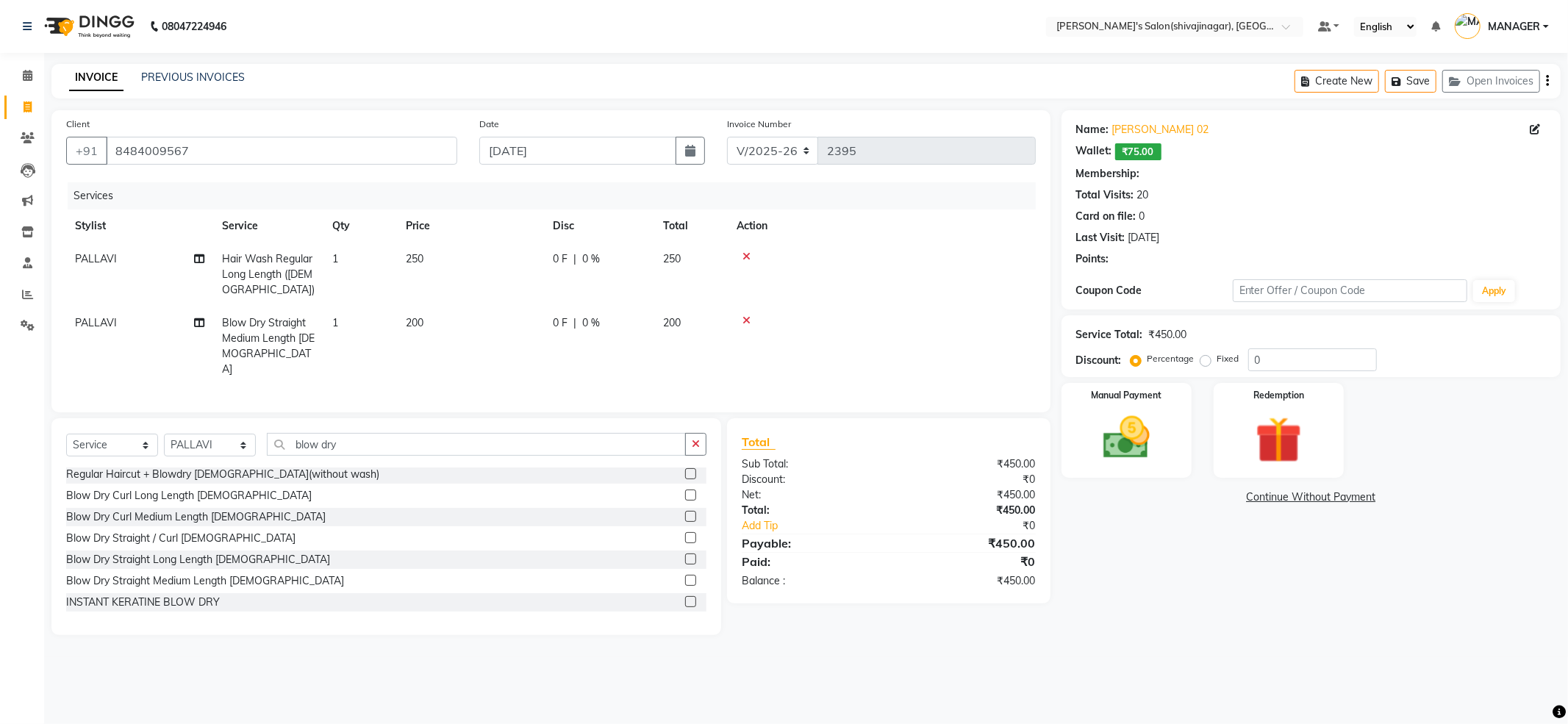
type input "15"
select select "1: Object"
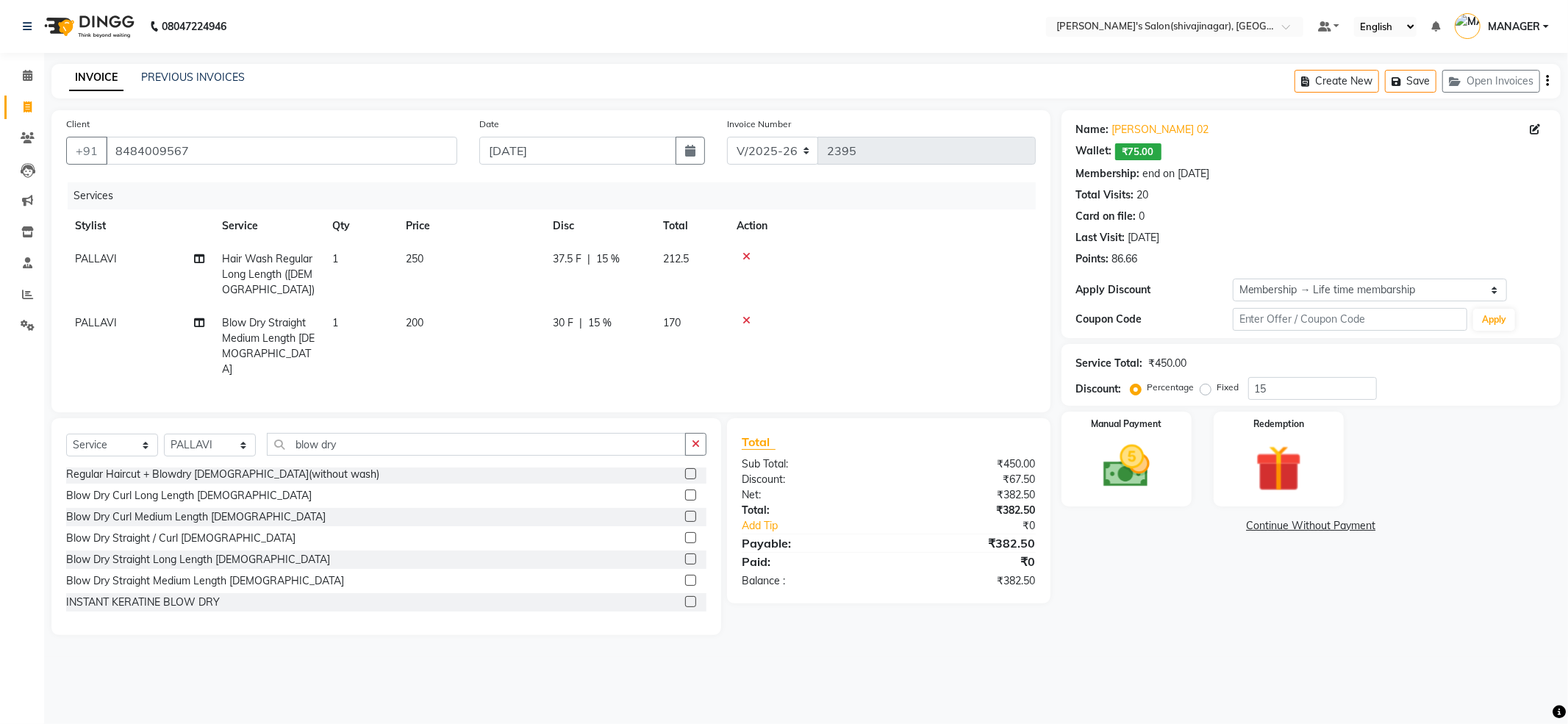
click at [1183, 548] on div "Name: [PERSON_NAME] 02 Wallet: ₹75.00 Membership: end on [DATE] Total Visits: 2…" at bounding box center [1316, 372] width 510 height 525
click at [1183, 548] on div "Name: [PERSON_NAME] 02 Wallet: ₹75.00 Membership: end on [DATE] Total Visits: 2…" at bounding box center [1316, 372] width 510 height 525
drag, startPoint x: 1183, startPoint y: 548, endPoint x: 1127, endPoint y: 501, distance: 73.1
click at [1183, 547] on div "Name: [PERSON_NAME] 02 Wallet: ₹75.00 Membership: end on [DATE] Total Visits: 2…" at bounding box center [1316, 372] width 510 height 525
click at [1173, 456] on div "Manual Payment" at bounding box center [1126, 458] width 135 height 99
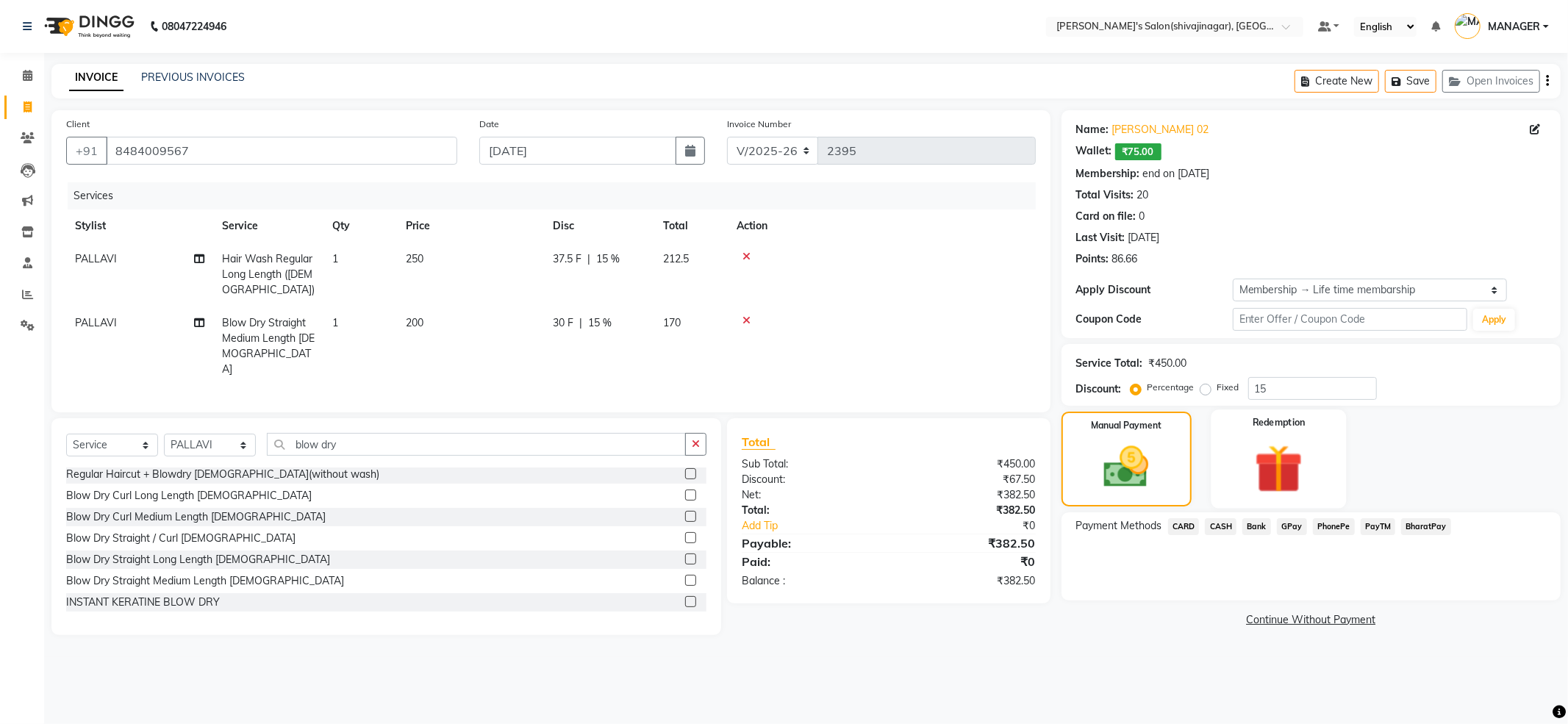
click at [1296, 488] on img at bounding box center [1279, 469] width 79 height 60
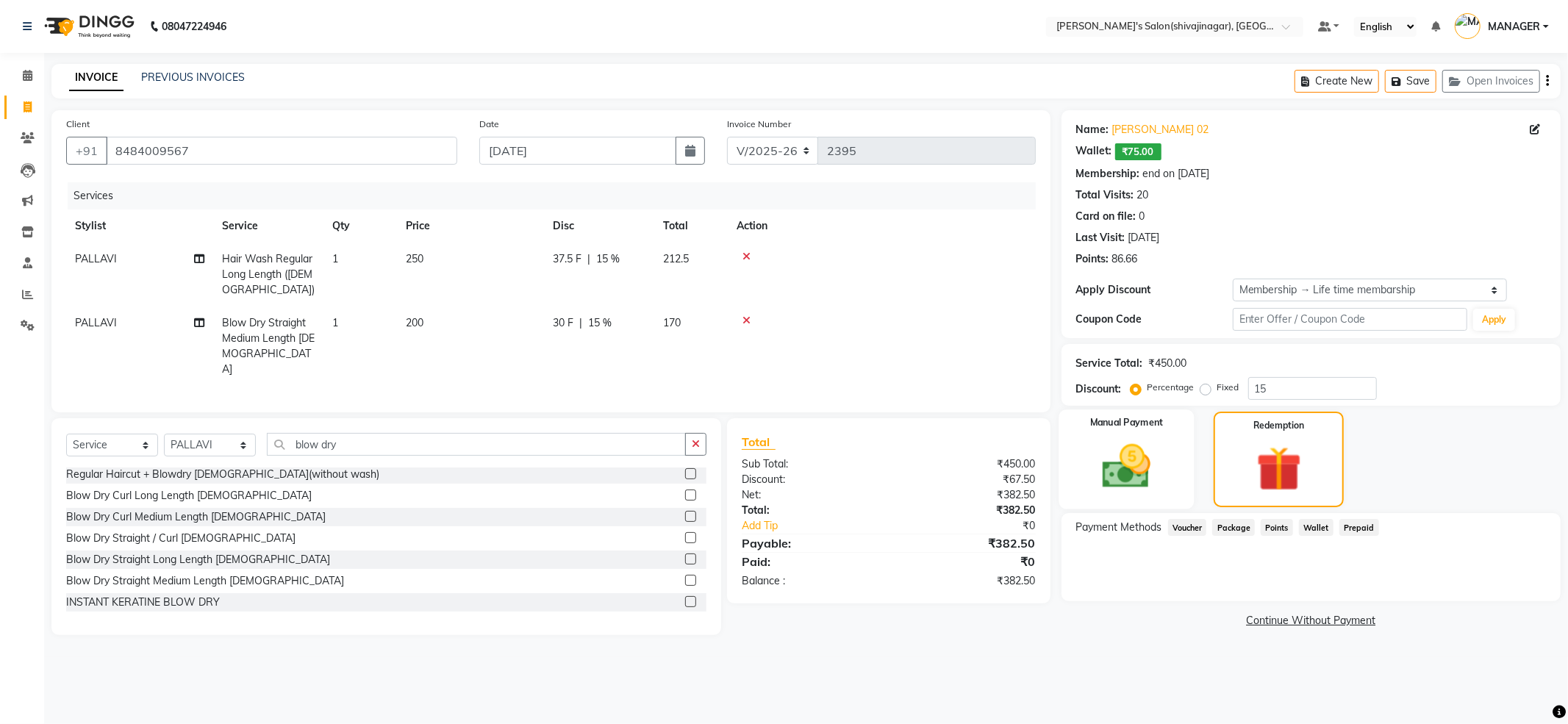
click at [1119, 434] on div "Manual Payment" at bounding box center [1126, 459] width 135 height 100
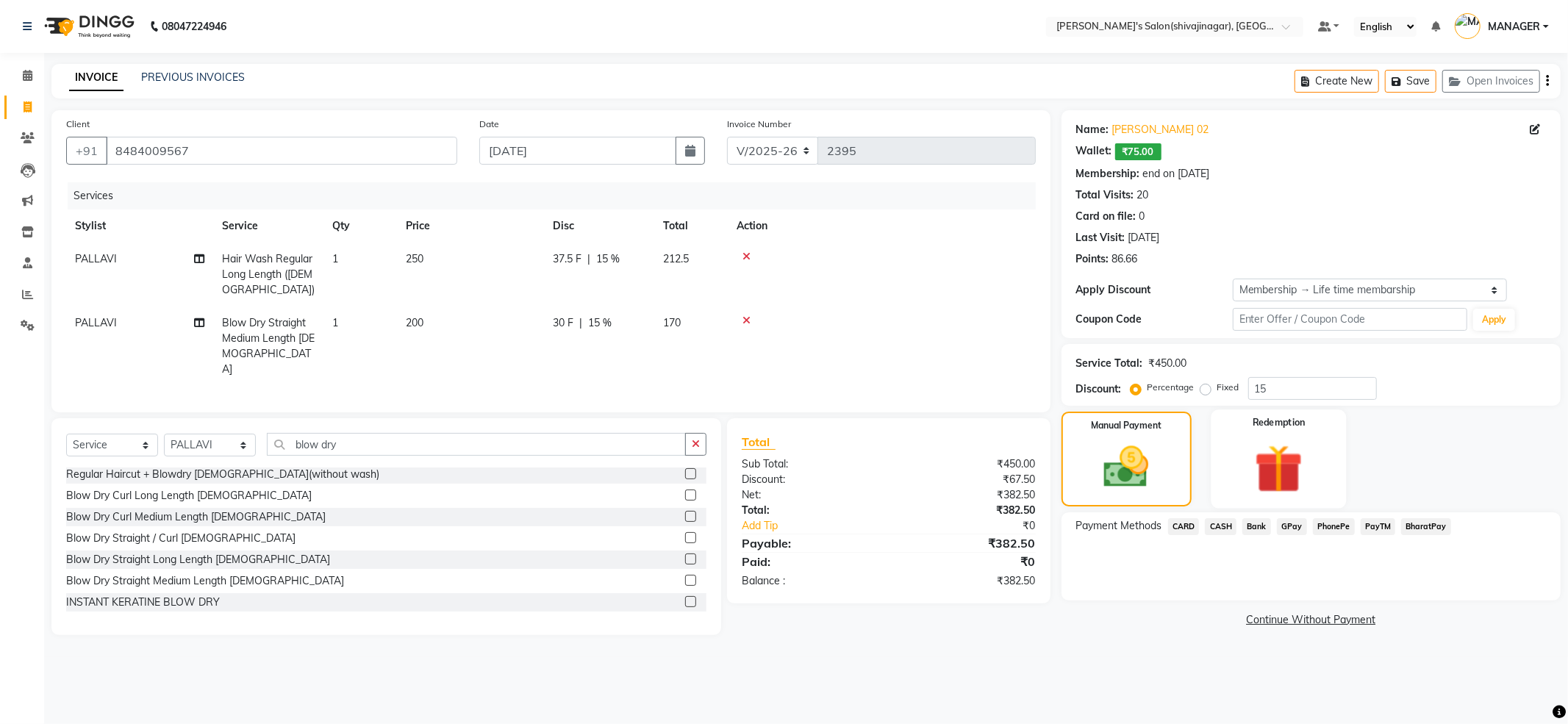
click at [1274, 469] on img at bounding box center [1279, 469] width 79 height 60
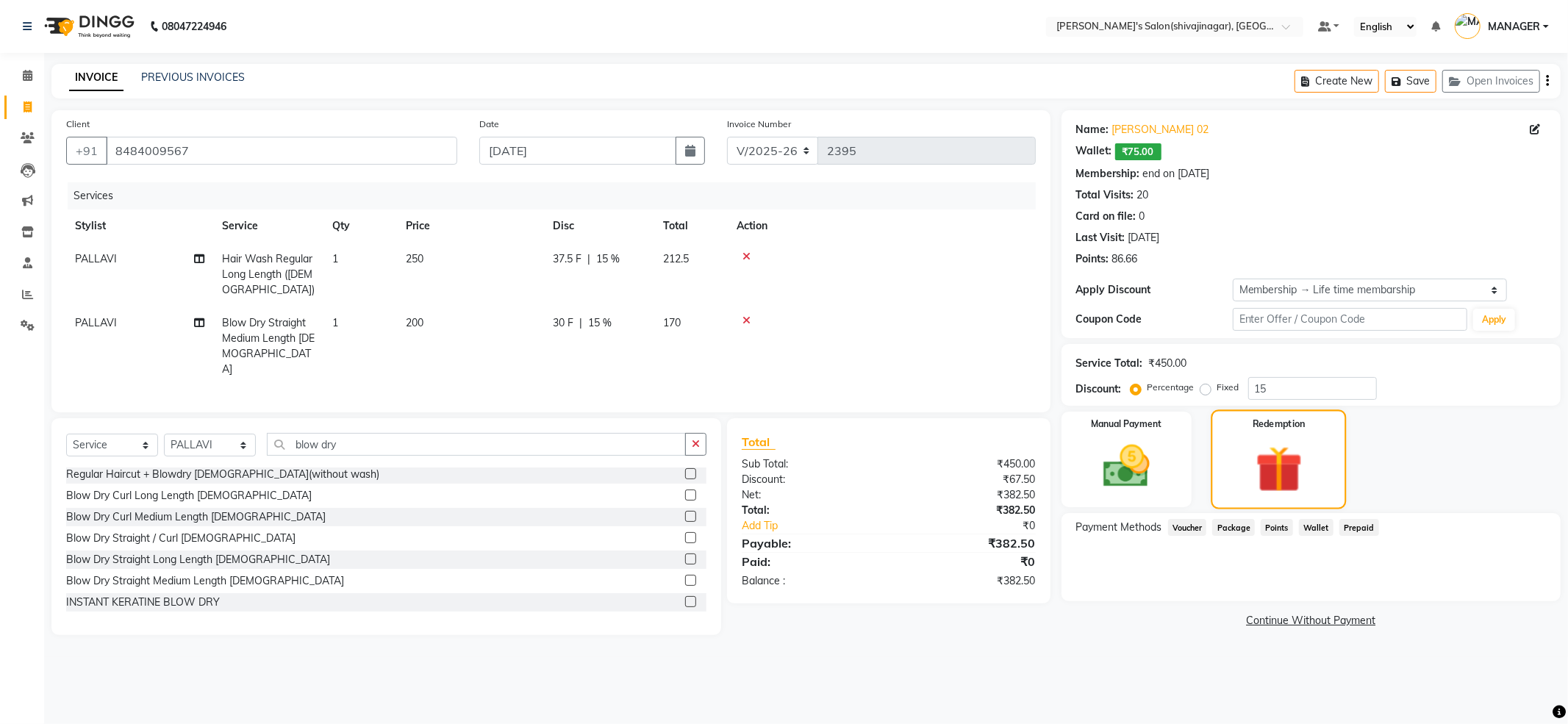
drag, startPoint x: 1079, startPoint y: 478, endPoint x: 1273, endPoint y: 475, distance: 194.0
click at [1085, 477] on div "Manual Payment" at bounding box center [1126, 459] width 130 height 95
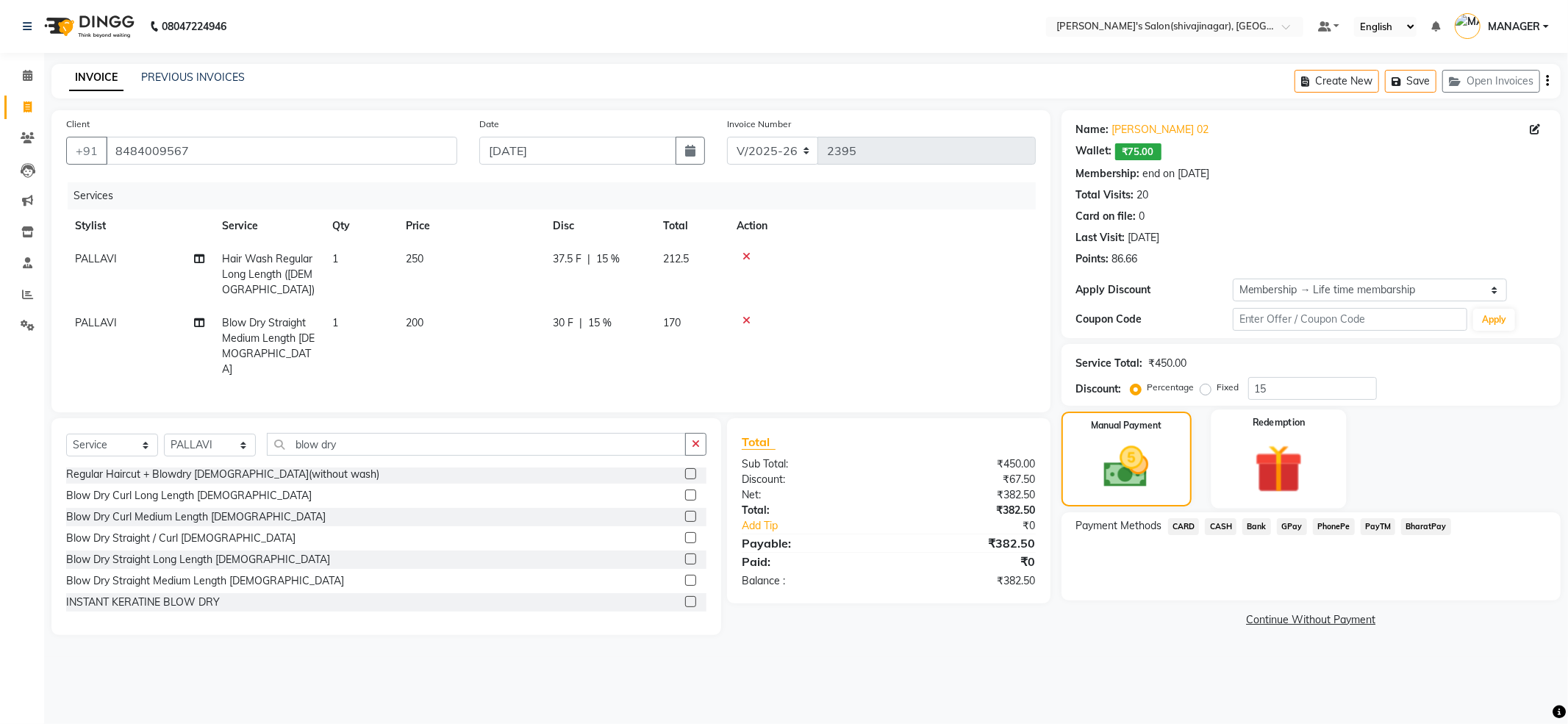
click at [1253, 485] on img at bounding box center [1279, 469] width 79 height 60
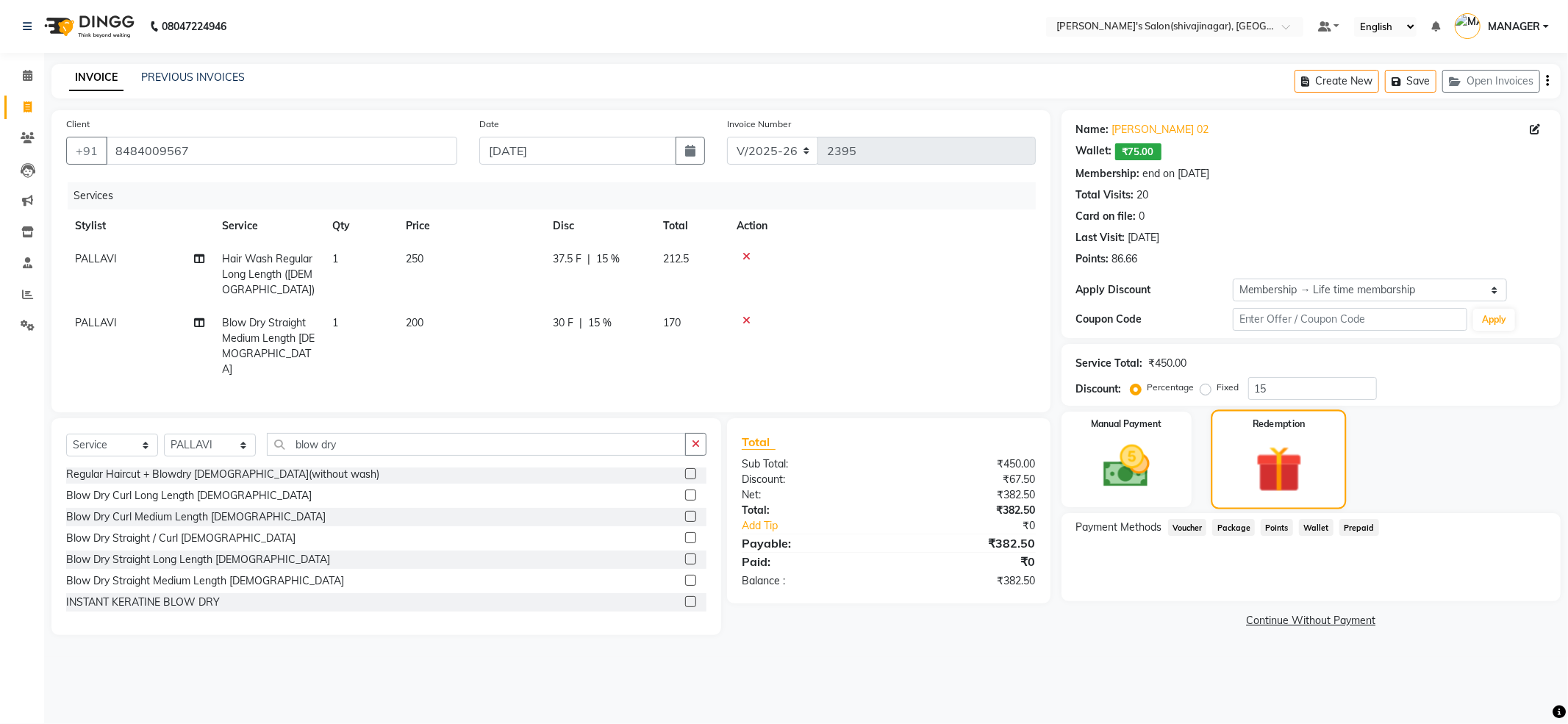
drag, startPoint x: 1071, startPoint y: 465, endPoint x: 1272, endPoint y: 462, distance: 201.0
click at [1072, 465] on div "Manual Payment" at bounding box center [1126, 459] width 130 height 95
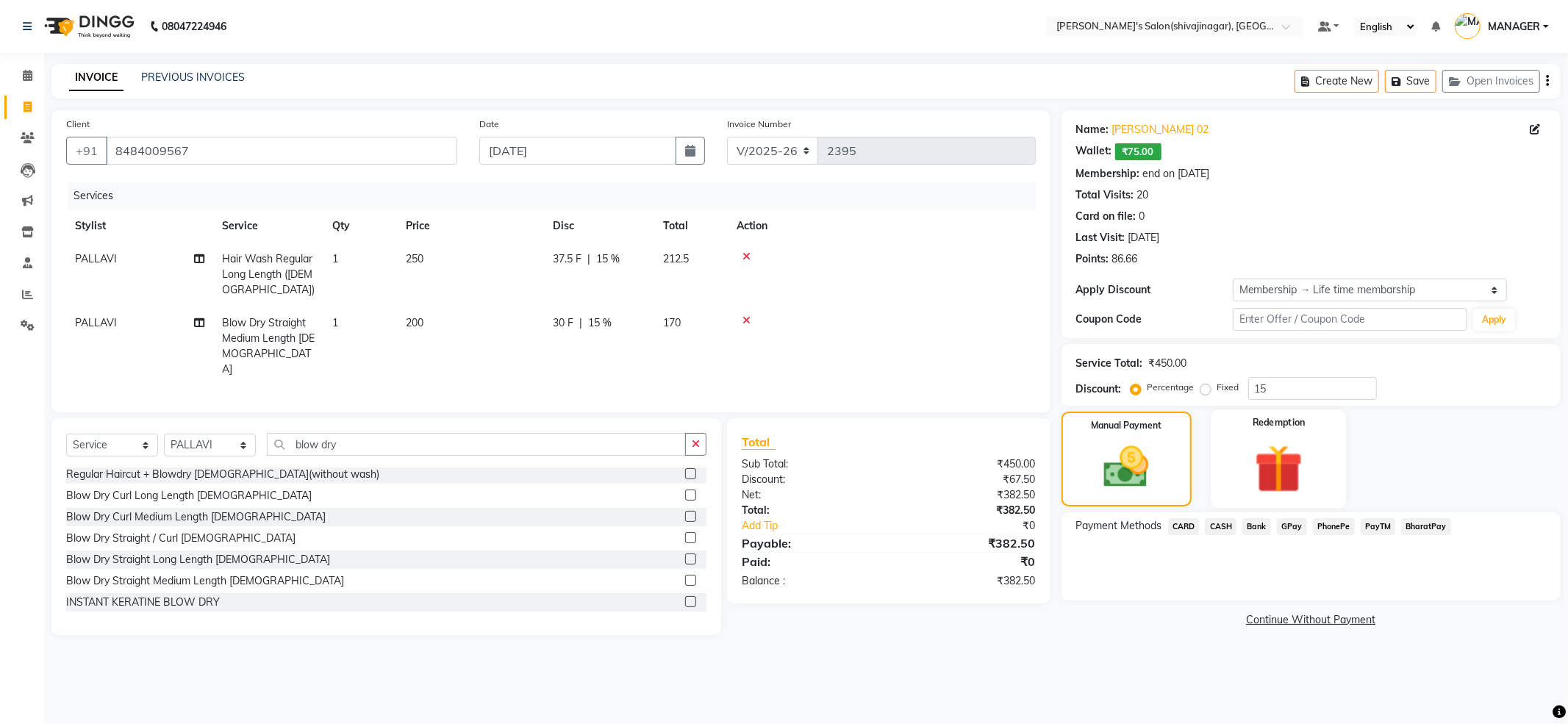
click at [1267, 463] on img at bounding box center [1279, 469] width 79 height 60
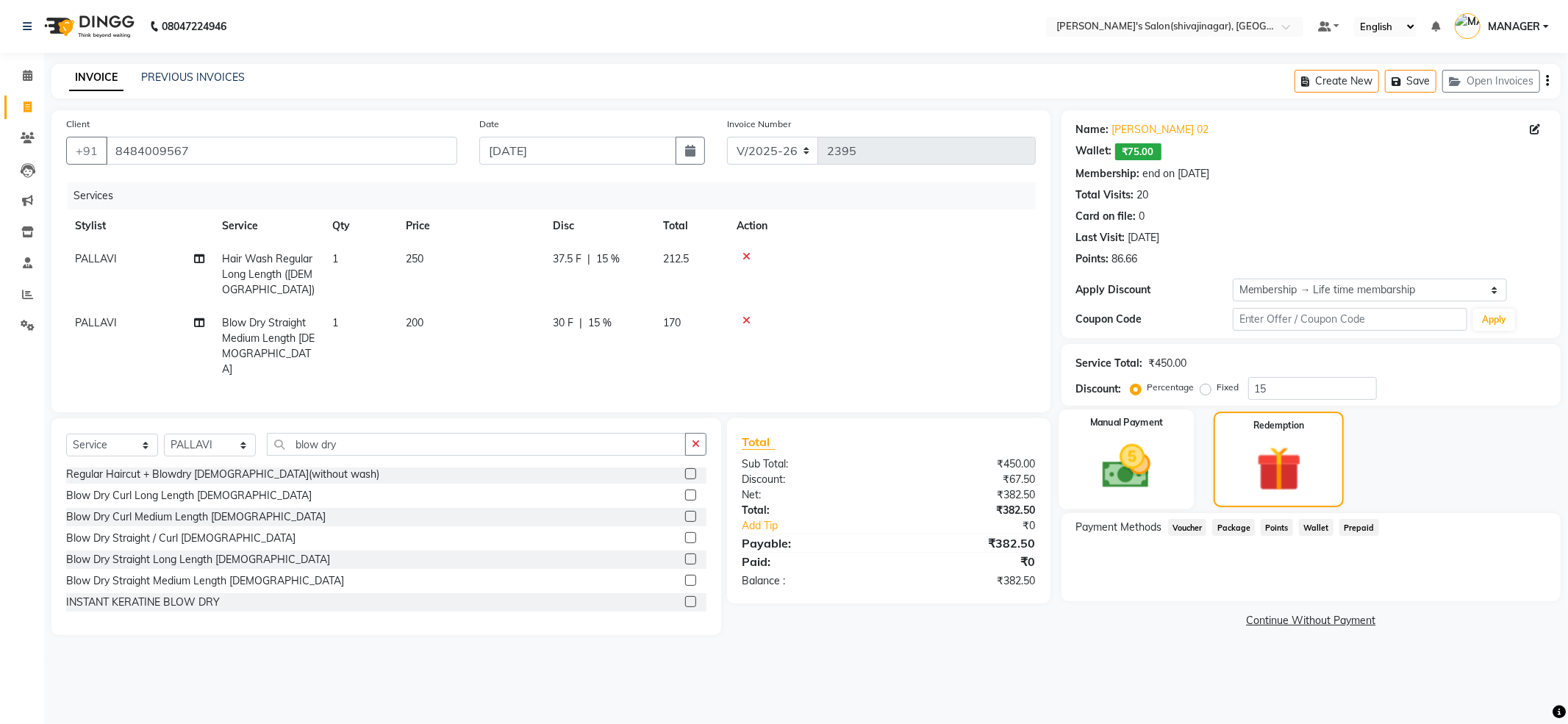
click at [1144, 454] on img at bounding box center [1127, 467] width 79 height 56
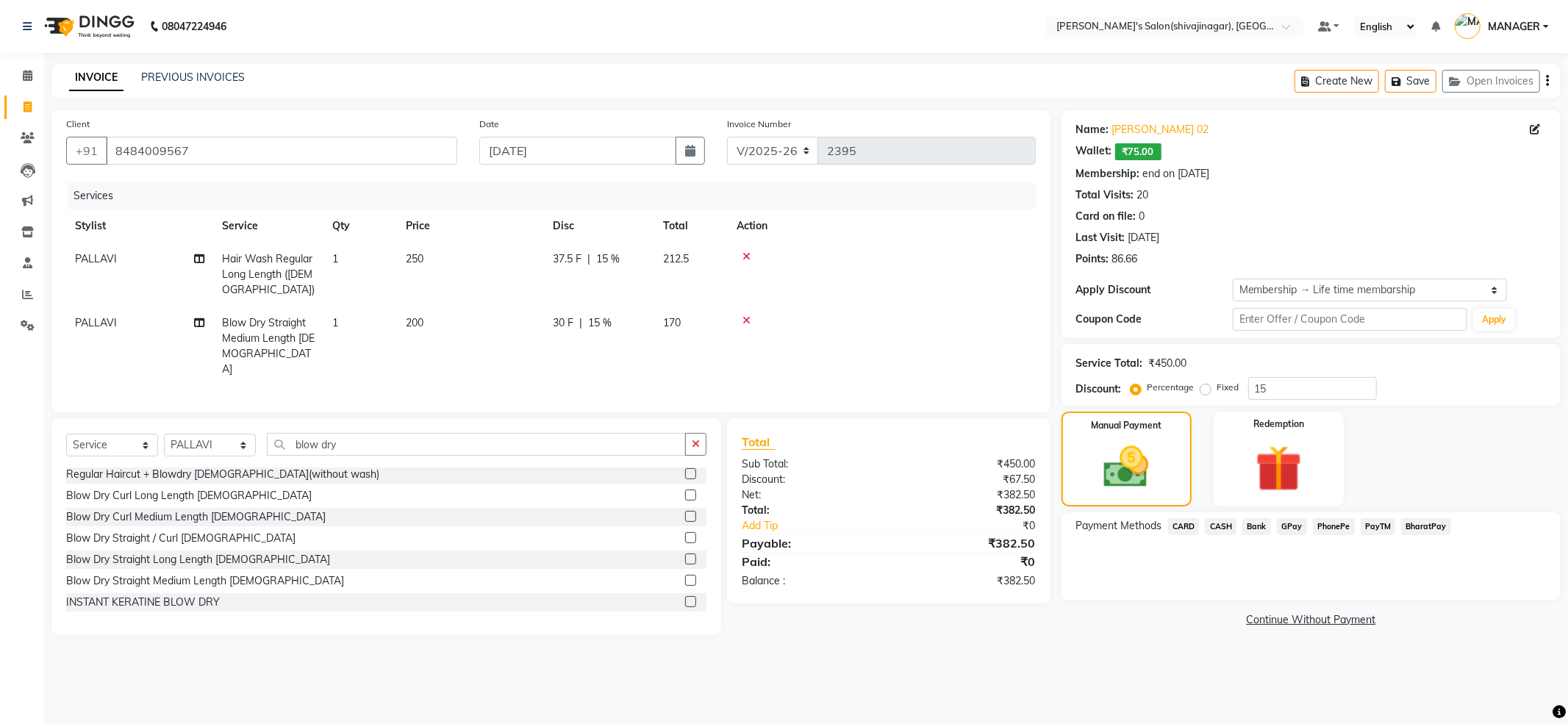
click at [1211, 389] on div "Fixed" at bounding box center [1220, 387] width 36 height 17
click at [1217, 391] on label "Fixed" at bounding box center [1227, 387] width 22 height 13
click at [1207, 391] on input "Fixed" at bounding box center [1208, 387] width 10 height 10
radio input "true"
click at [1330, 390] on input "15" at bounding box center [1312, 388] width 128 height 23
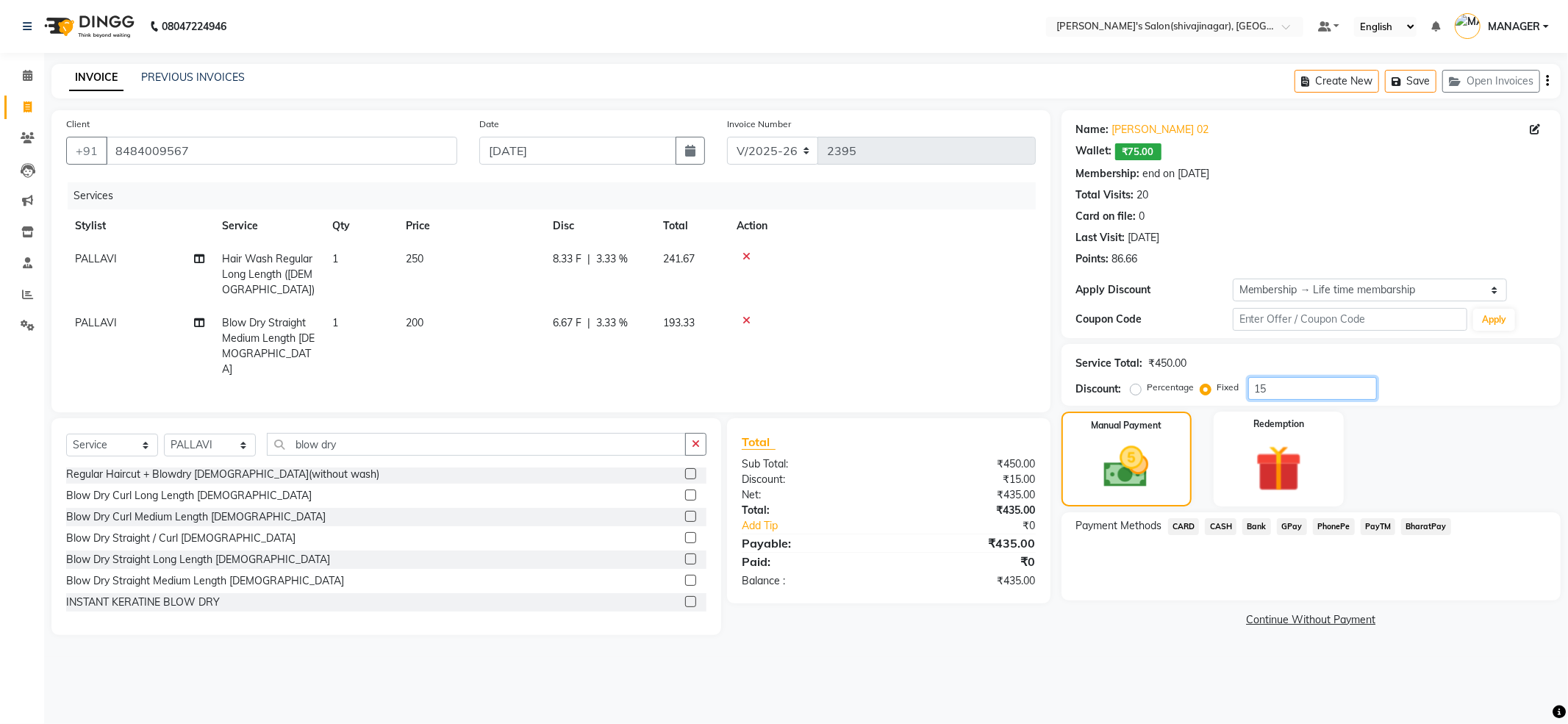
type input "1"
type input "15"
click at [1148, 388] on label "Percentage" at bounding box center [1171, 387] width 47 height 13
click at [1134, 388] on input "Percentage" at bounding box center [1139, 387] width 10 height 10
radio input "true"
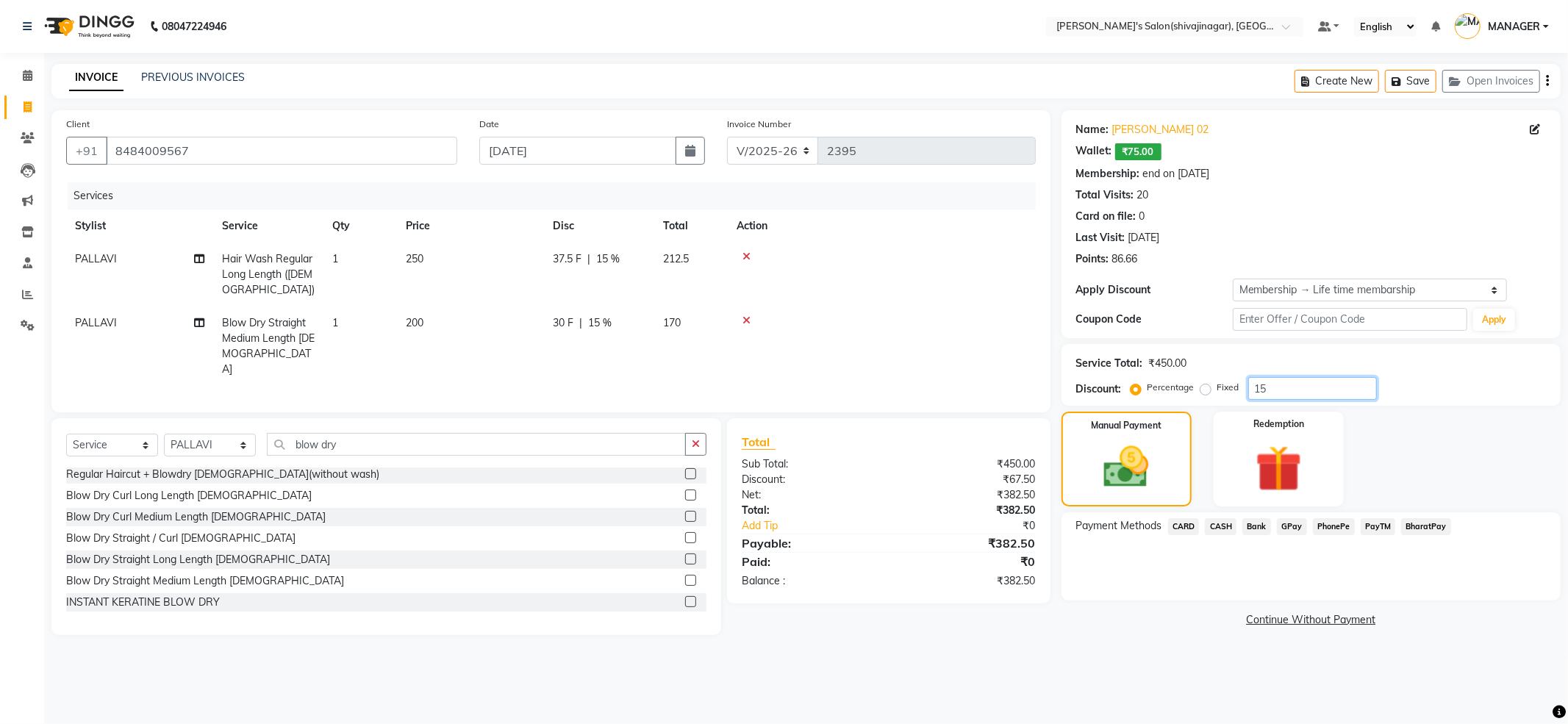
click at [1288, 384] on input "15" at bounding box center [1312, 388] width 128 height 23
type input "1"
drag, startPoint x: 1207, startPoint y: 393, endPoint x: 1296, endPoint y: 398, distance: 89.1
click at [1217, 393] on label "Fixed" at bounding box center [1227, 387] width 22 height 13
click at [1300, 395] on input "number" at bounding box center [1312, 388] width 128 height 23
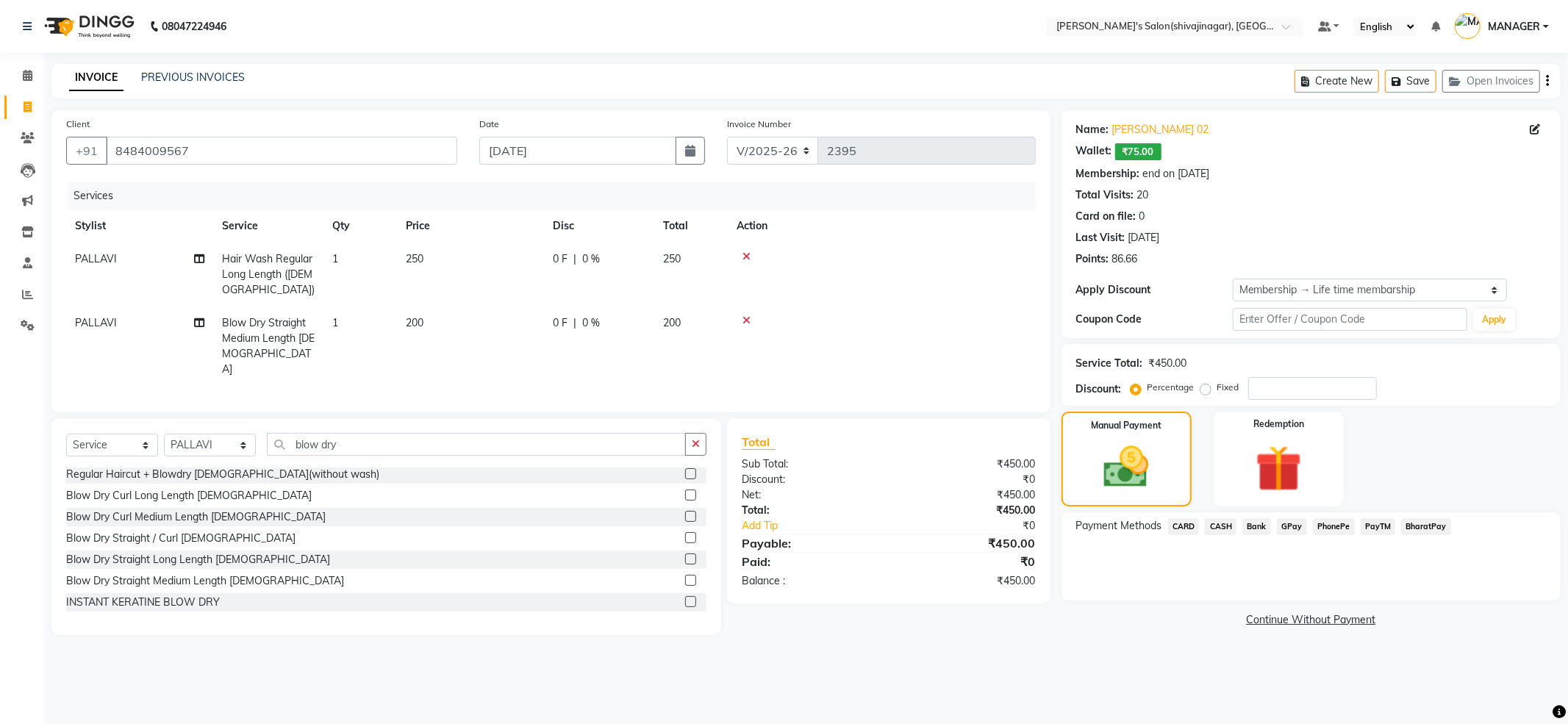
click at [1217, 389] on label "Fixed" at bounding box center [1227, 387] width 22 height 13
click at [1203, 389] on input "Fixed" at bounding box center [1208, 387] width 10 height 10
radio input "true"
click at [1268, 400] on input "number" at bounding box center [1312, 388] width 128 height 23
drag, startPoint x: 1263, startPoint y: 415, endPoint x: 1291, endPoint y: 511, distance: 100.0
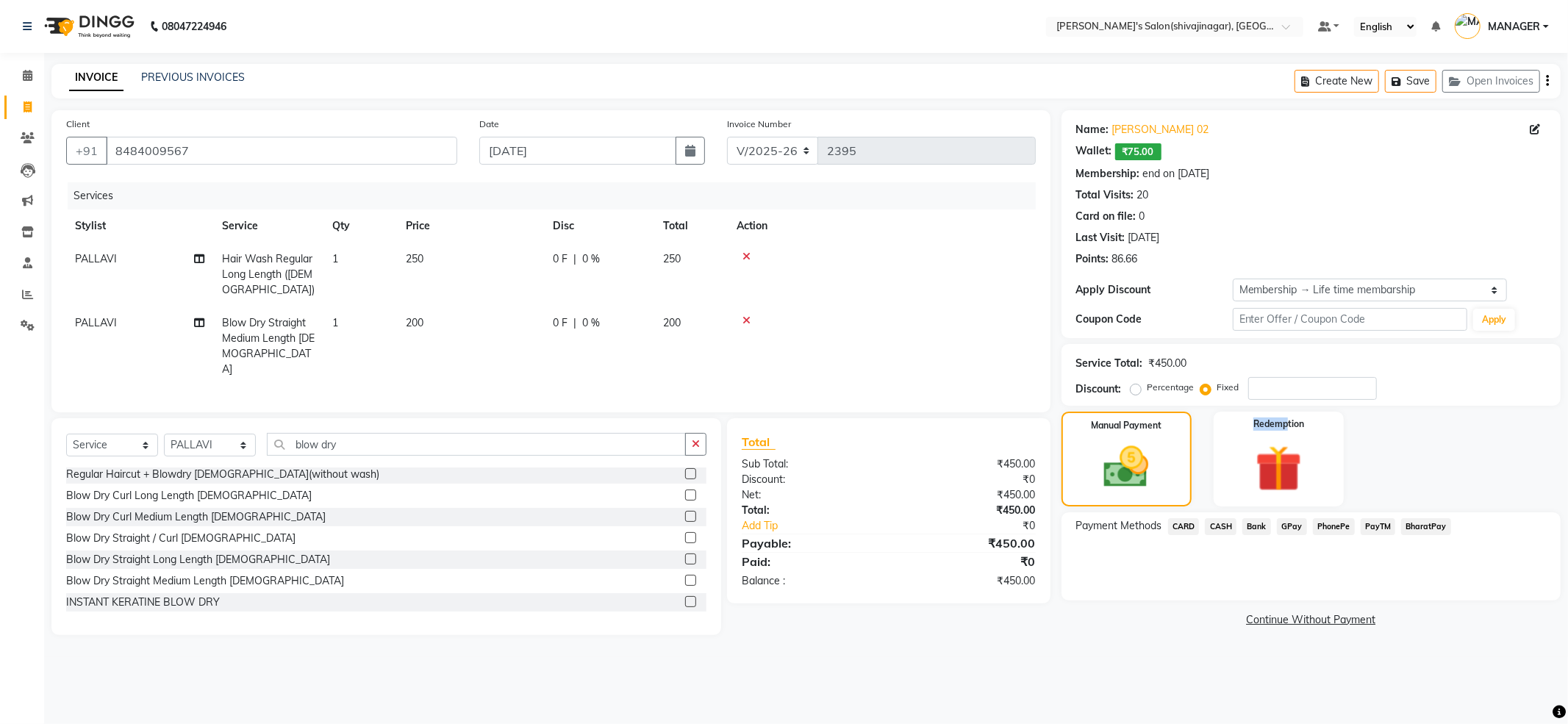
click at [1296, 447] on div "Redemption" at bounding box center [1278, 459] width 130 height 94
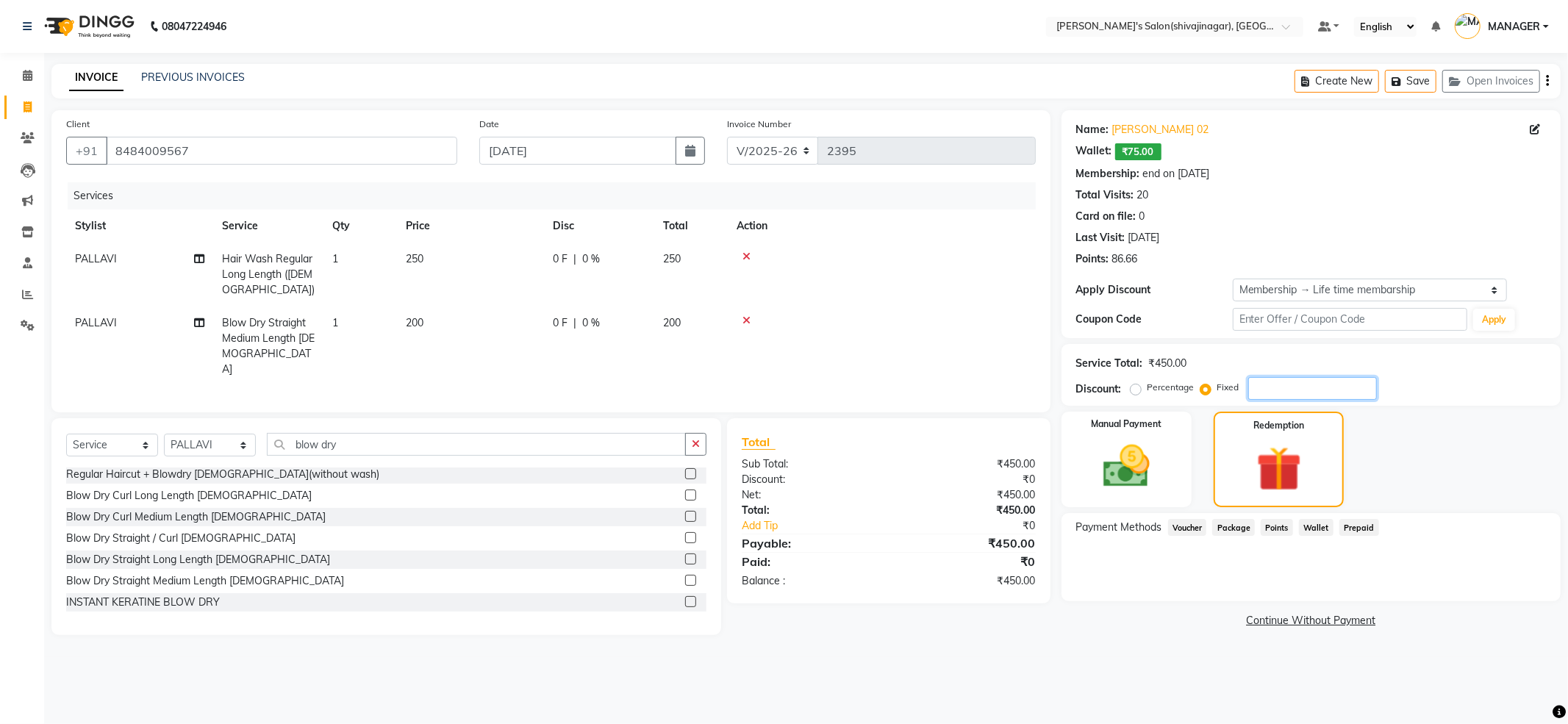
click at [1279, 386] on input "number" at bounding box center [1312, 388] width 128 height 23
click at [1144, 483] on img at bounding box center [1127, 467] width 79 height 56
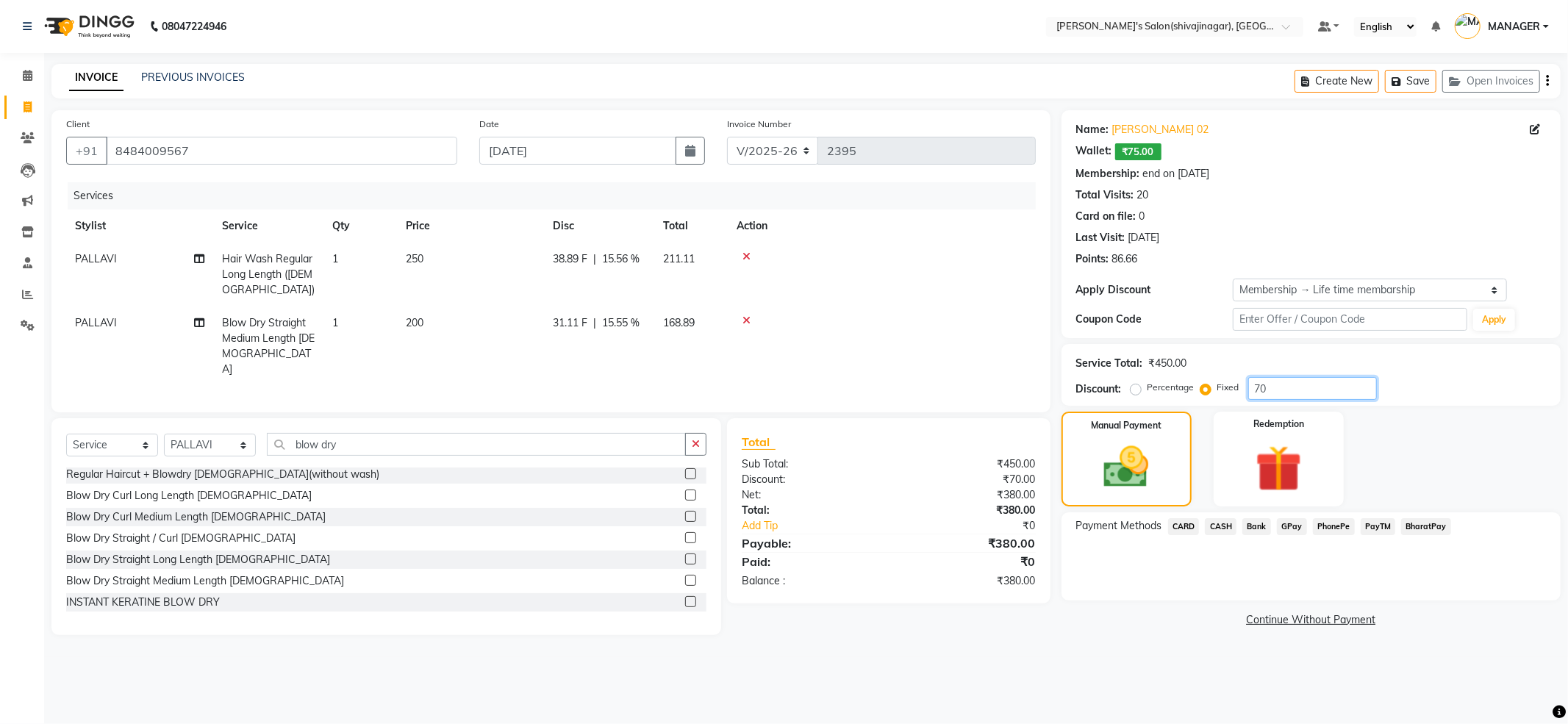
click at [1312, 391] on input "70" at bounding box center [1312, 388] width 128 height 23
type input "7"
type input "65"
click at [1300, 457] on img at bounding box center [1279, 469] width 79 height 60
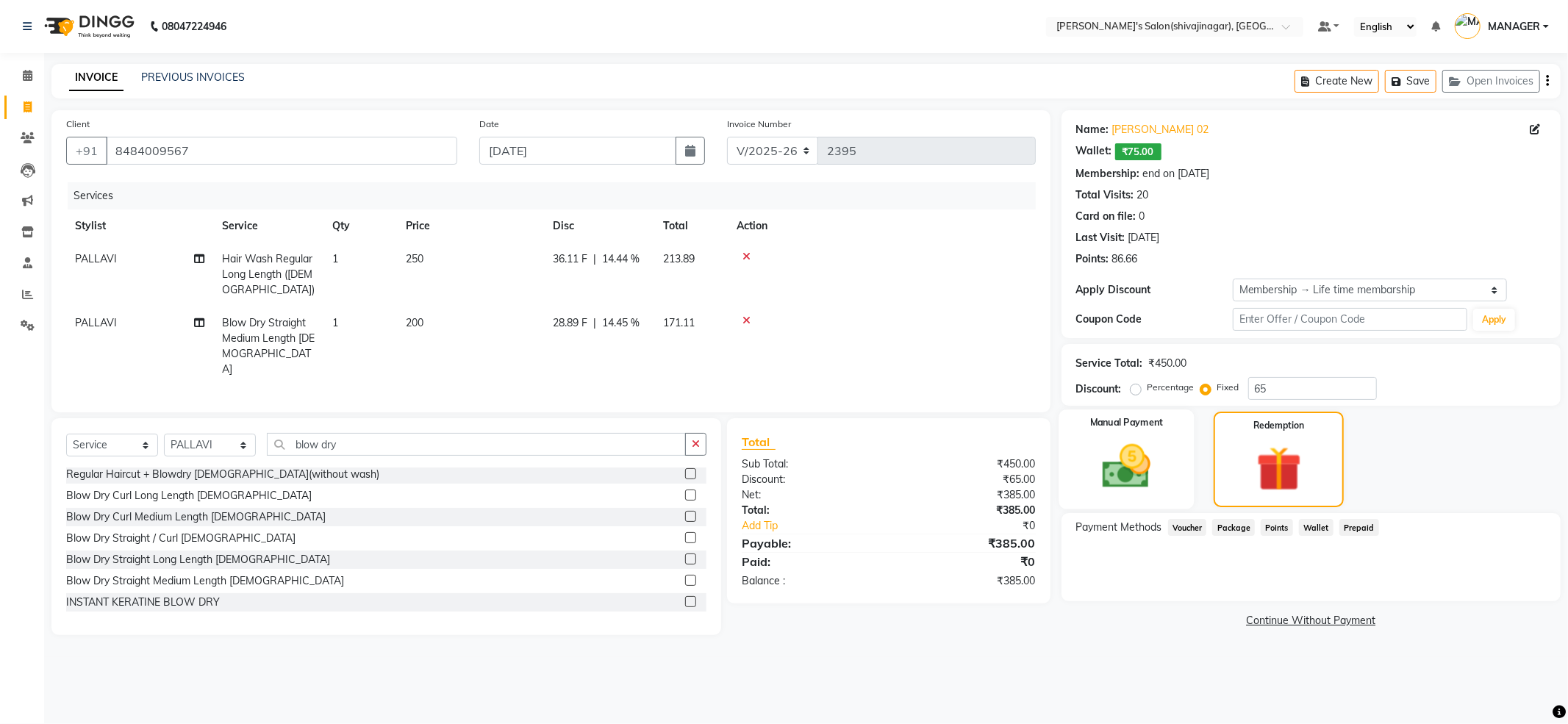
click at [1183, 457] on div "Manual Payment" at bounding box center [1126, 459] width 135 height 100
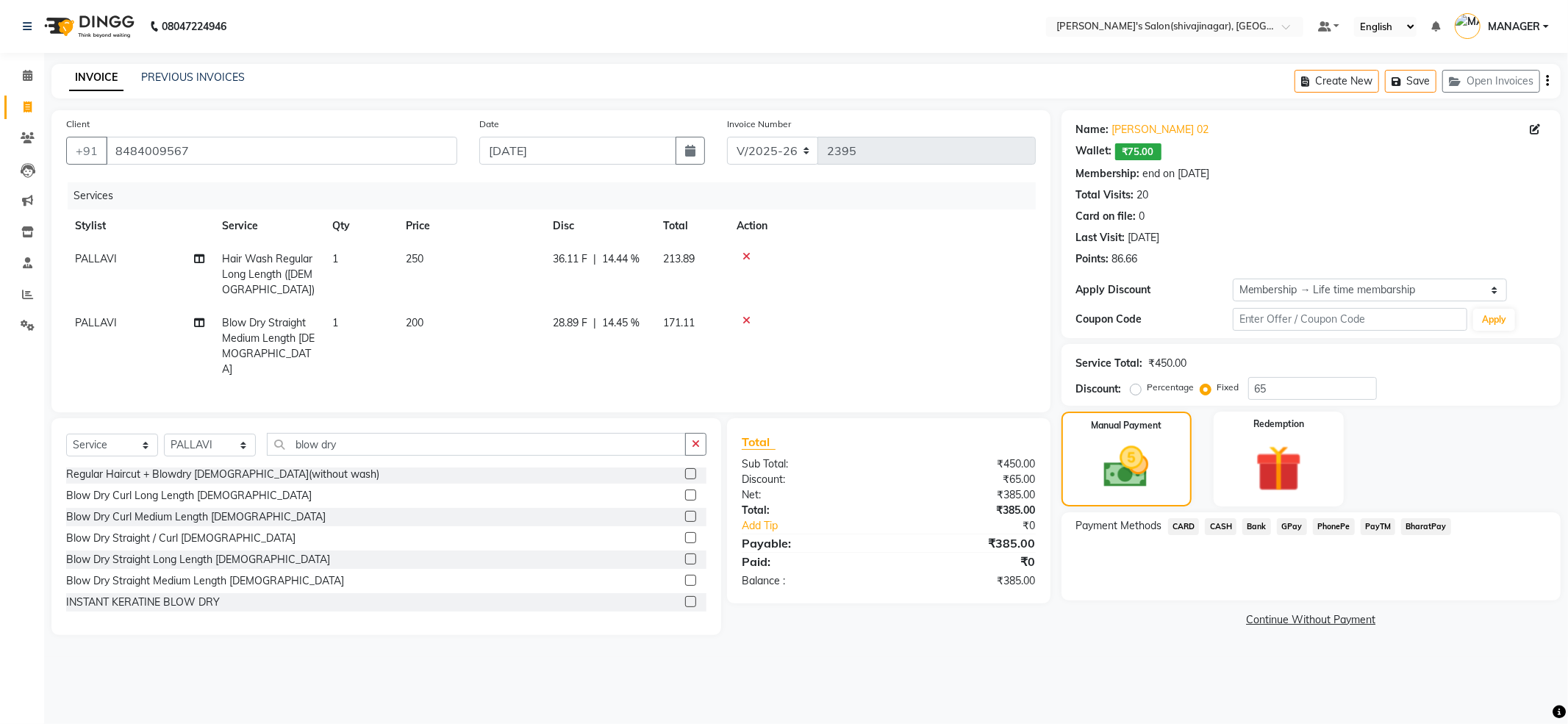
click at [1339, 525] on span "PhonePe" at bounding box center [1334, 526] width 42 height 17
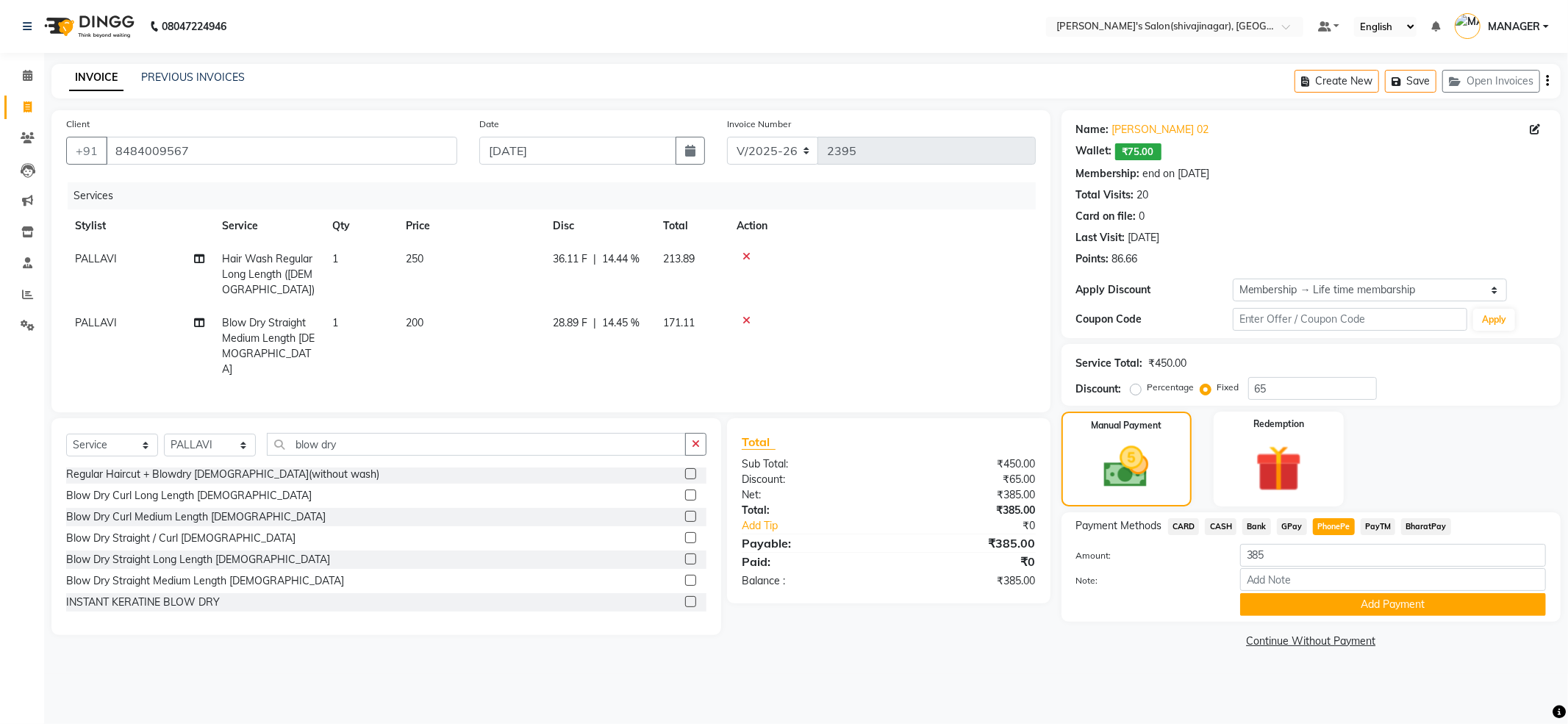
click at [1233, 525] on span "CASH" at bounding box center [1220, 526] width 31 height 17
click at [1327, 597] on button "Add Payment" at bounding box center [1392, 605] width 306 height 23
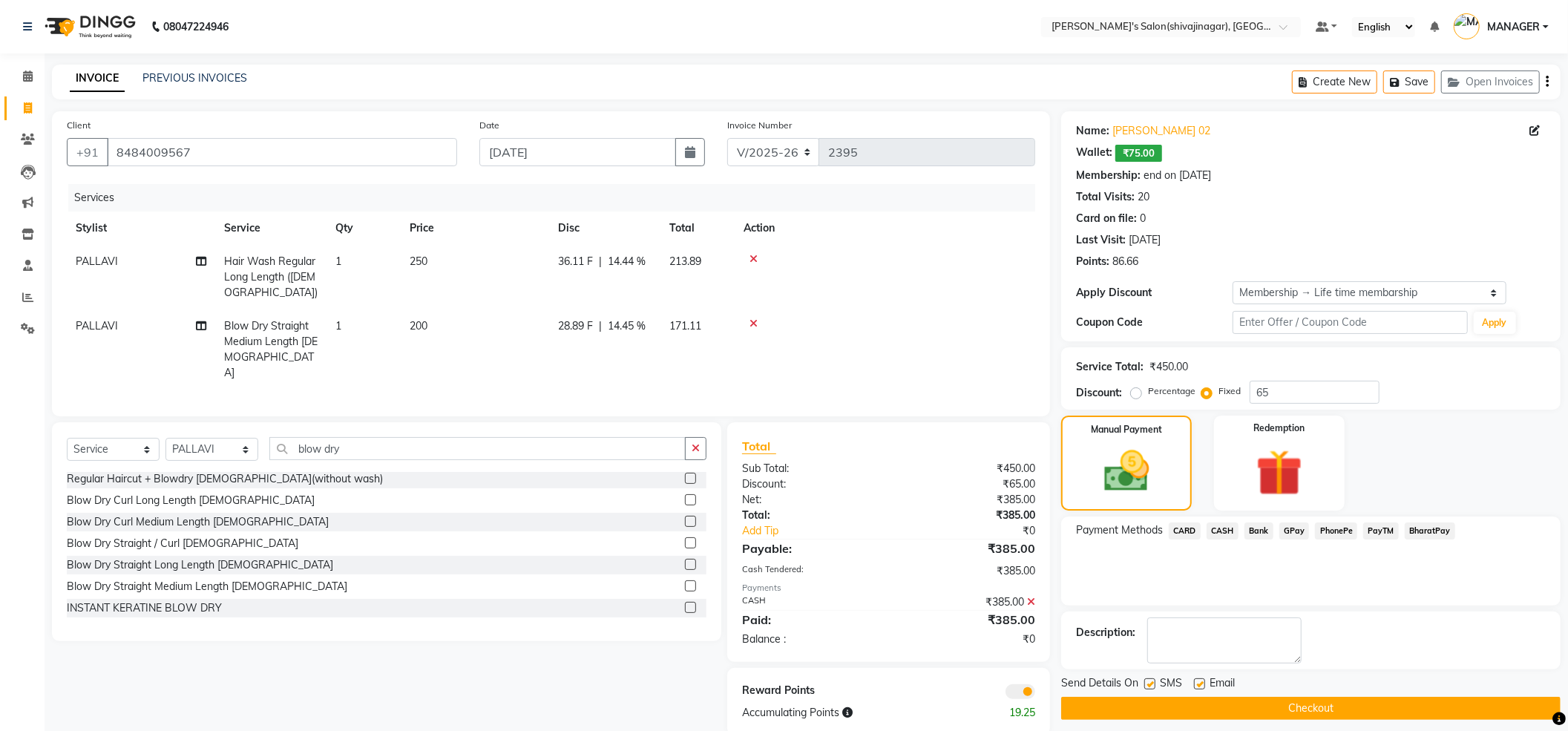
click at [1307, 711] on button "Checkout" at bounding box center [1310, 709] width 499 height 23
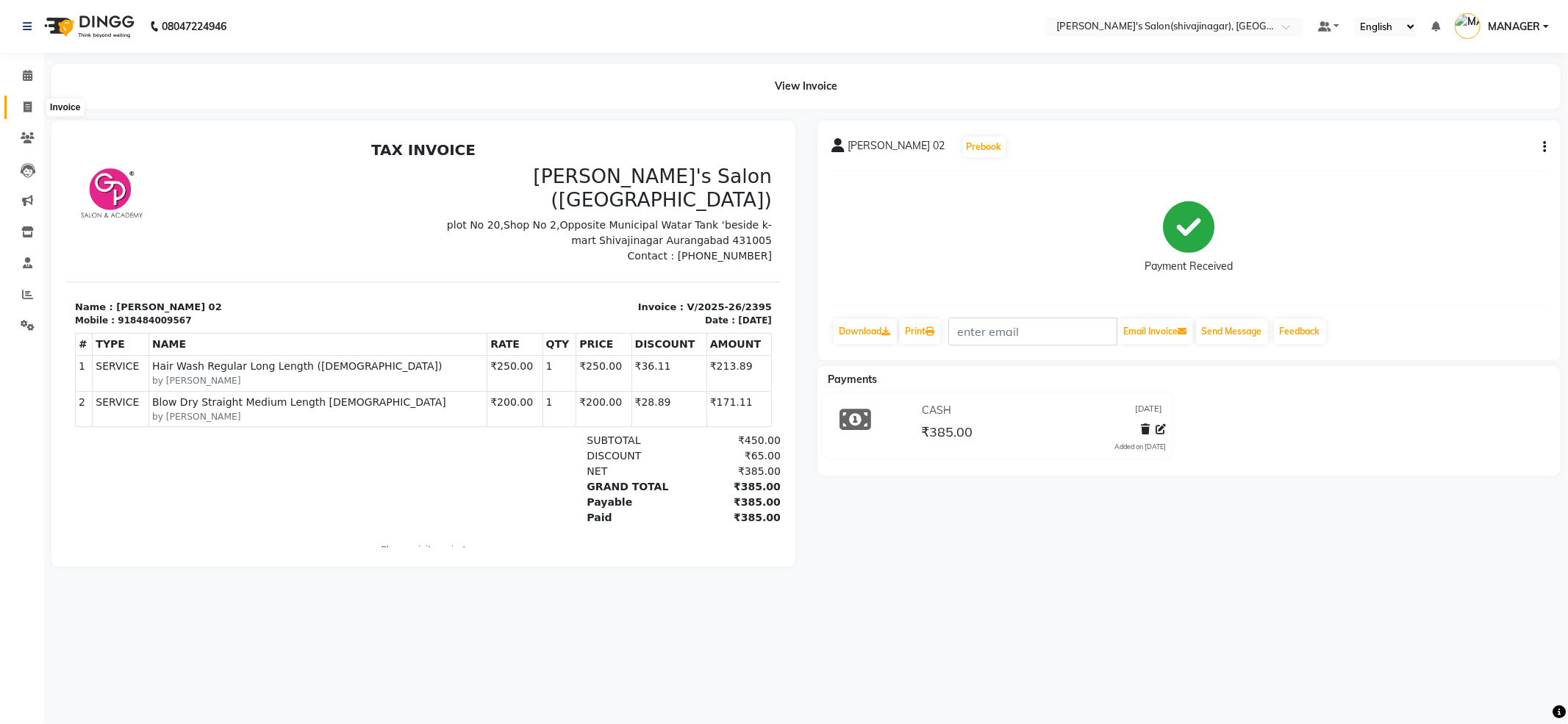
click at [33, 106] on span at bounding box center [27, 108] width 25 height 17
select select "service"
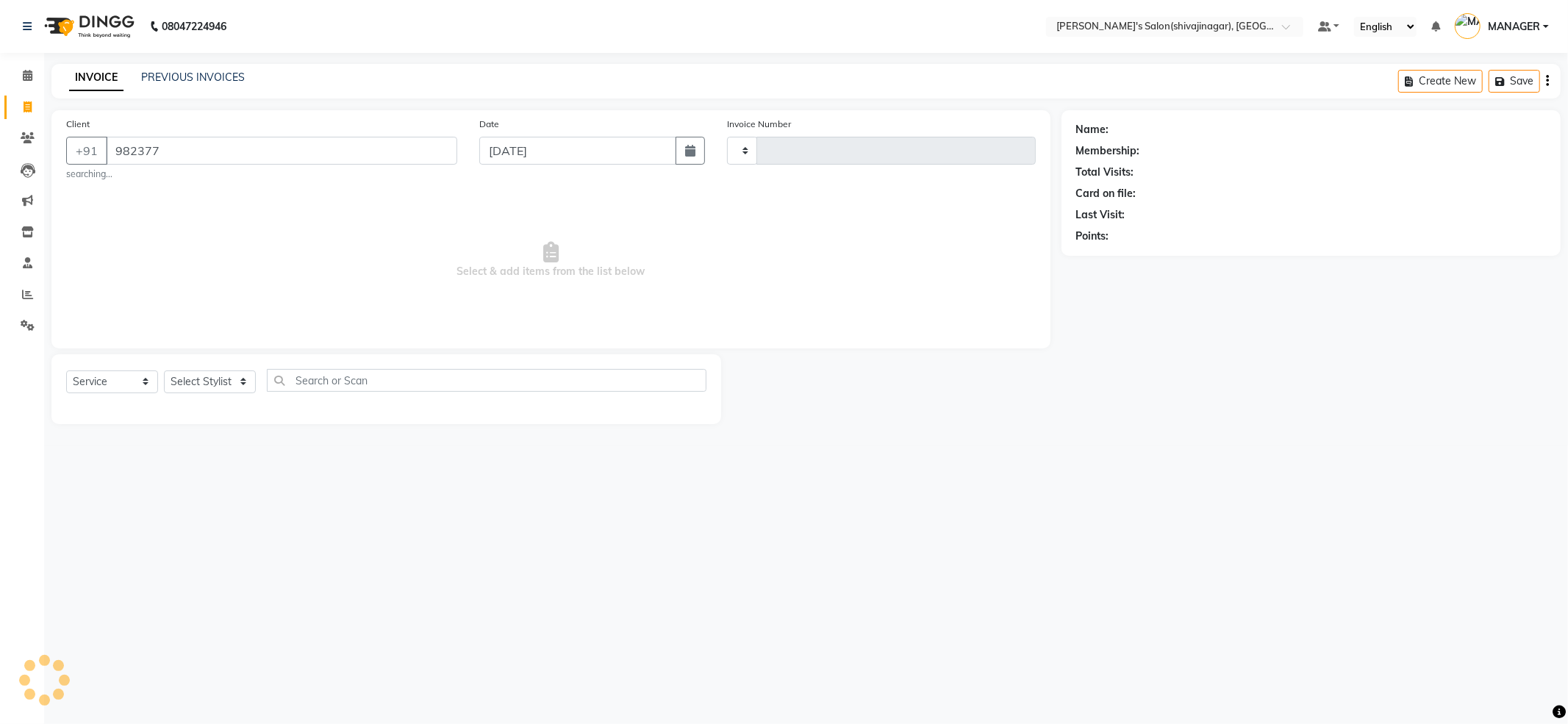
type input "9823778"
select select "4174"
type input "2396"
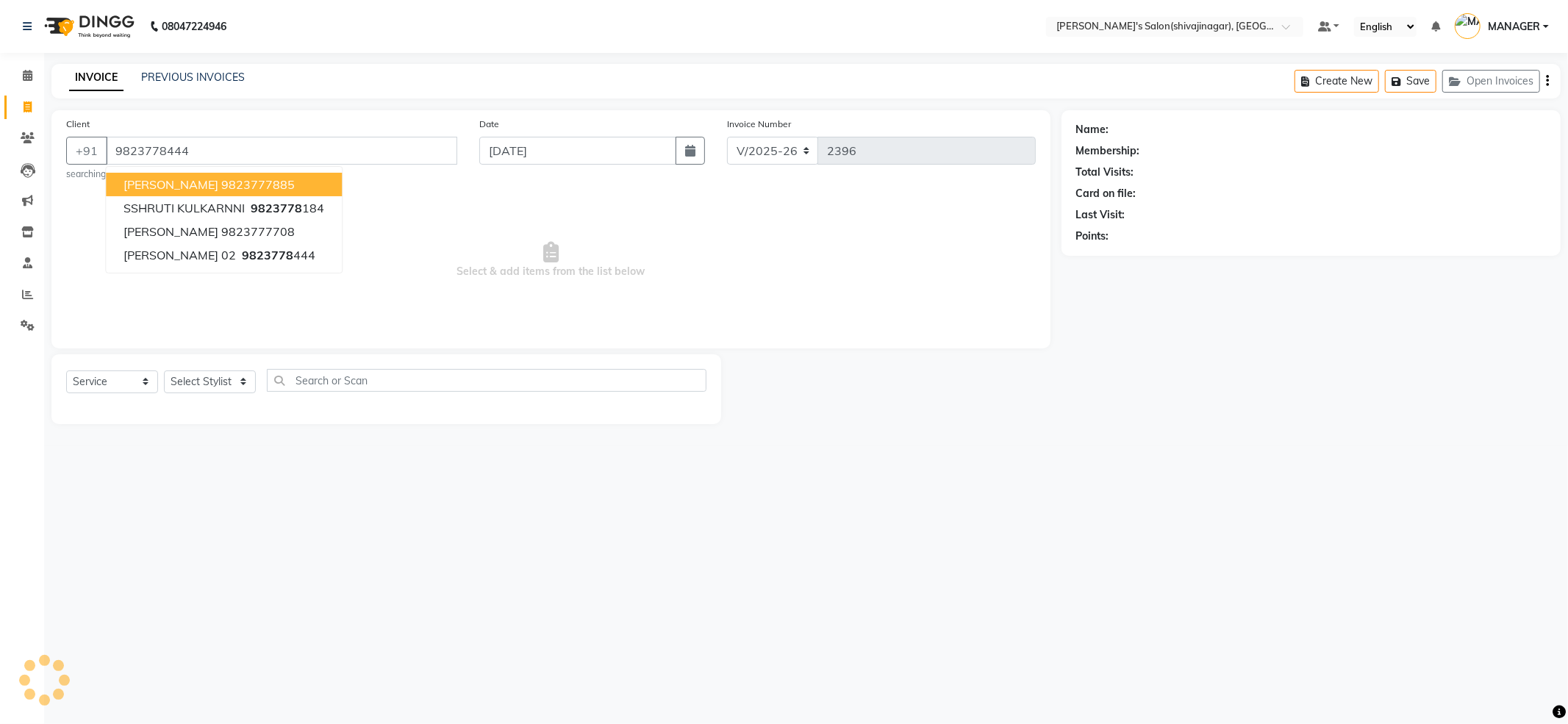
type input "9823778444"
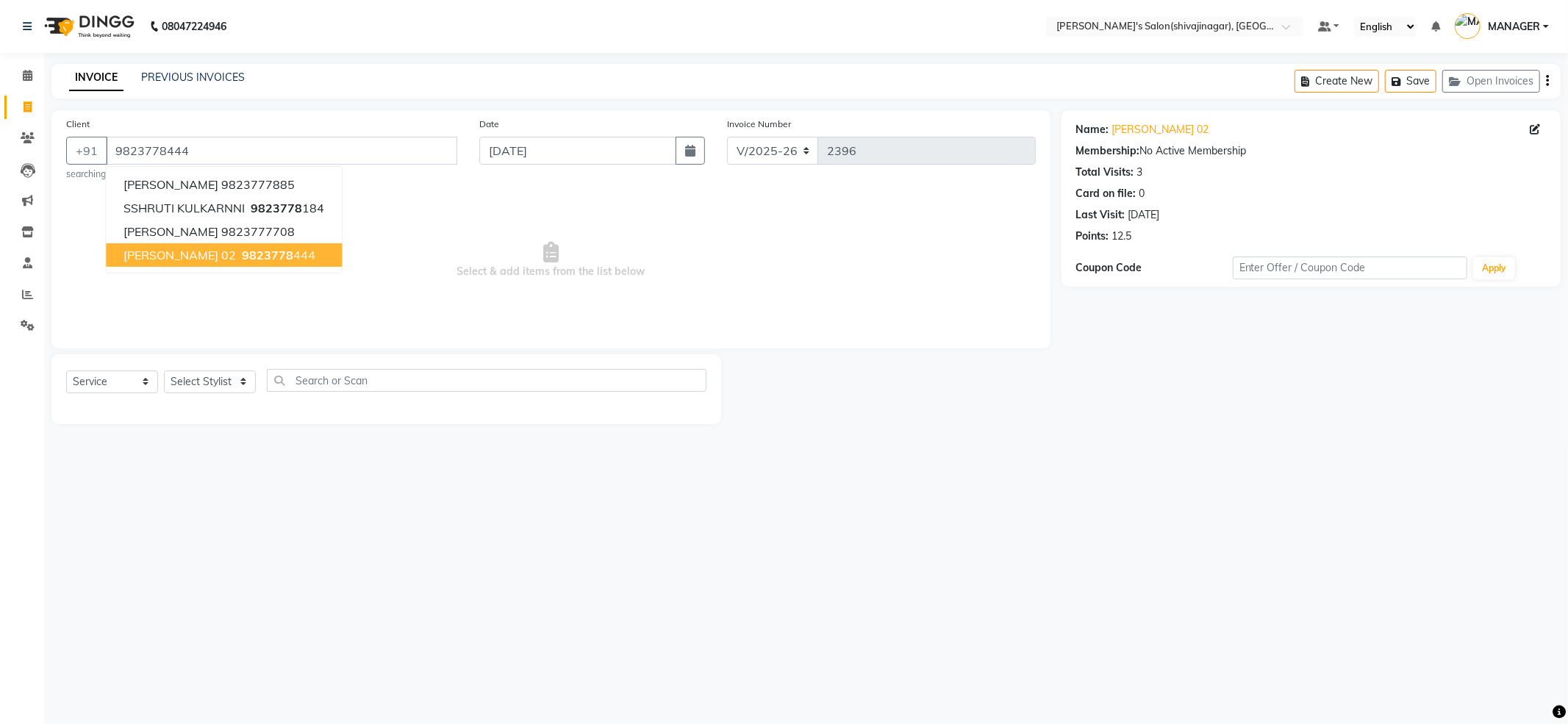
click at [242, 261] on span "9823778" at bounding box center [267, 254] width 52 height 15
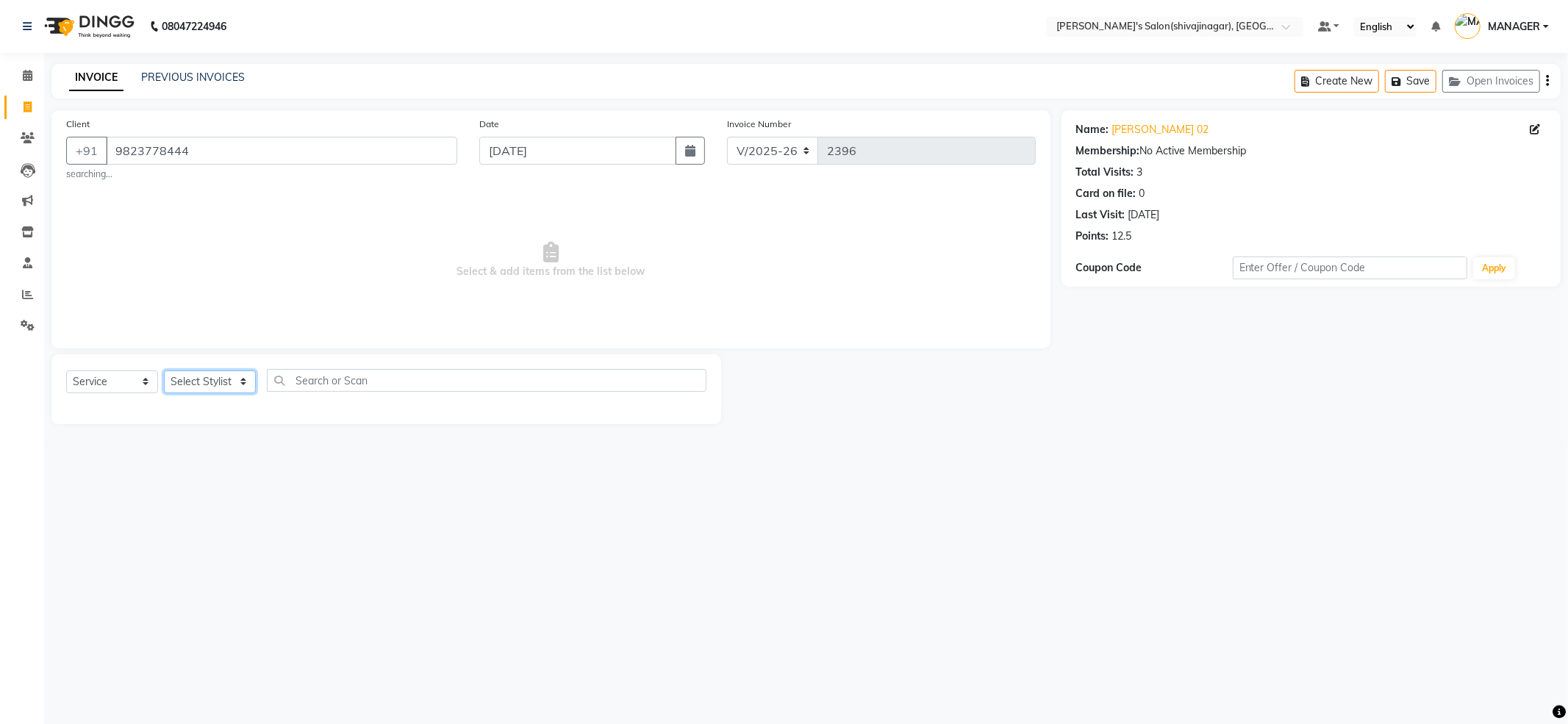
click at [219, 389] on select "Select Stylist [PERSON_NAME] R AKKI [PERSON_NAME] MANAGER MISS STAFF [PERSON_NA…" at bounding box center [210, 382] width 92 height 23
select select "24667"
click at [164, 371] on select "Select Stylist [PERSON_NAME] R AKKI [PERSON_NAME] MANAGER MISS STAFF [PERSON_NA…" at bounding box center [210, 382] width 92 height 23
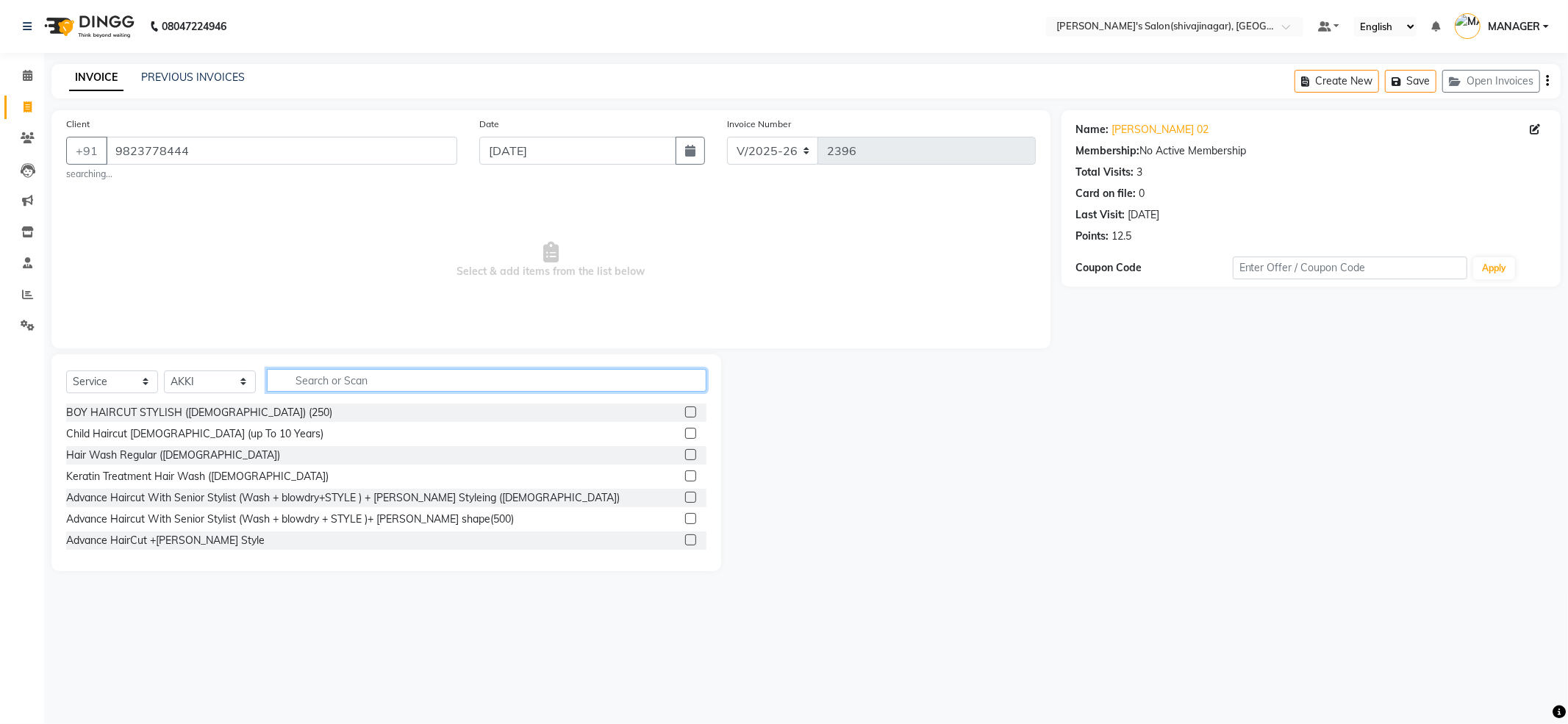
click at [403, 386] on input "text" at bounding box center [486, 380] width 440 height 23
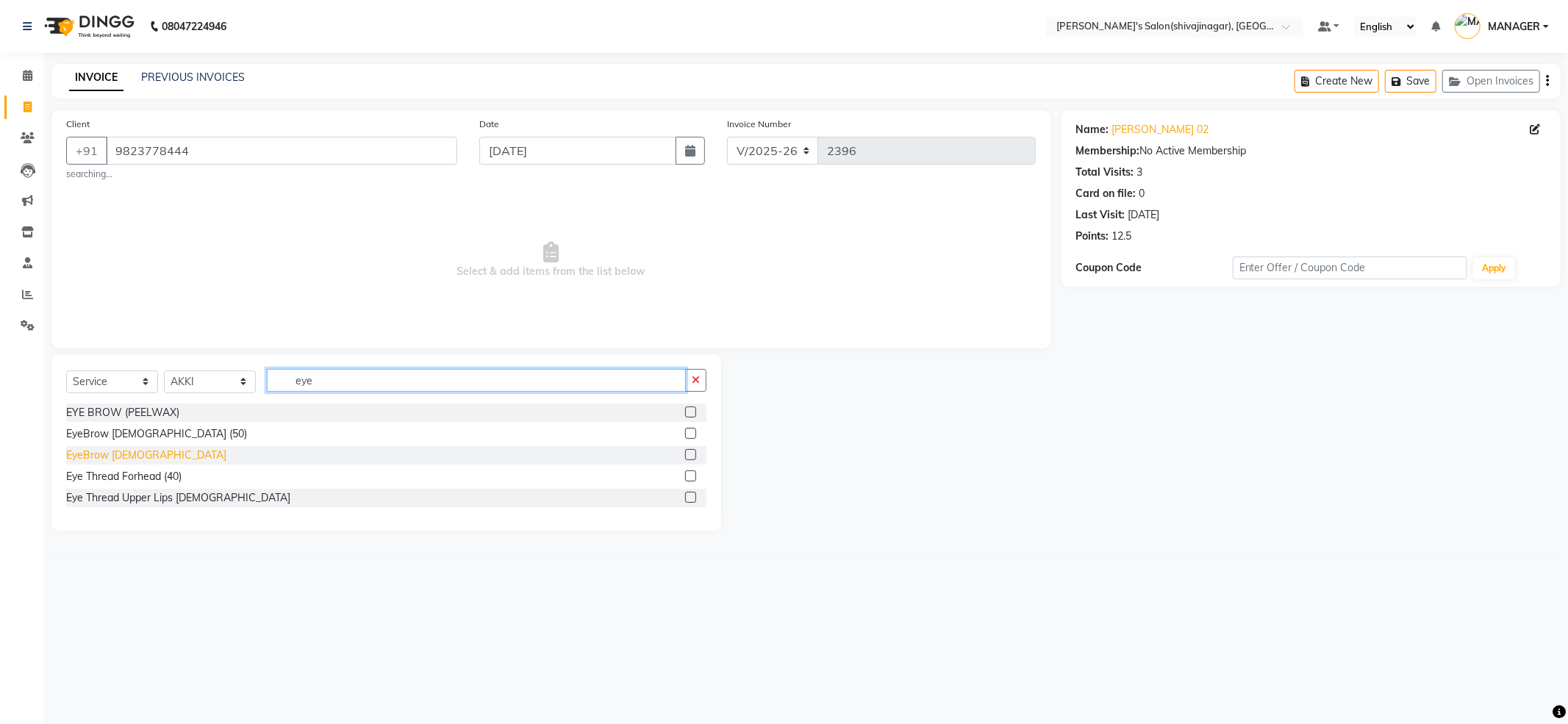
type input "eye"
click at [121, 451] on div "EyeBrow [DEMOGRAPHIC_DATA]" at bounding box center [146, 456] width 160 height 16
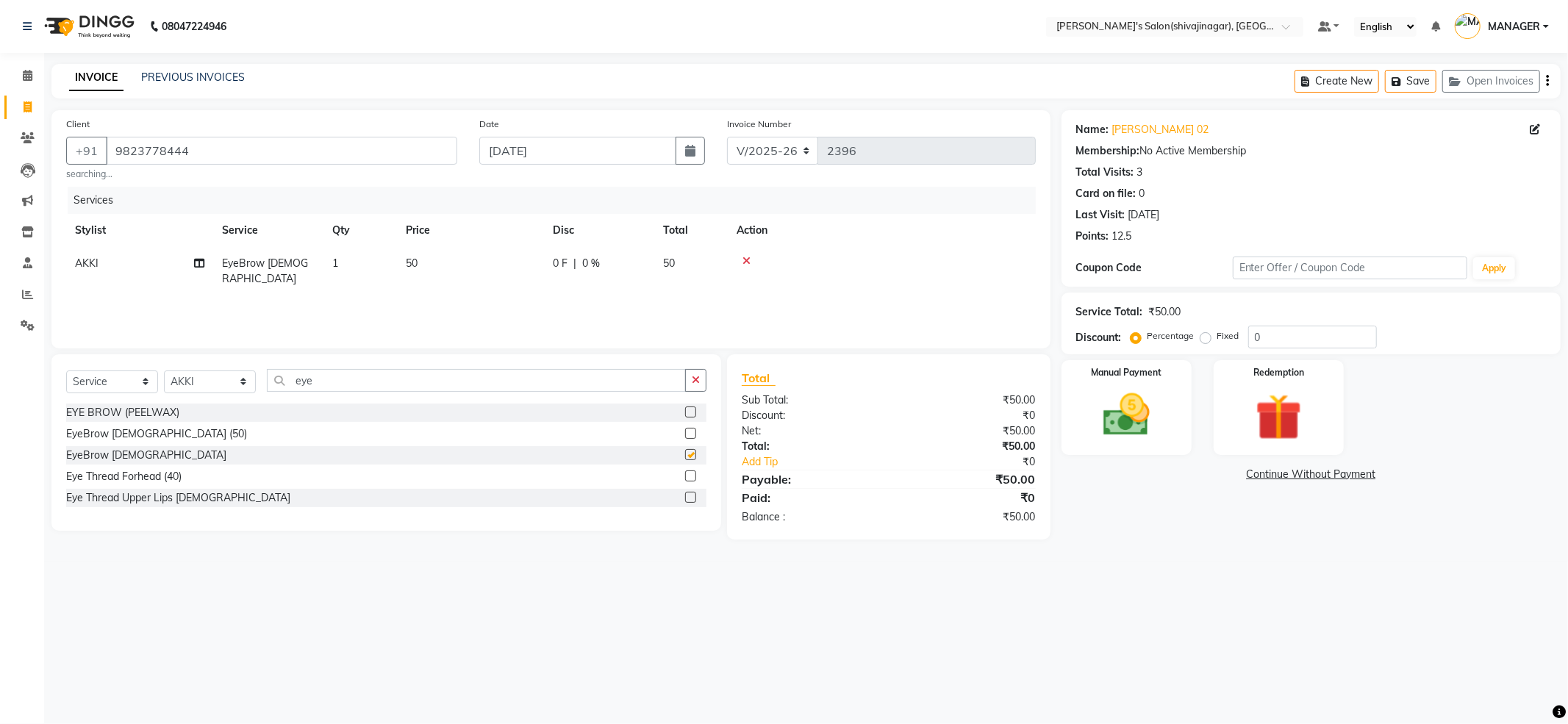
checkbox input "false"
click at [1138, 429] on img at bounding box center [1127, 415] width 79 height 56
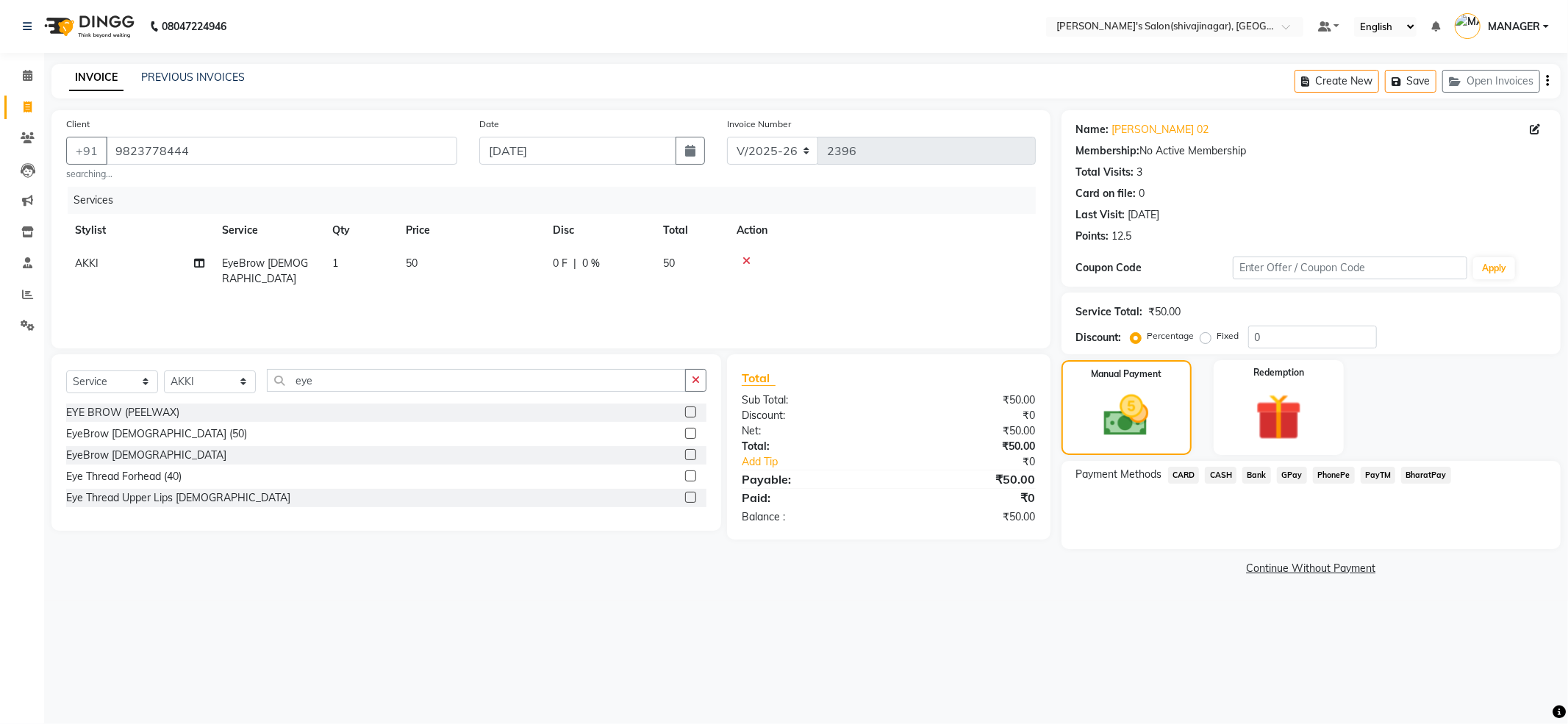
click at [1371, 474] on span "PayTM" at bounding box center [1377, 475] width 35 height 17
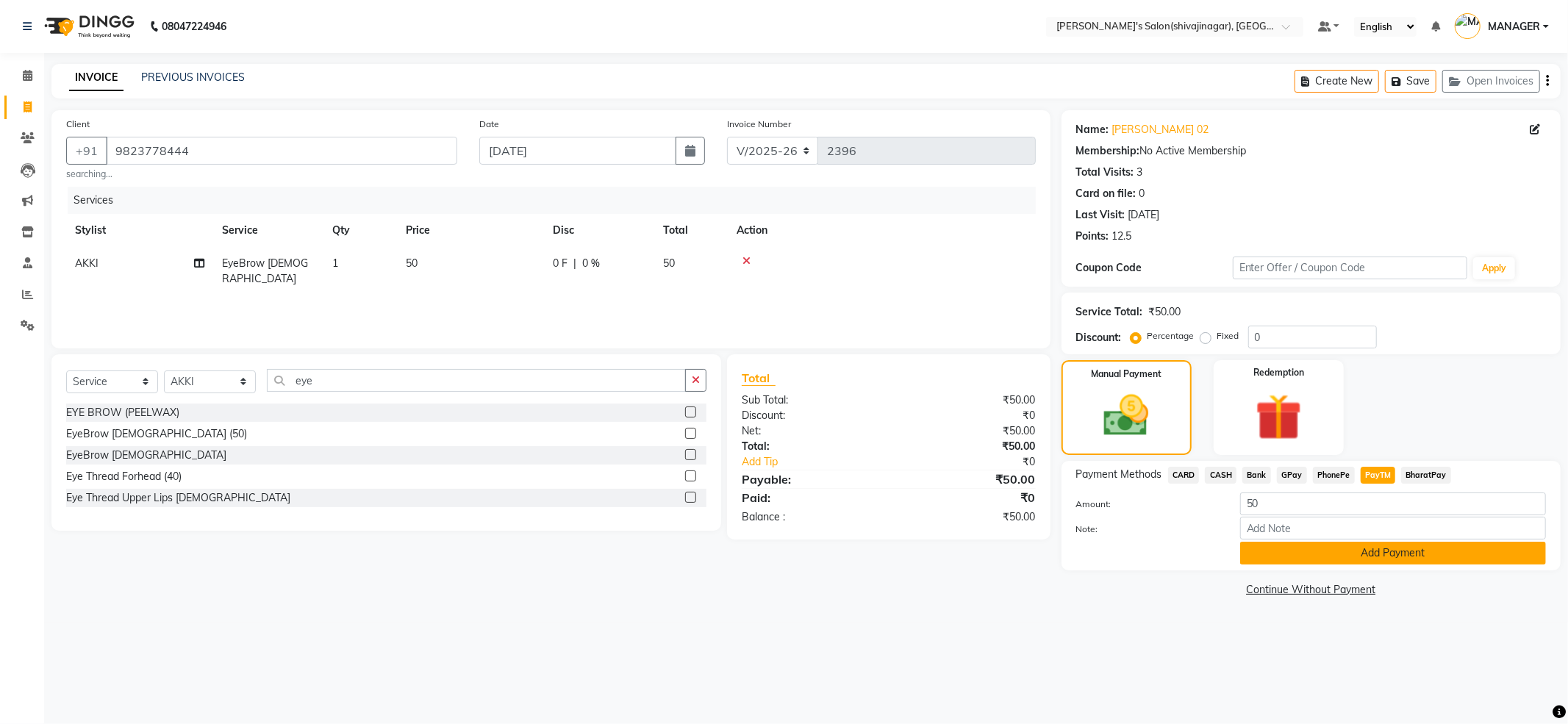
click at [1374, 563] on button "Add Payment" at bounding box center [1392, 553] width 306 height 23
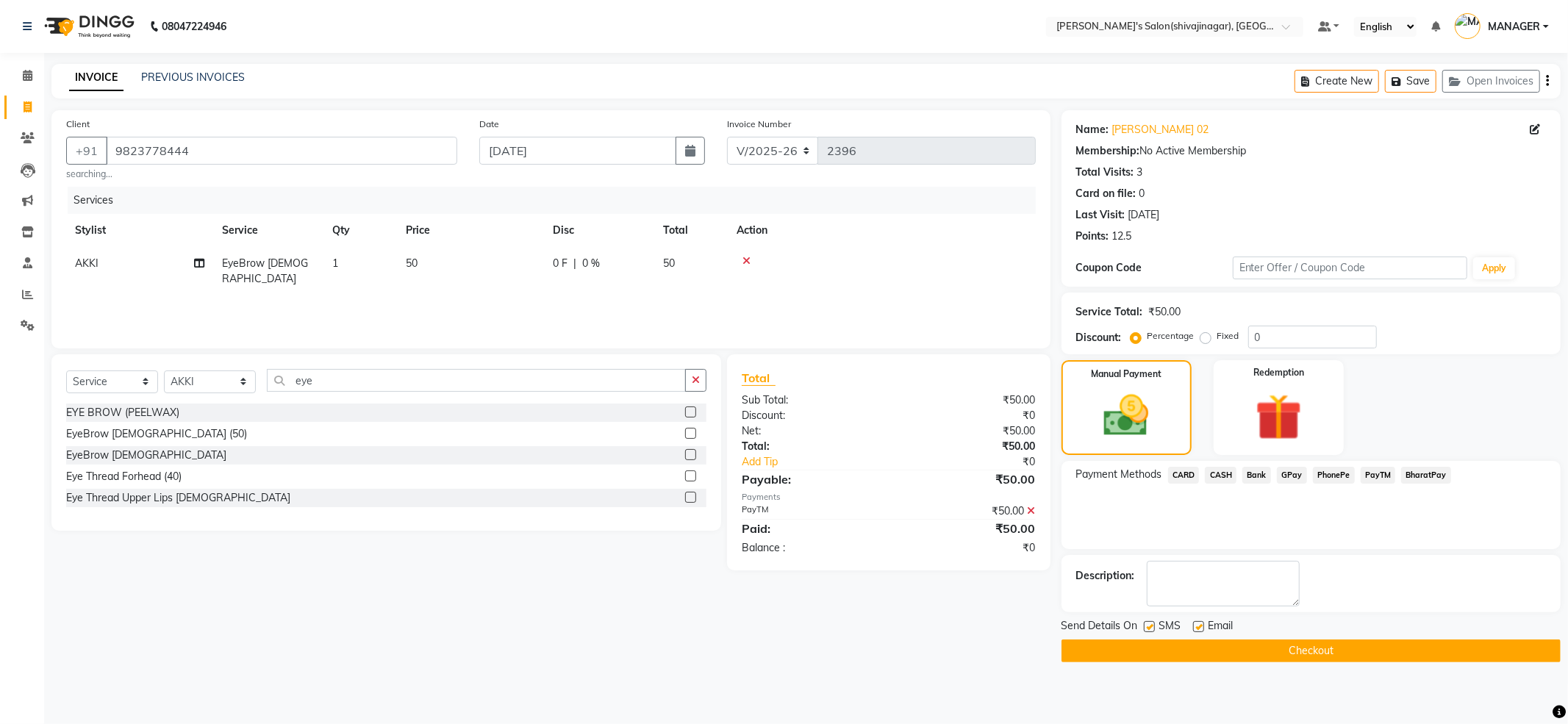
click at [1364, 648] on button "Checkout" at bounding box center [1310, 651] width 499 height 23
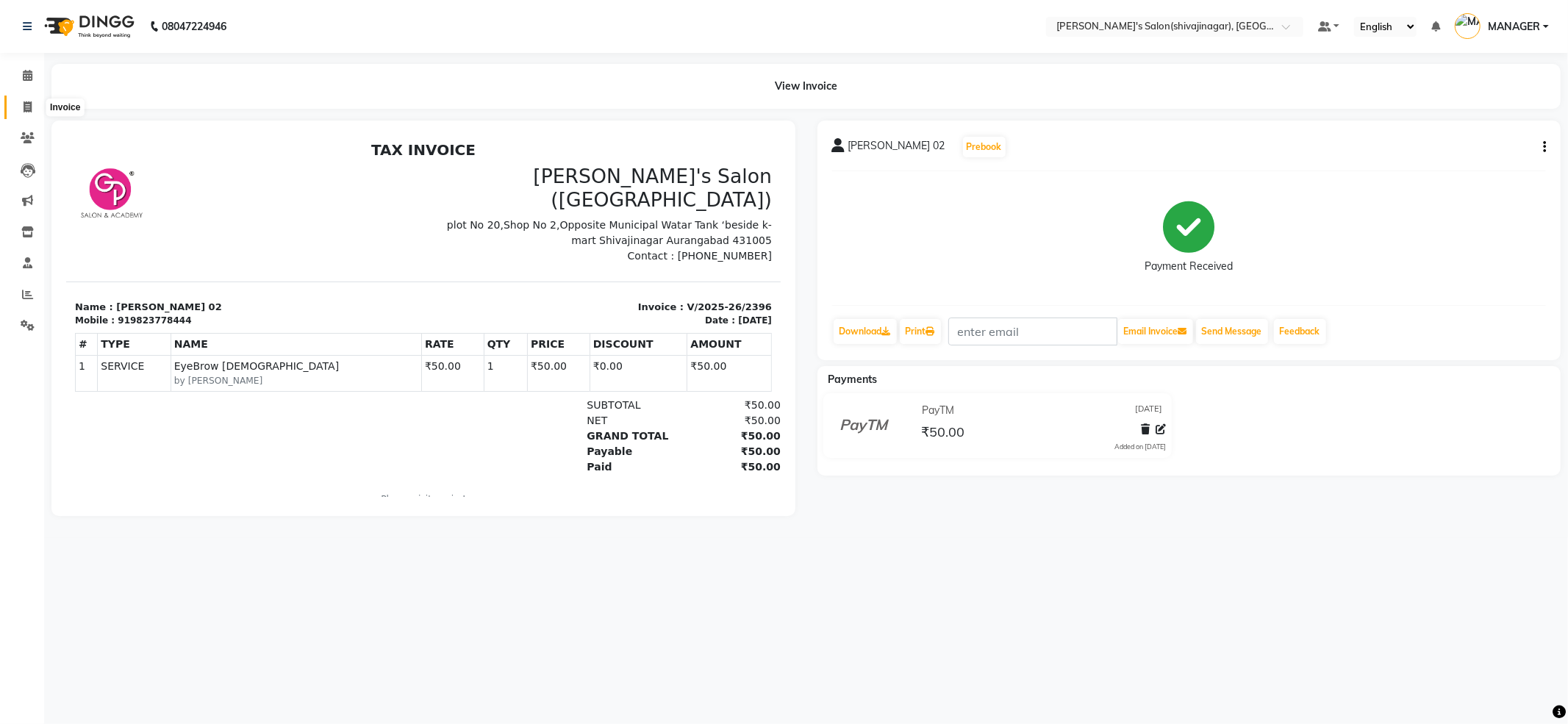
click at [17, 104] on span at bounding box center [27, 108] width 25 height 17
select select "service"
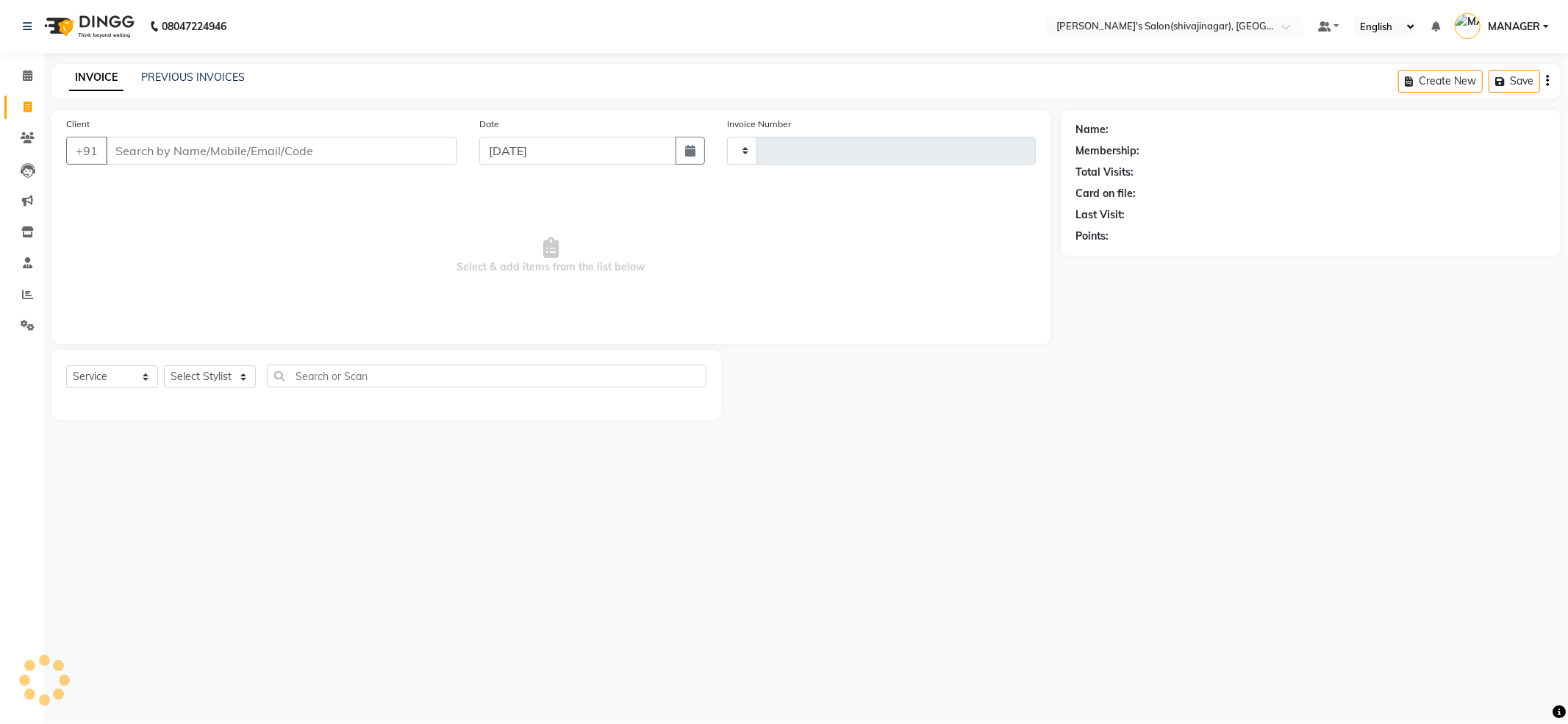
click at [191, 159] on input "Client" at bounding box center [281, 150] width 351 height 28
select select "4174"
type input "2397"
click at [191, 159] on input "Client" at bounding box center [281, 150] width 351 height 28
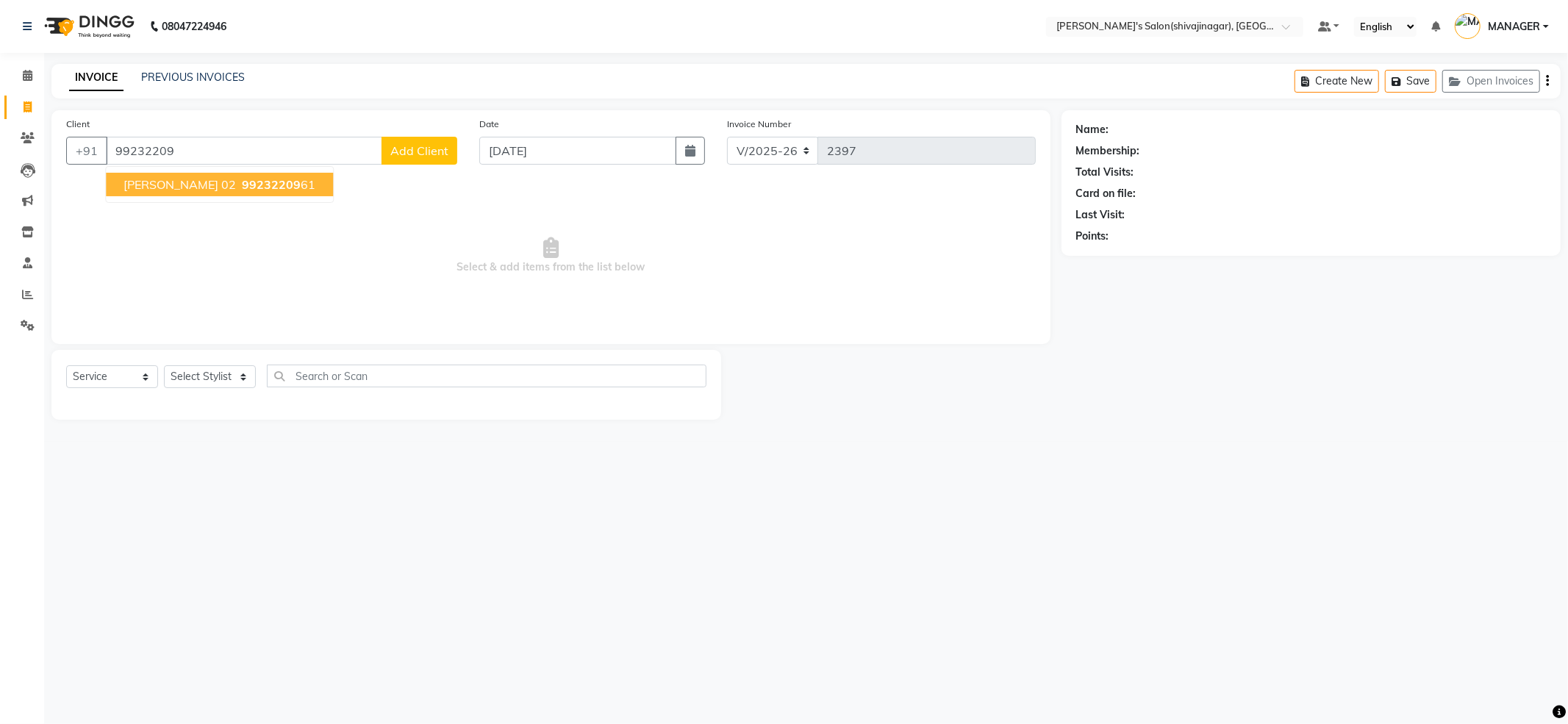
click at [187, 194] on button "[PERSON_NAME] 02 99232209 61" at bounding box center [219, 184] width 227 height 24
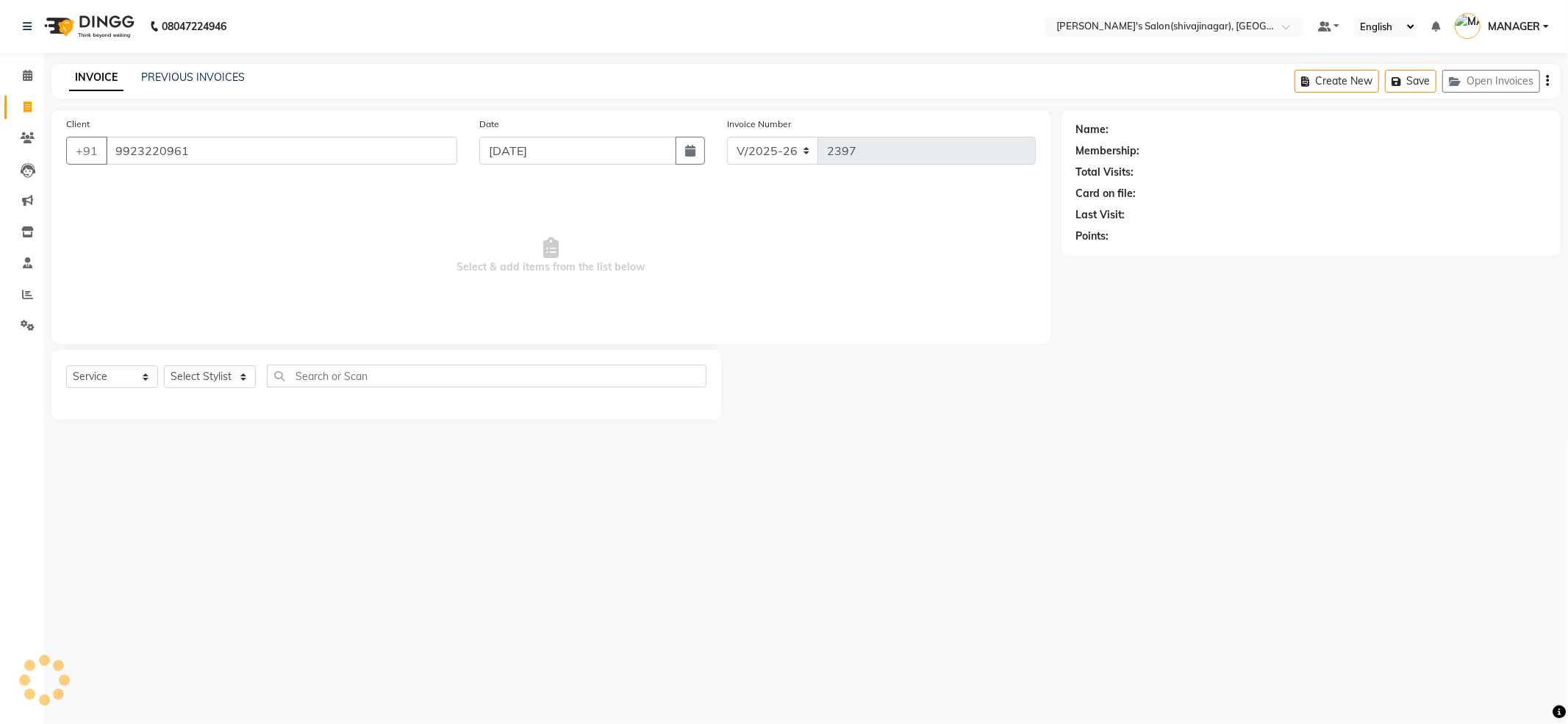
type input "9923220961"
click at [198, 384] on select "Select Stylist [PERSON_NAME] R AKKI [PERSON_NAME] MANAGER MISS STAFF [PERSON_NA…" at bounding box center [210, 377] width 92 height 23
select select "24666"
click at [164, 365] on select "Select Stylist [PERSON_NAME] R AKKI [PERSON_NAME] MANAGER MISS STAFF [PERSON_NA…" at bounding box center [210, 377] width 92 height 23
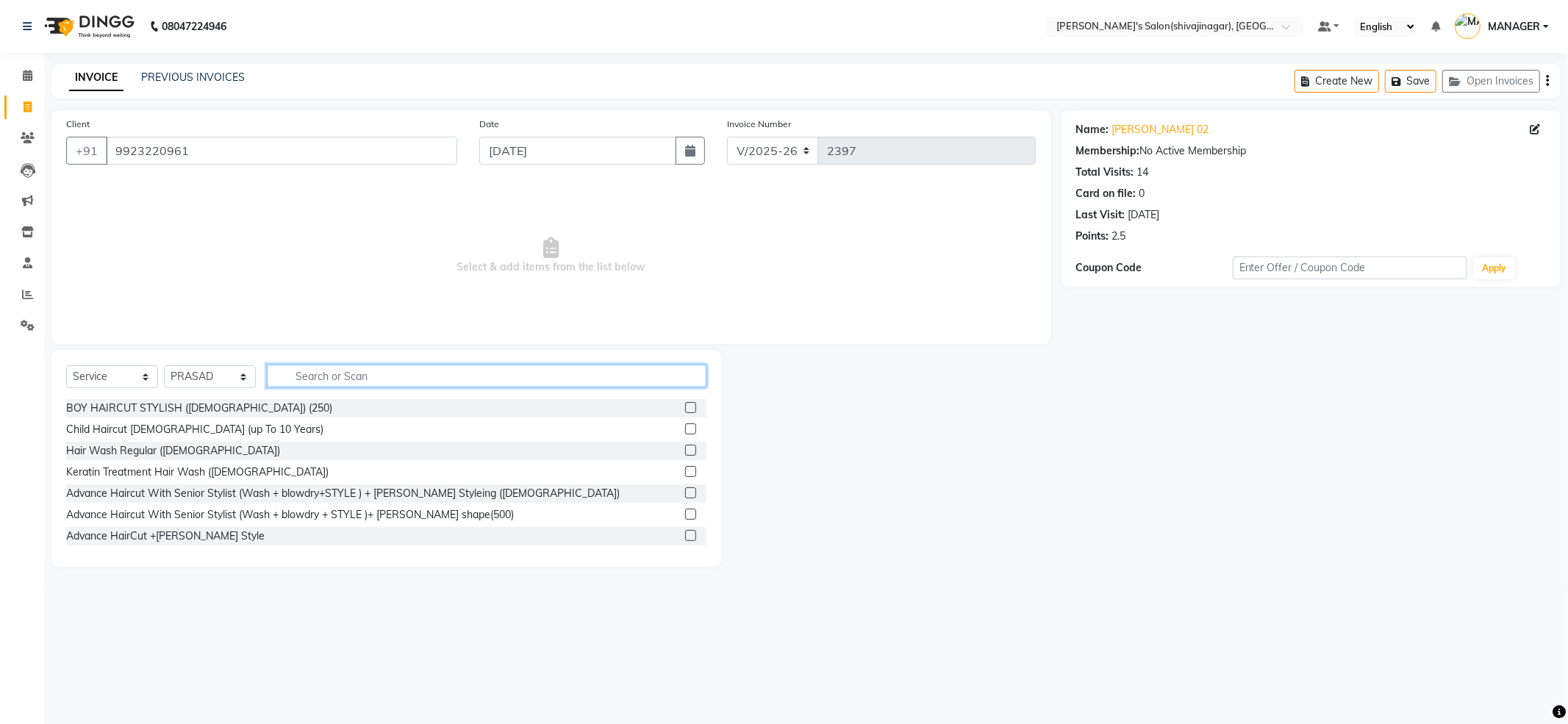
click at [357, 380] on input "text" at bounding box center [486, 376] width 440 height 23
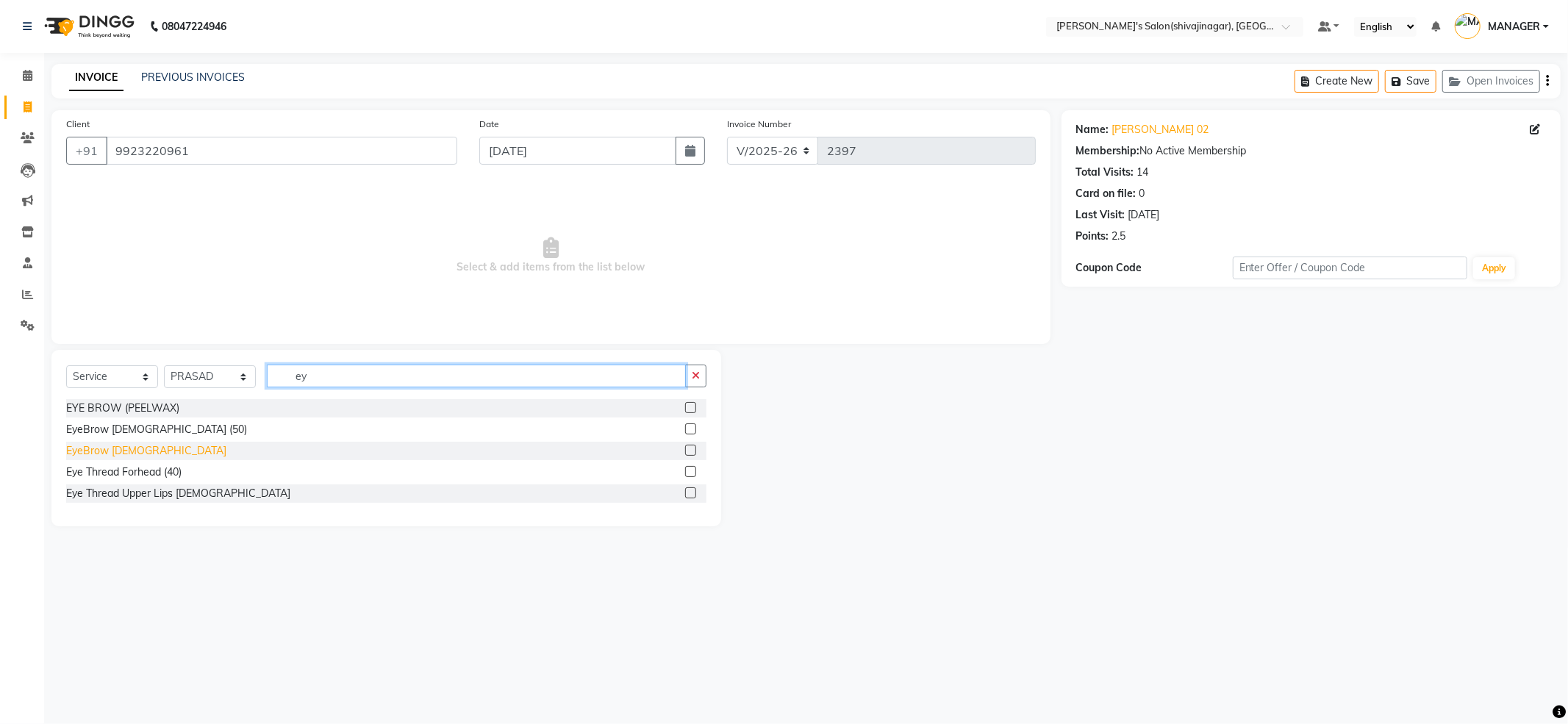
type input "ey"
click at [104, 456] on div "EyeBrow [DEMOGRAPHIC_DATA]" at bounding box center [146, 451] width 160 height 16
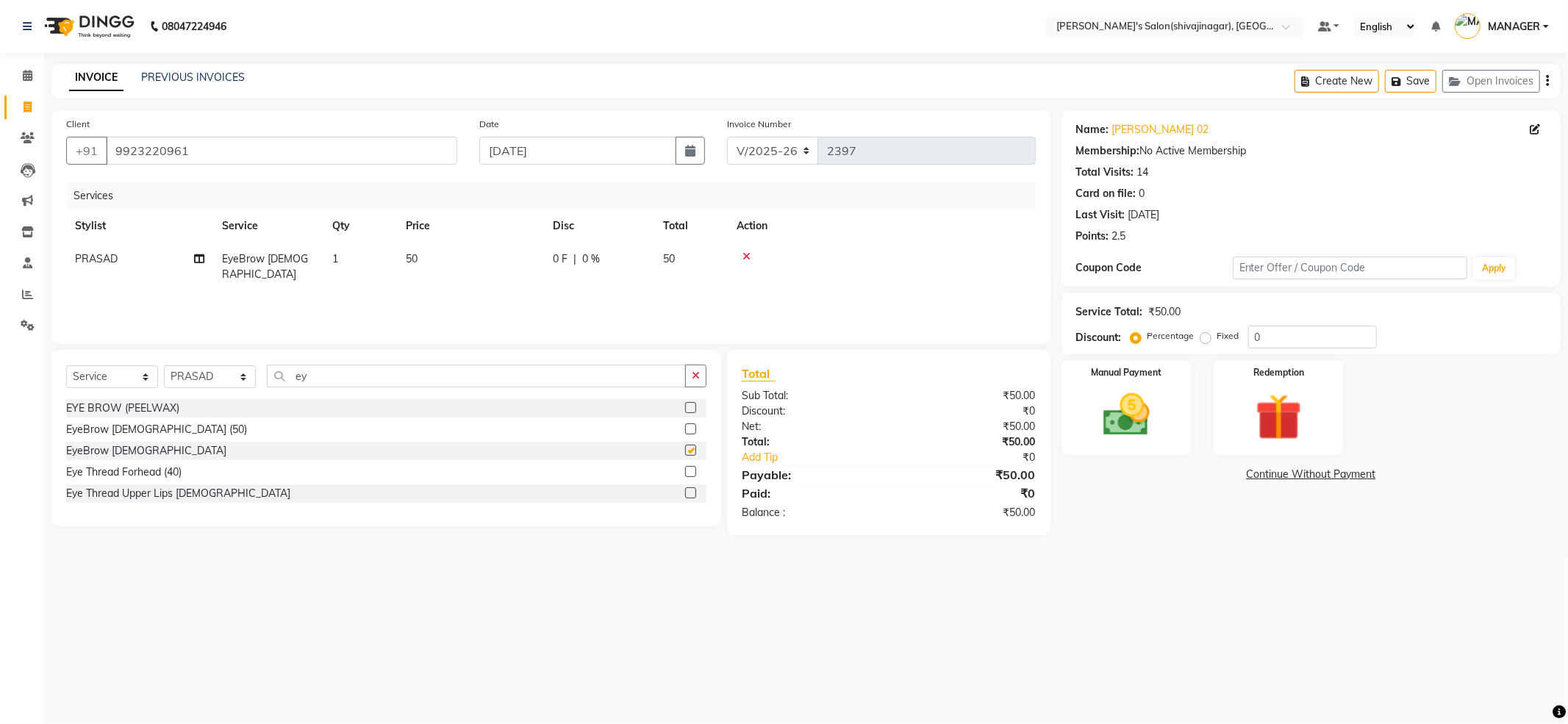
checkbox input "false"
drag, startPoint x: 1052, startPoint y: 453, endPoint x: 1094, endPoint y: 439, distance: 44.3
click at [1061, 449] on div "Manual Payment Redemption" at bounding box center [1311, 407] width 521 height 94
click at [1101, 436] on img at bounding box center [1127, 415] width 79 height 56
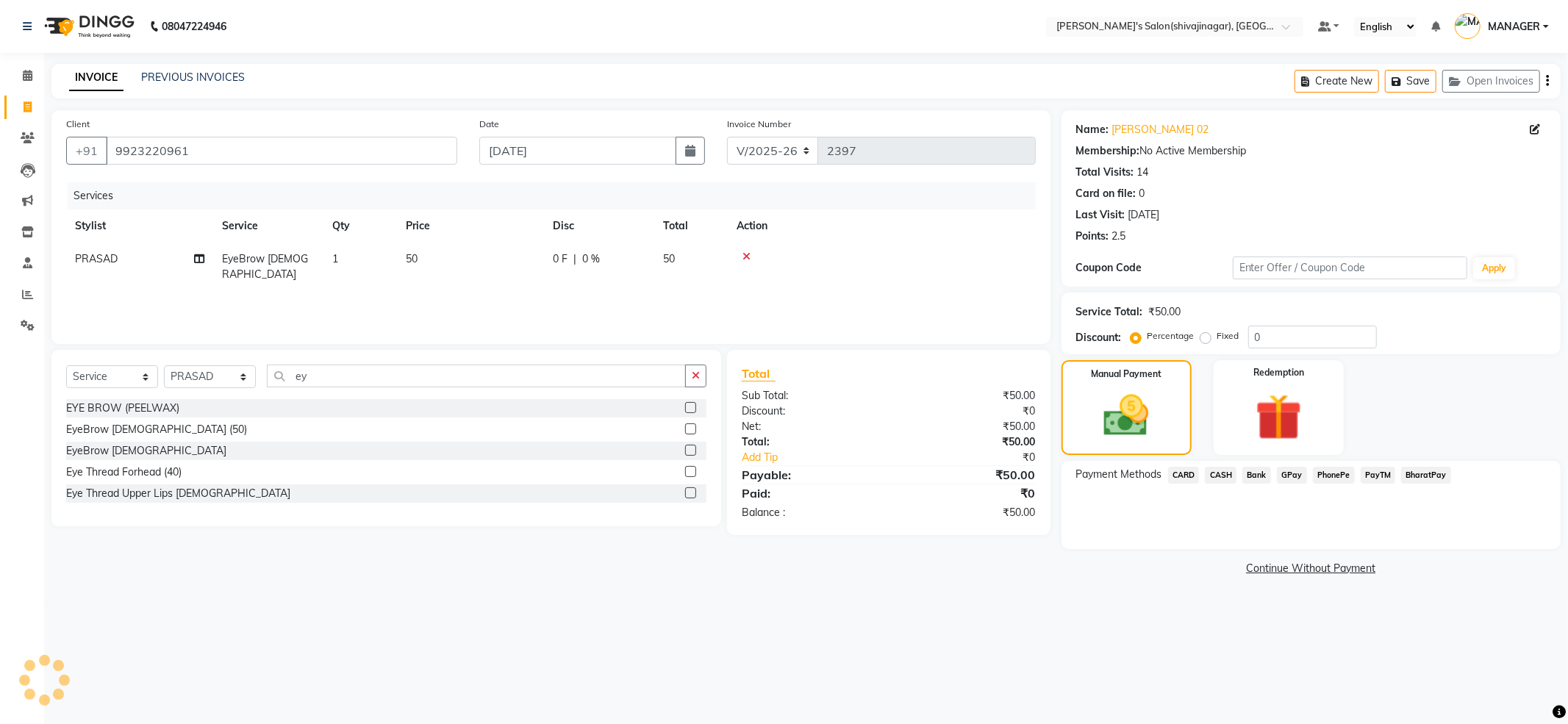
click at [1379, 477] on span "PayTM" at bounding box center [1377, 475] width 35 height 17
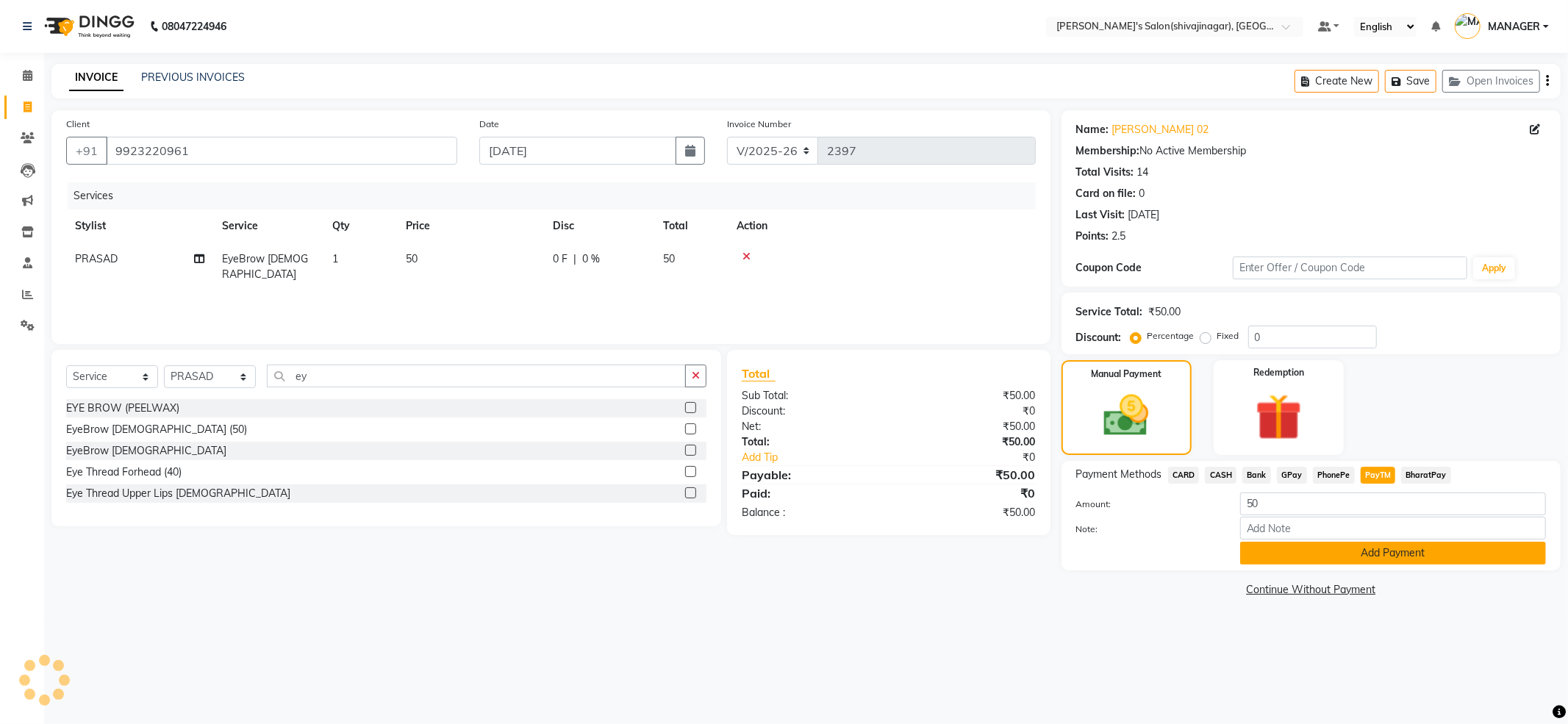
click at [1399, 550] on button "Add Payment" at bounding box center [1392, 553] width 306 height 23
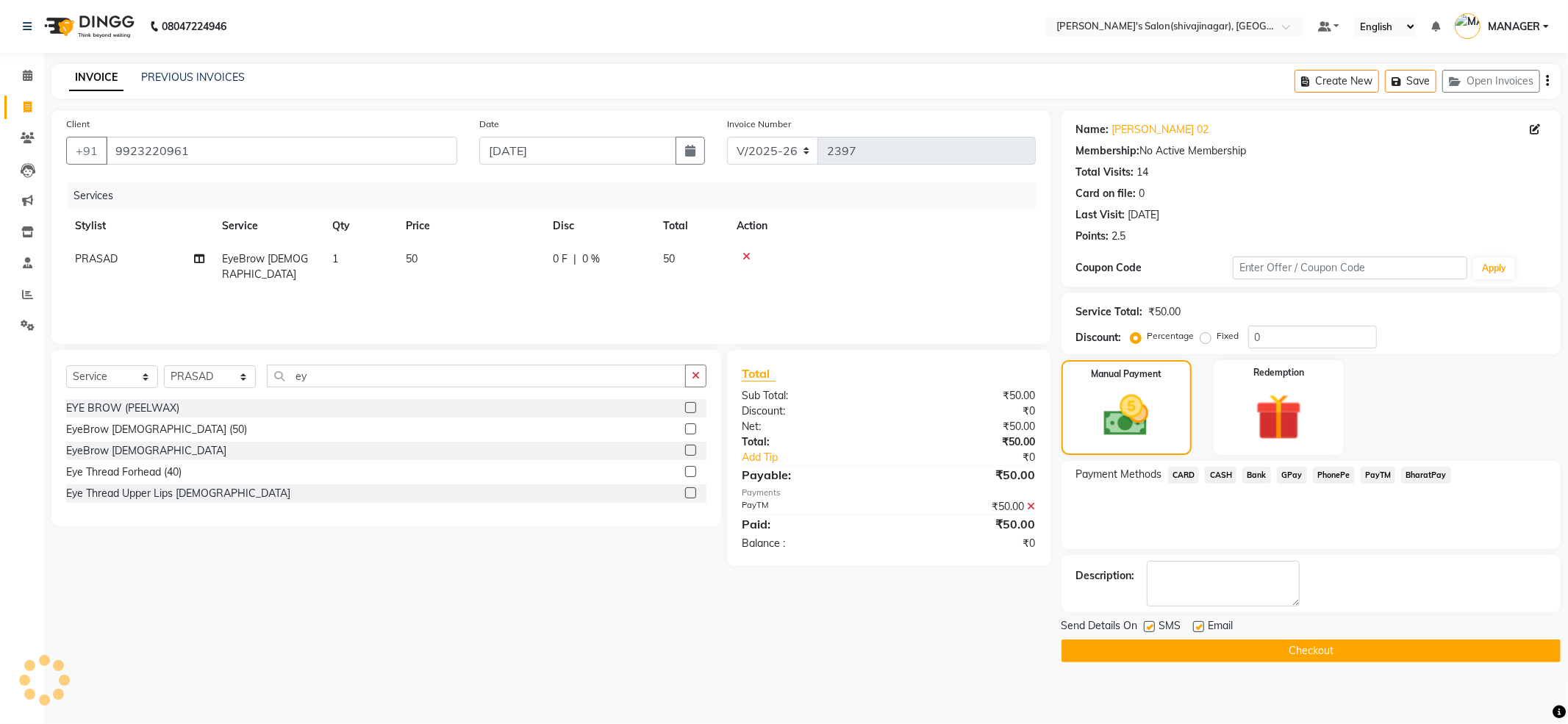
click at [1030, 506] on icon at bounding box center [1030, 506] width 8 height 10
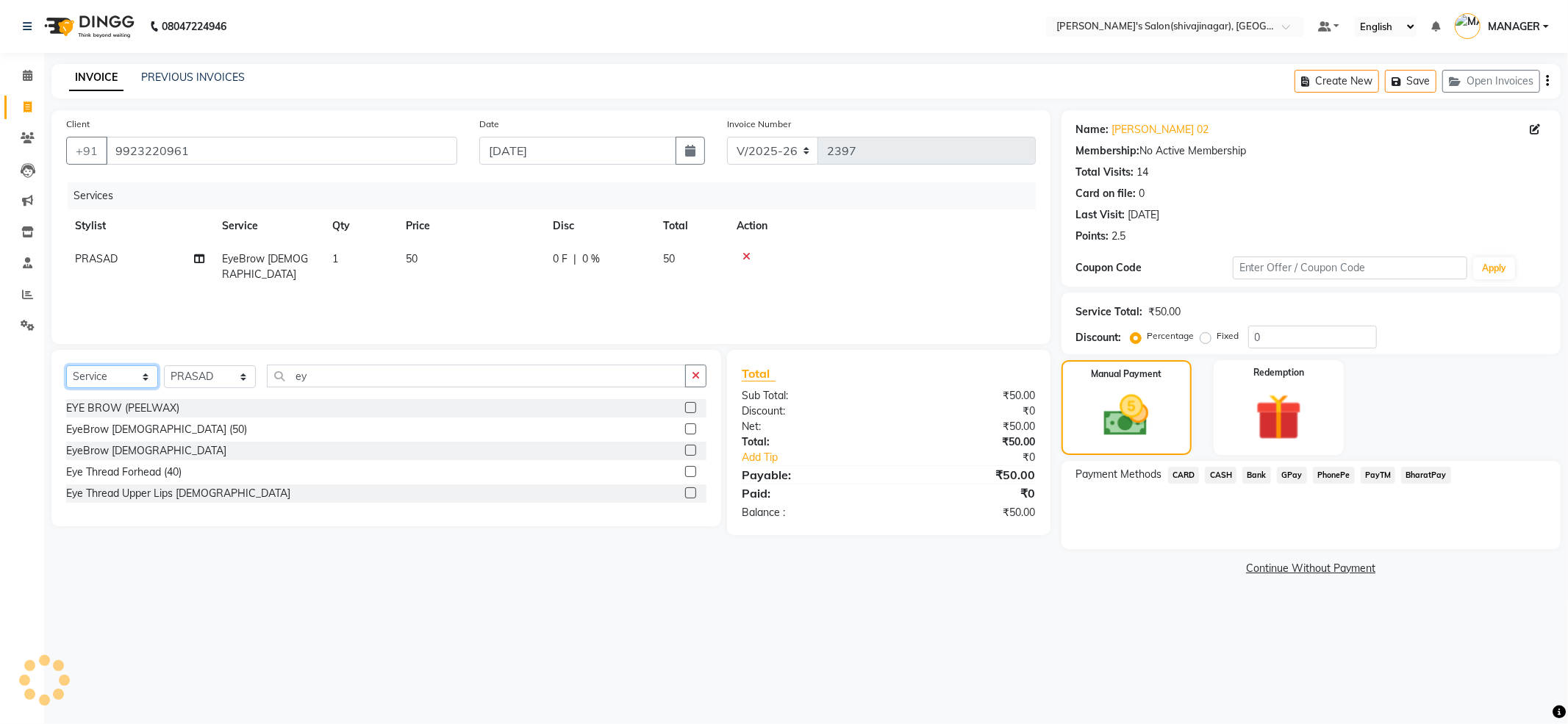
click at [107, 378] on select "Select Service Product Membership Package Voucher Prepaid Gift Card" at bounding box center [112, 377] width 92 height 23
select select "product"
click at [66, 365] on select "Select Service Product Membership Package Voucher Prepaid Gift Card" at bounding box center [112, 377] width 92 height 23
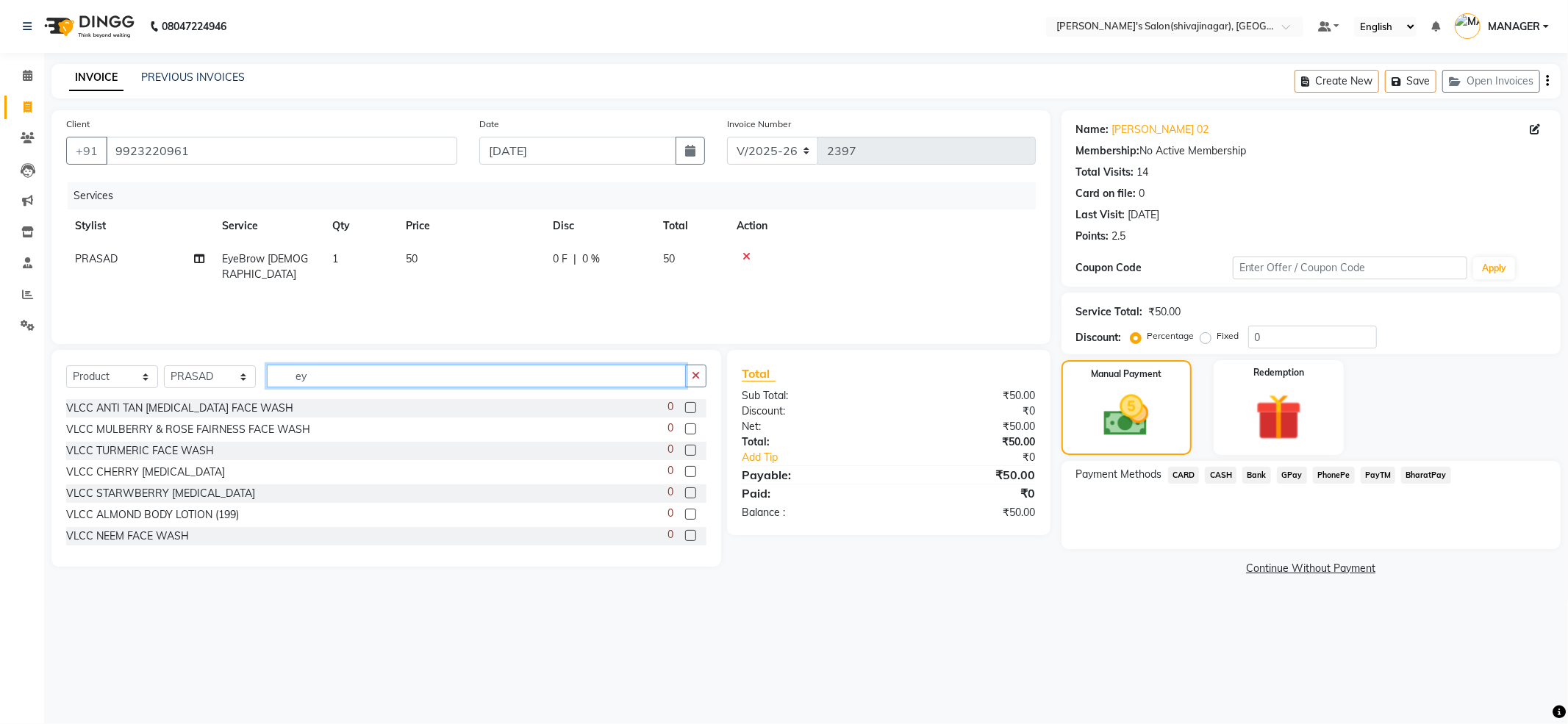
click at [357, 372] on input "ey" at bounding box center [475, 376] width 419 height 23
click at [351, 374] on input "ey" at bounding box center [475, 376] width 419 height 23
click at [349, 375] on input "ey" at bounding box center [475, 376] width 419 height 23
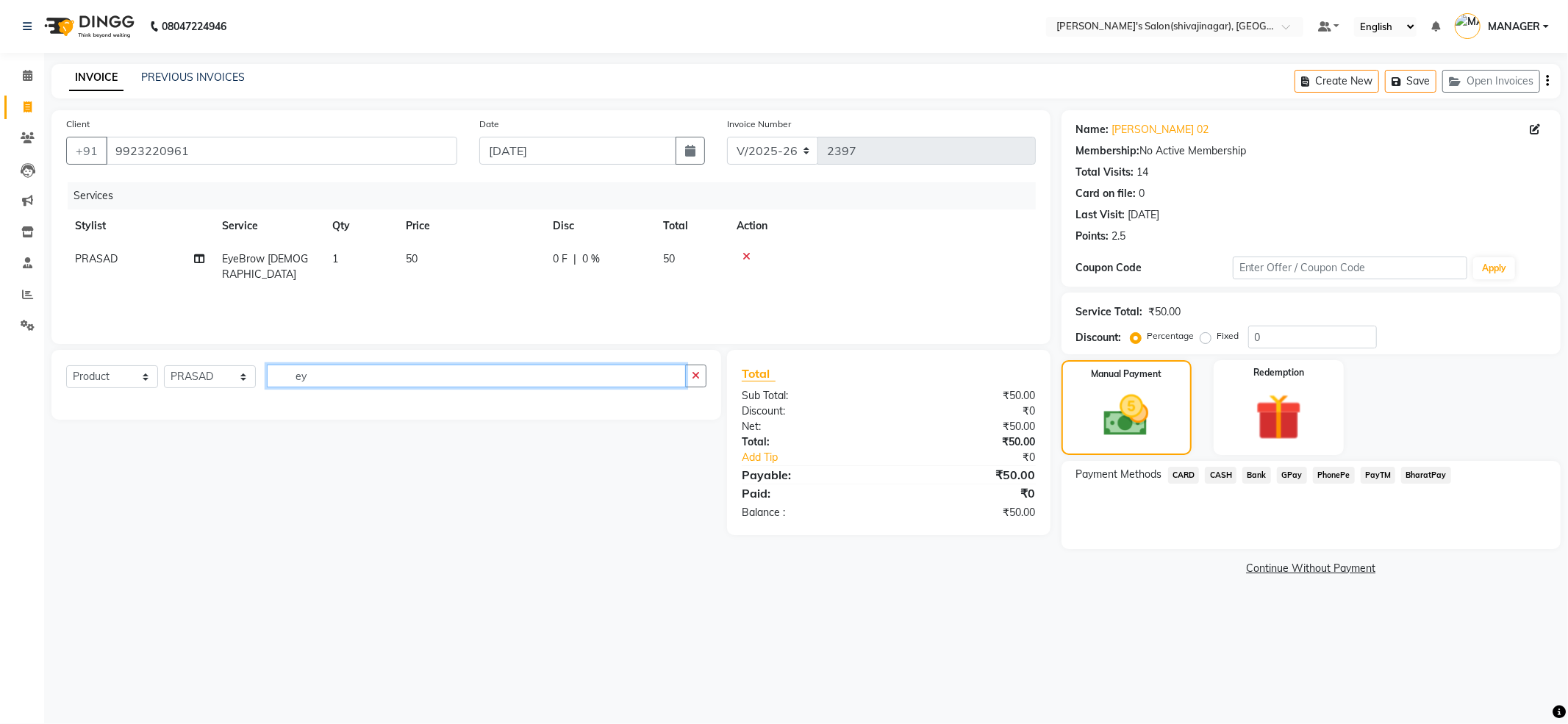
type input "e"
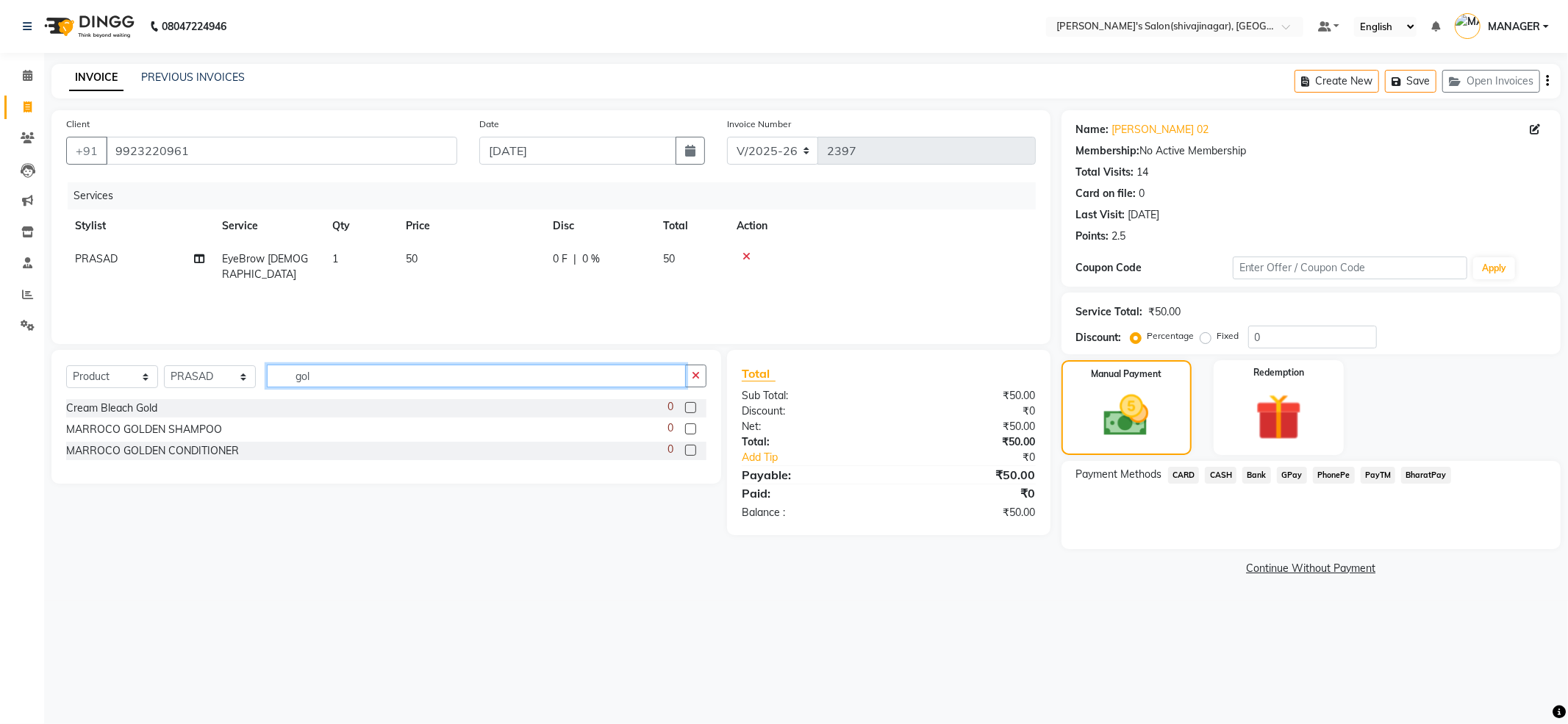
drag, startPoint x: 354, startPoint y: 381, endPoint x: 241, endPoint y: 434, distance: 124.8
click at [256, 425] on div "Select Service Product Membership Package Voucher Prepaid Gift Card Select Styl…" at bounding box center [386, 416] width 670 height 134
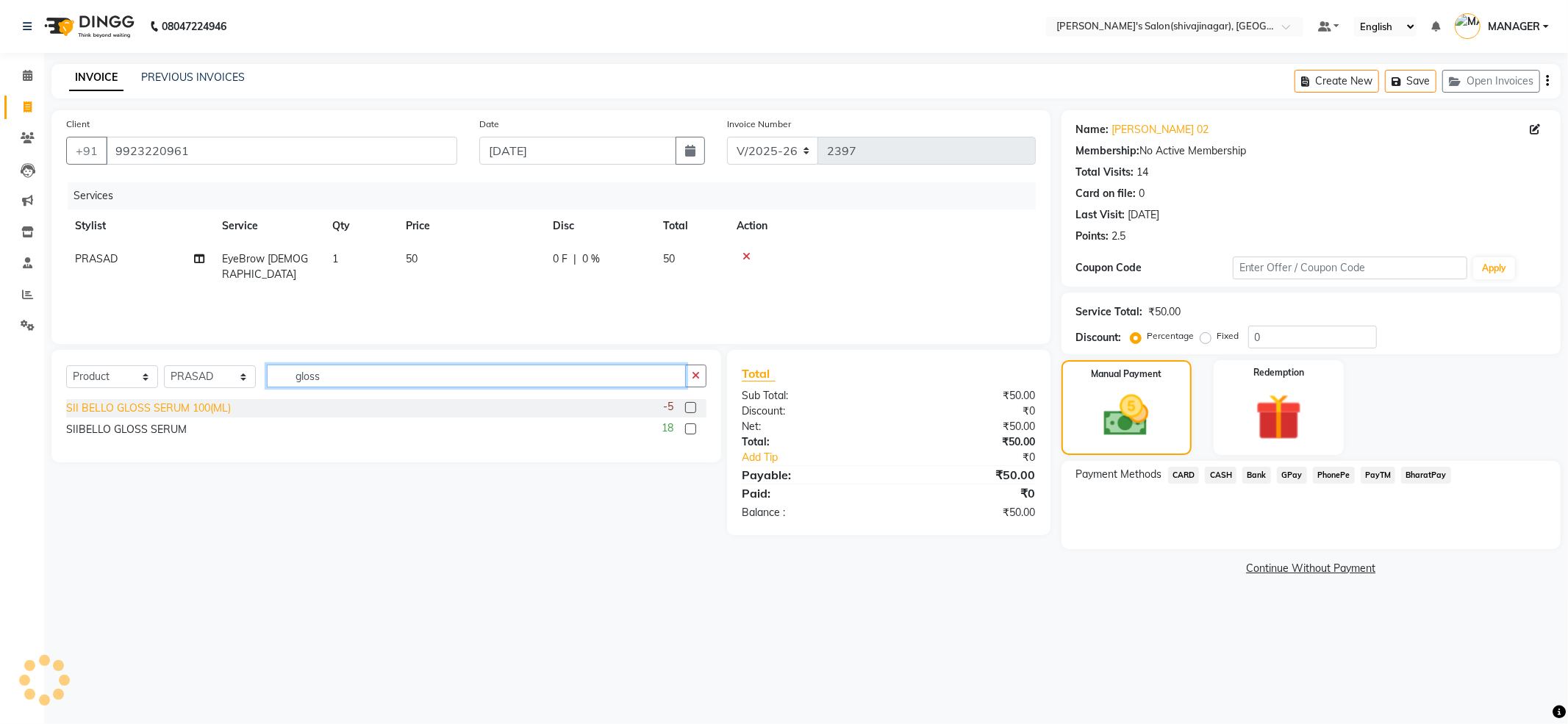
type input "gloss"
click at [157, 404] on div "SII BELLO GLOSS SERUM 100(ML)" at bounding box center [149, 408] width 164 height 16
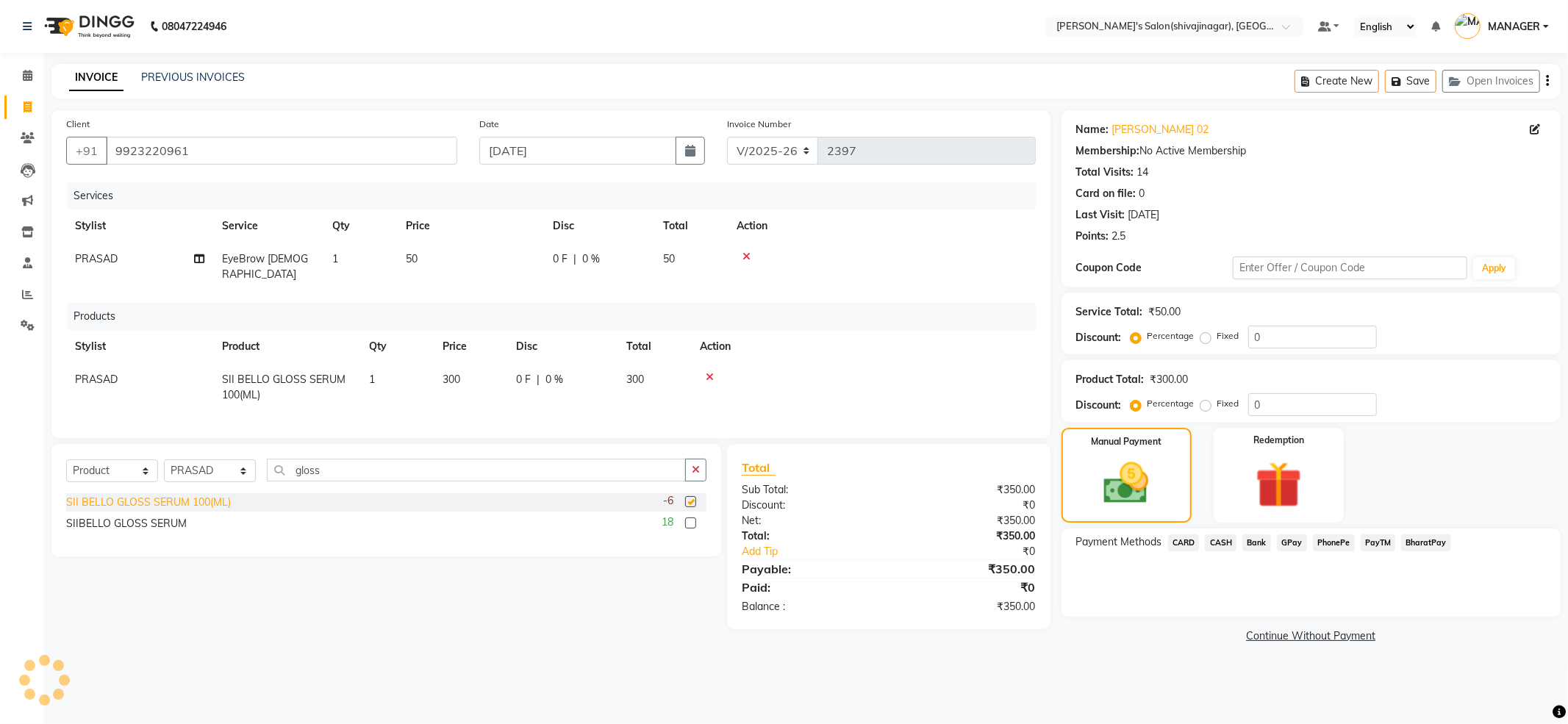
checkbox input "false"
click at [1380, 544] on span "PayTM" at bounding box center [1377, 542] width 35 height 17
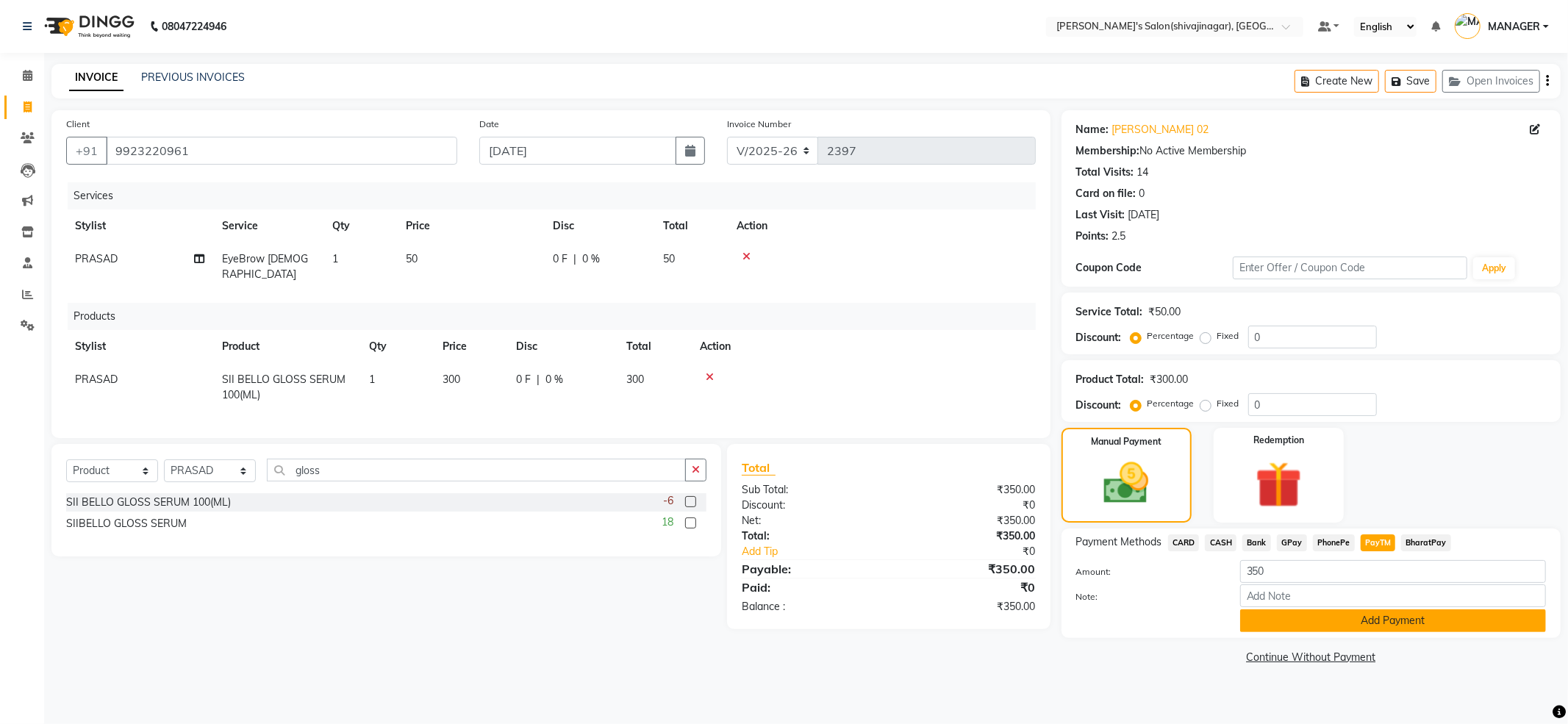
click at [1374, 630] on button "Add Payment" at bounding box center [1392, 621] width 306 height 23
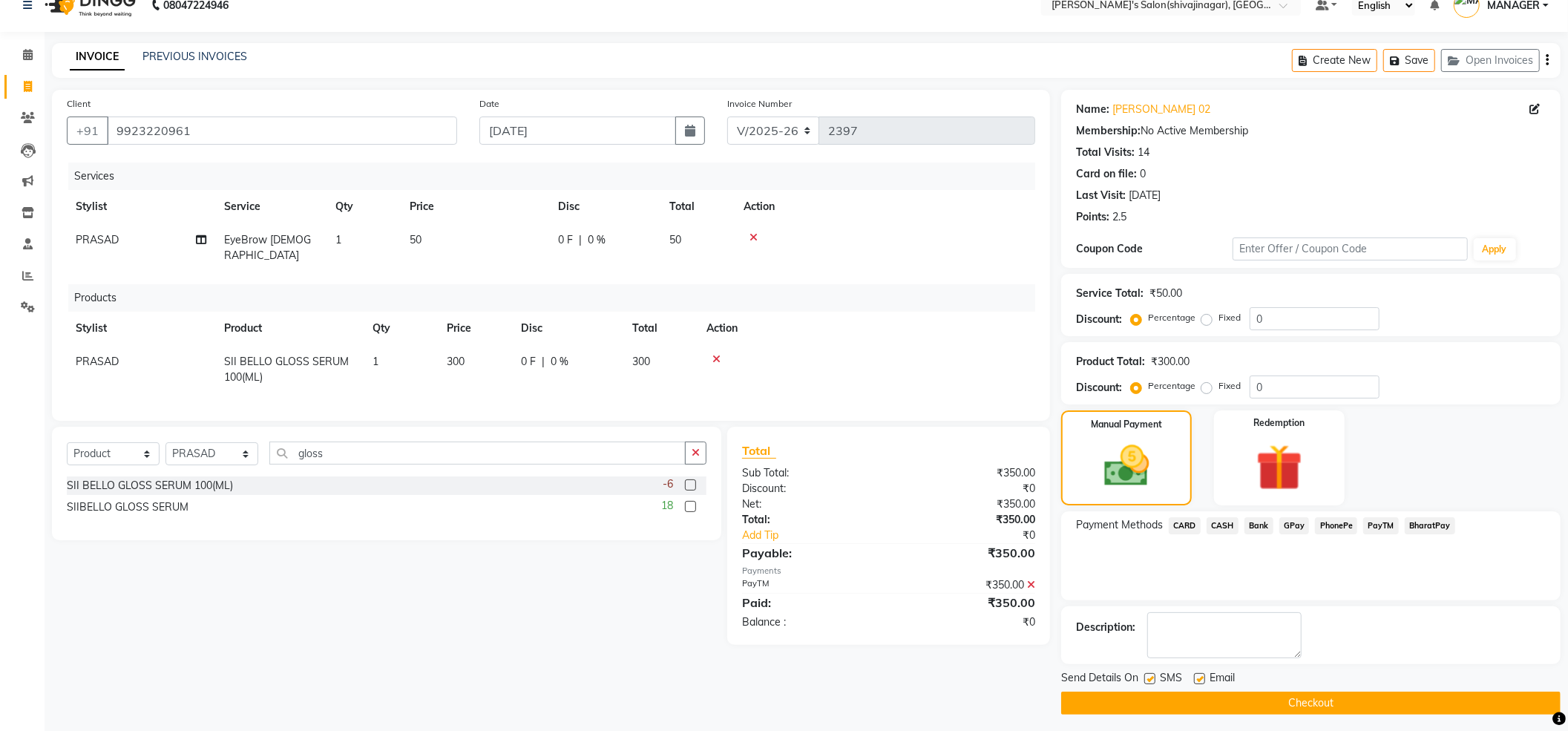
scroll to position [28, 0]
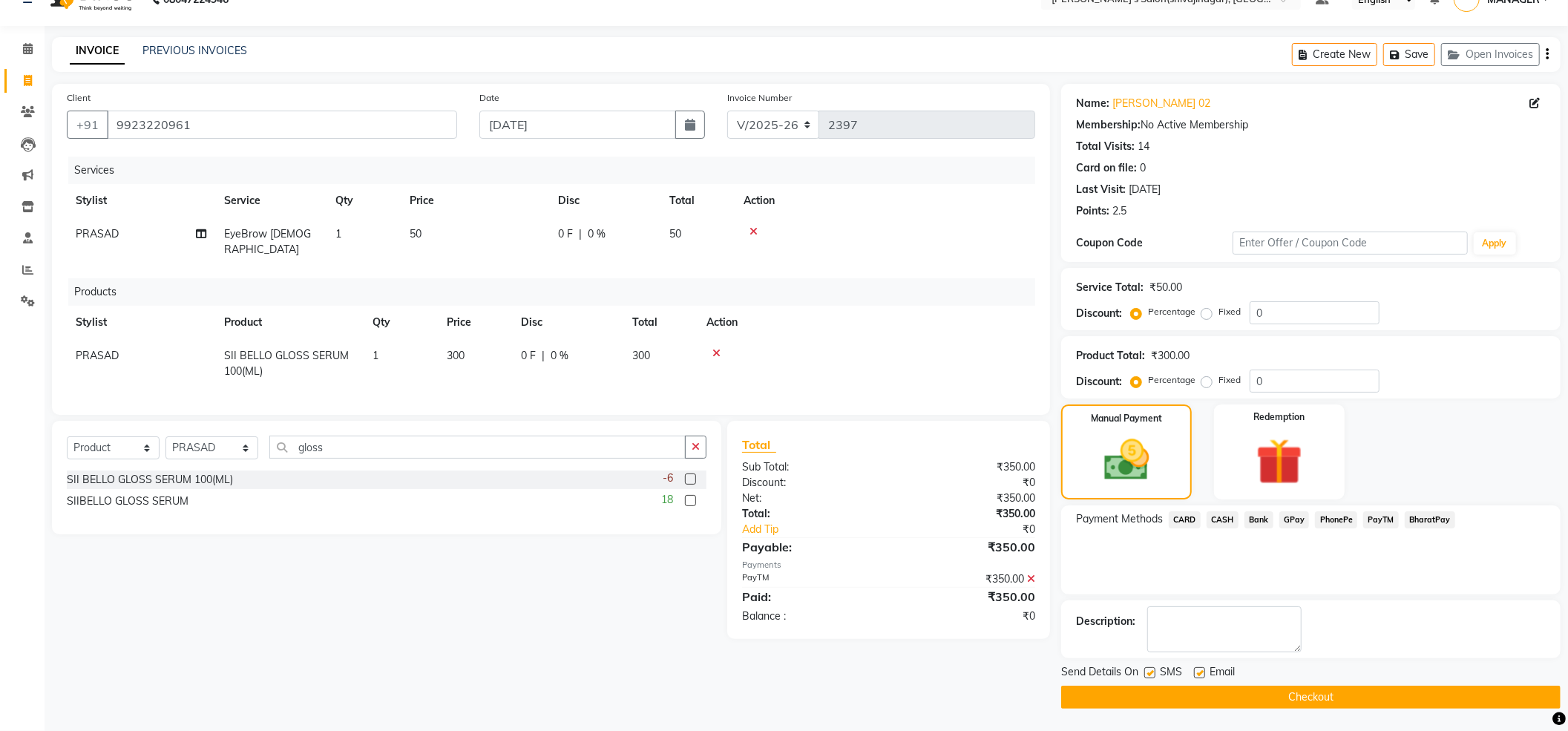
click at [1278, 697] on button "Checkout" at bounding box center [1310, 697] width 499 height 23
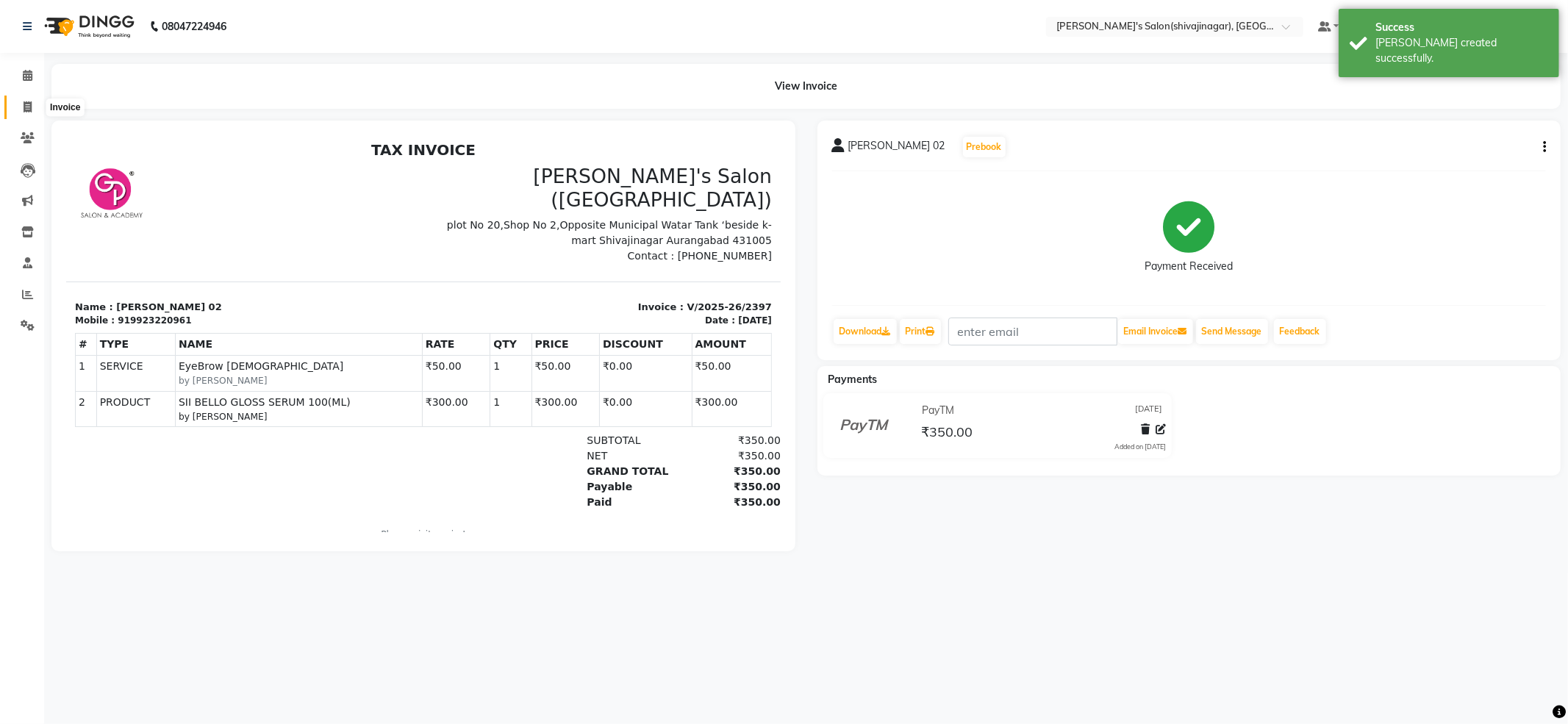
click at [25, 104] on icon at bounding box center [27, 107] width 8 height 11
select select "4174"
select select "service"
